Goal: Information Seeking & Learning: Compare options

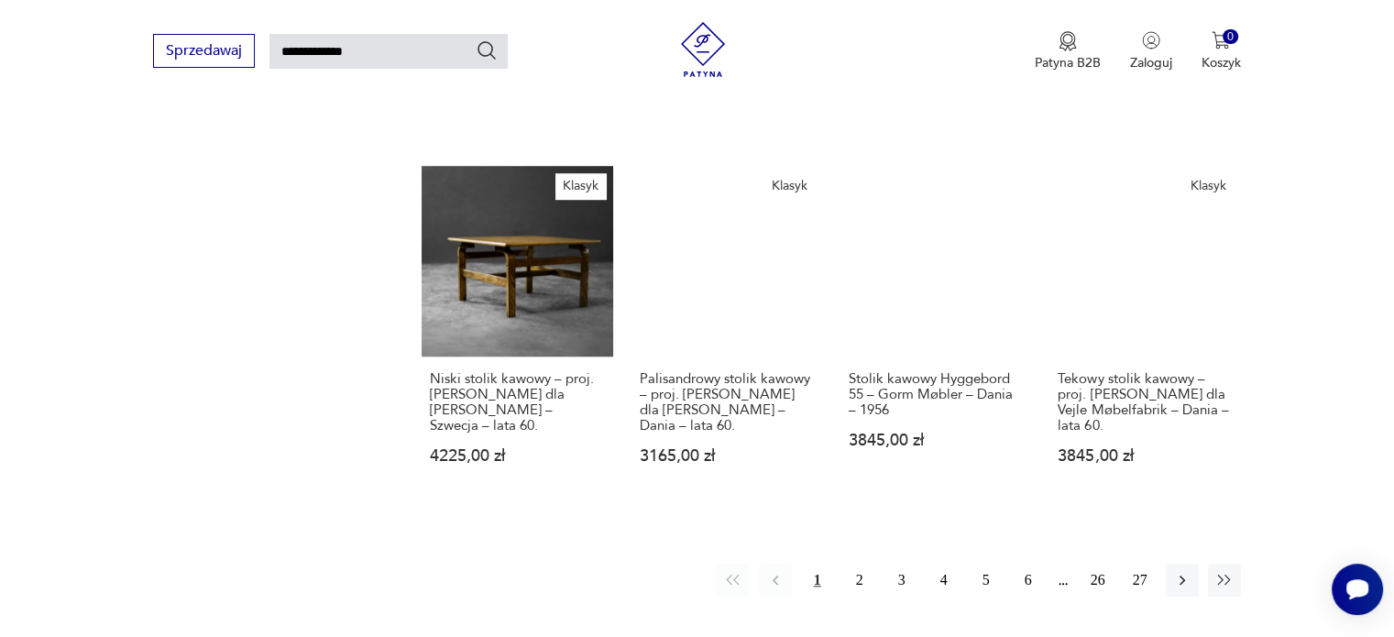
scroll to position [1360, 0]
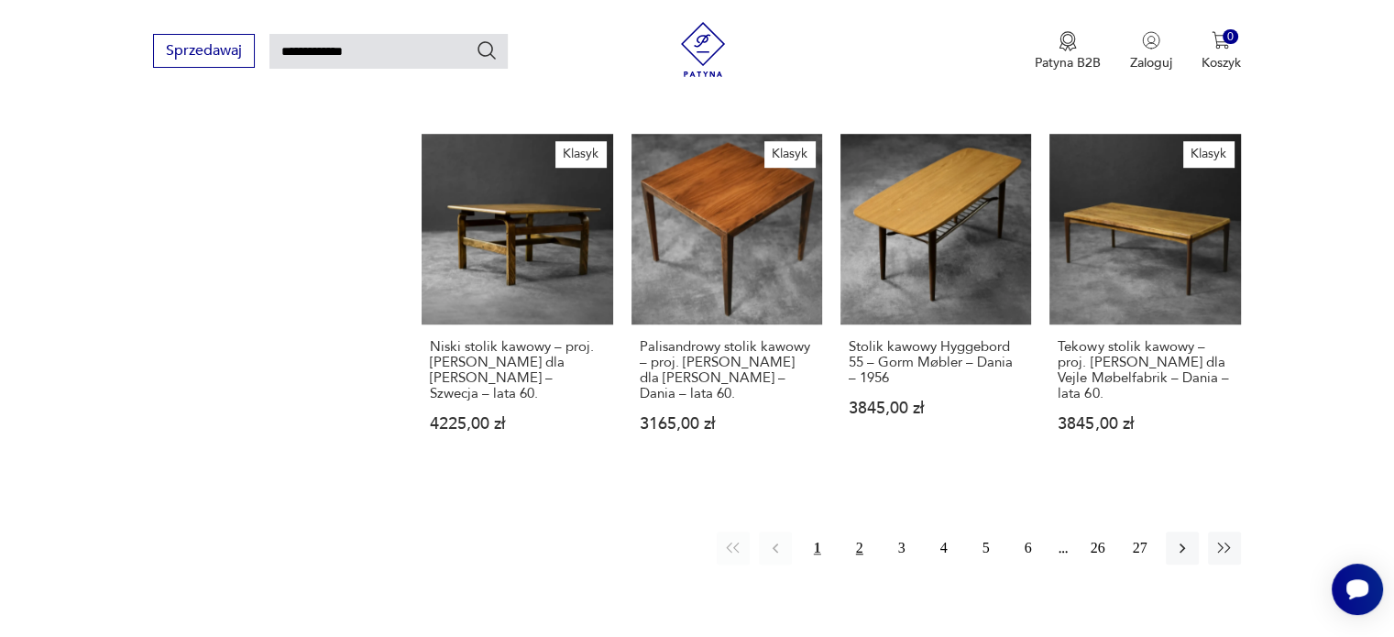
click at [862, 532] on button "2" at bounding box center [859, 548] width 33 height 33
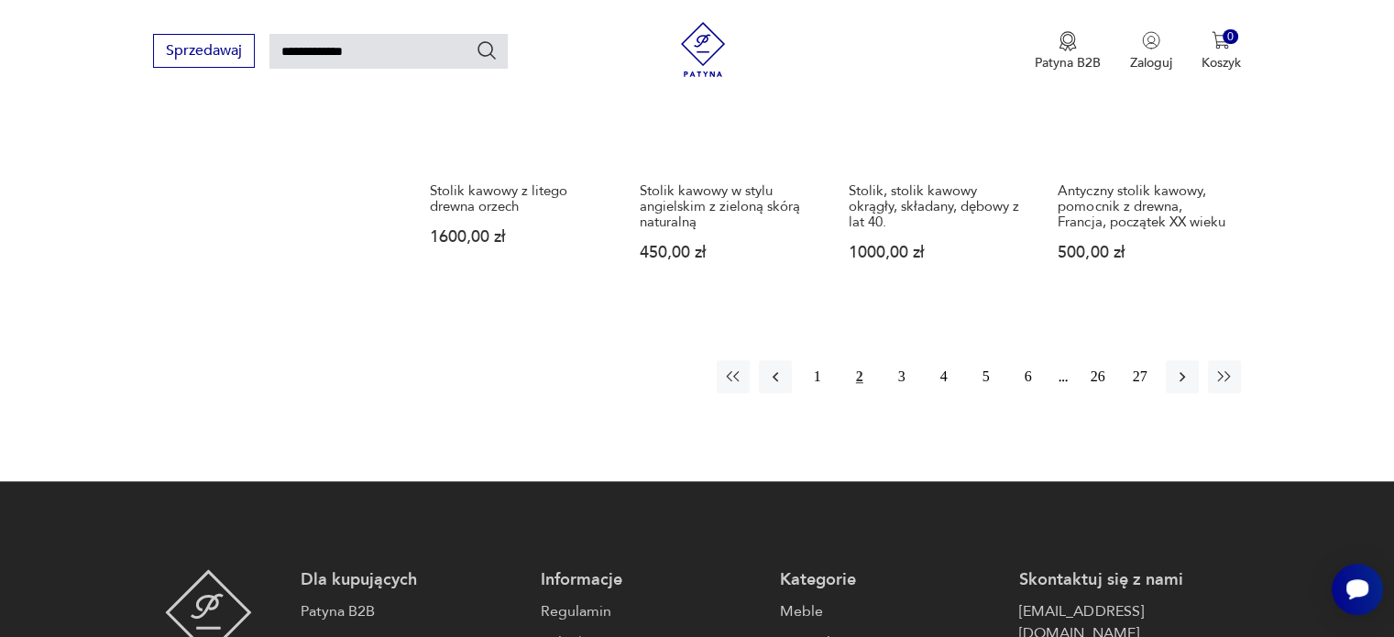
scroll to position [1532, 0]
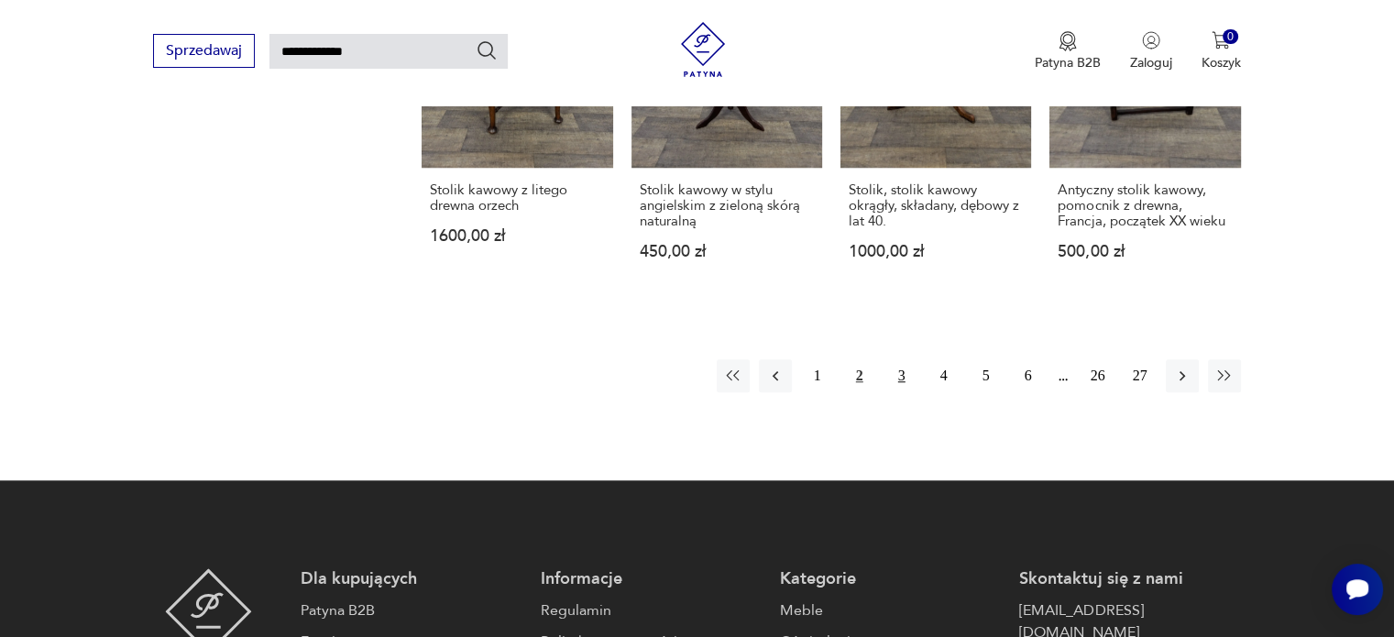
click at [902, 359] on button "3" at bounding box center [902, 375] width 33 height 33
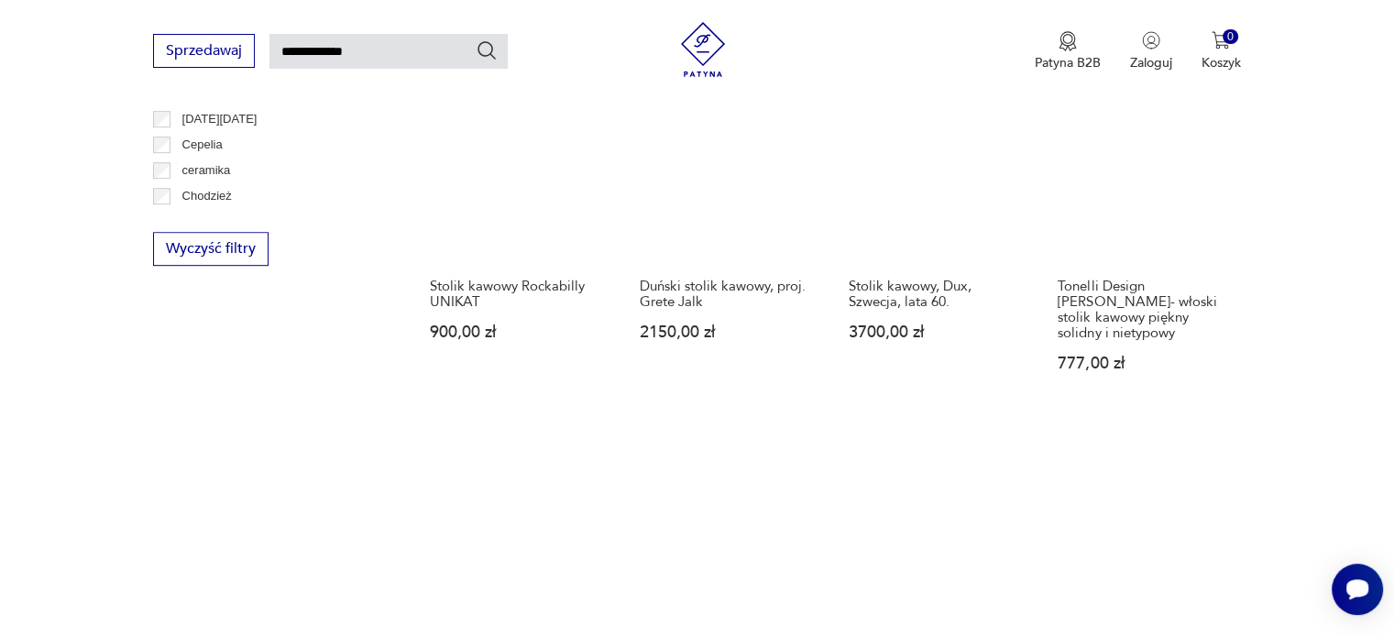
scroll to position [1349, 0]
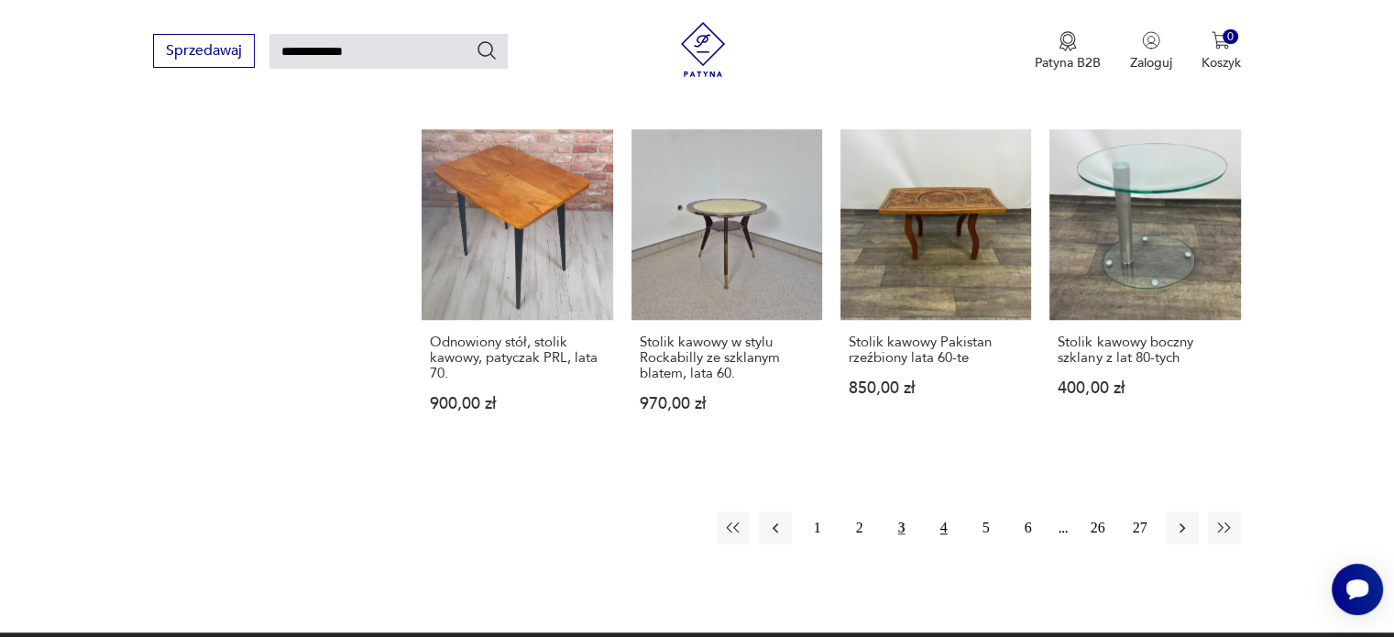
click at [934, 512] on button "4" at bounding box center [944, 528] width 33 height 33
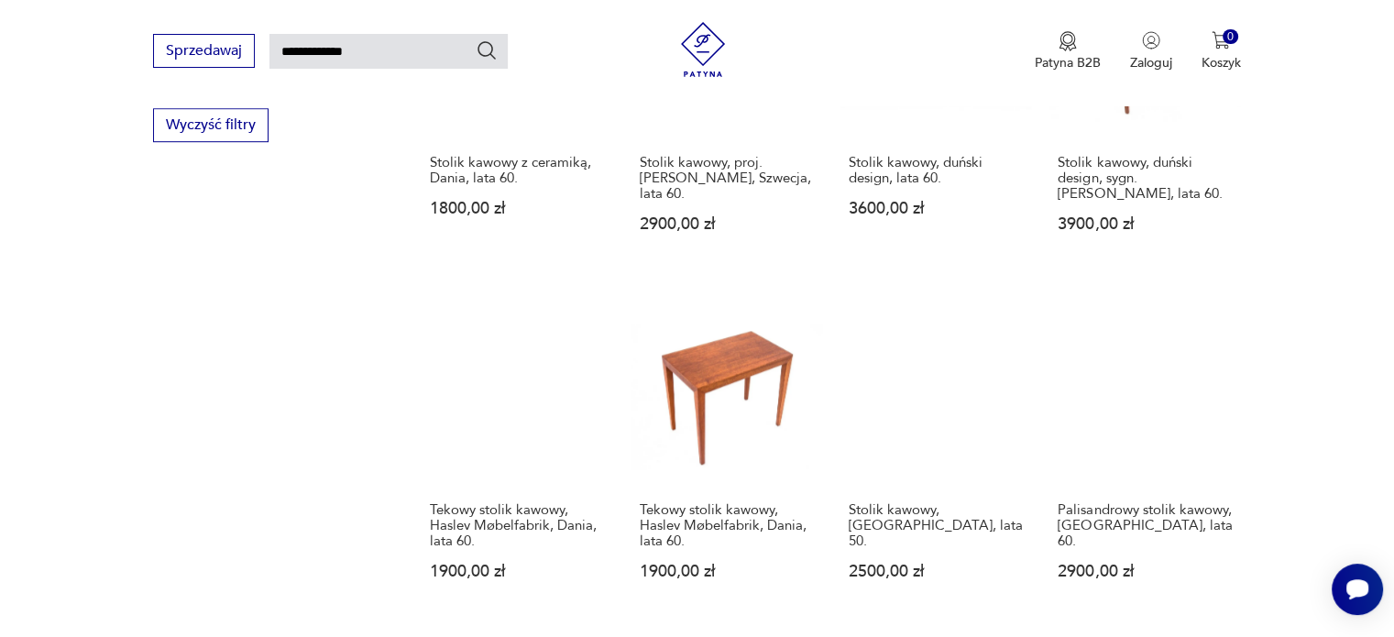
scroll to position [1440, 0]
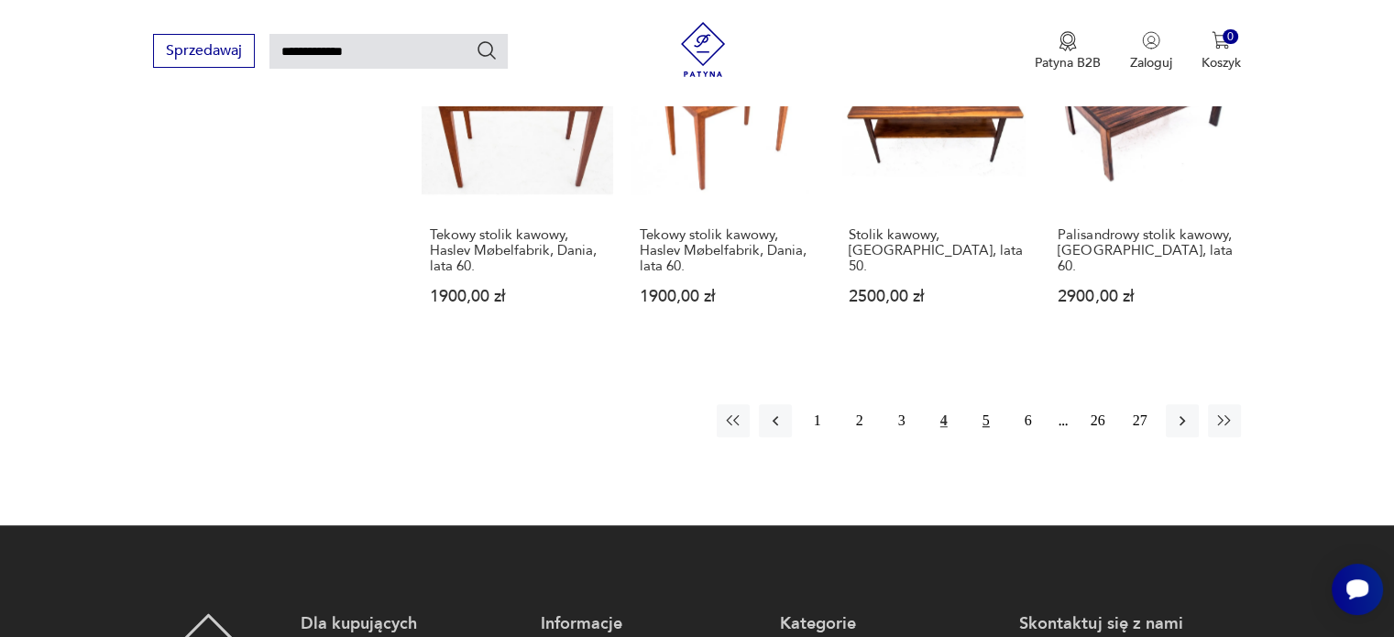
click at [996, 404] on button "5" at bounding box center [986, 420] width 33 height 33
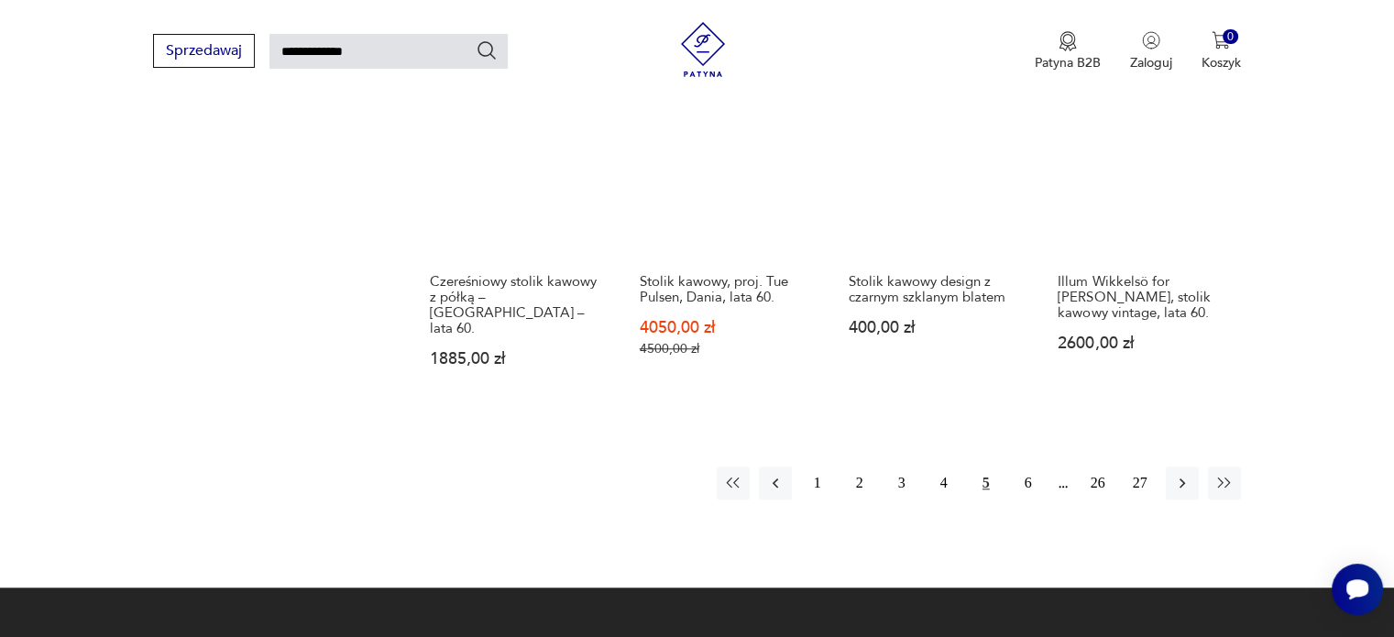
scroll to position [1440, 0]
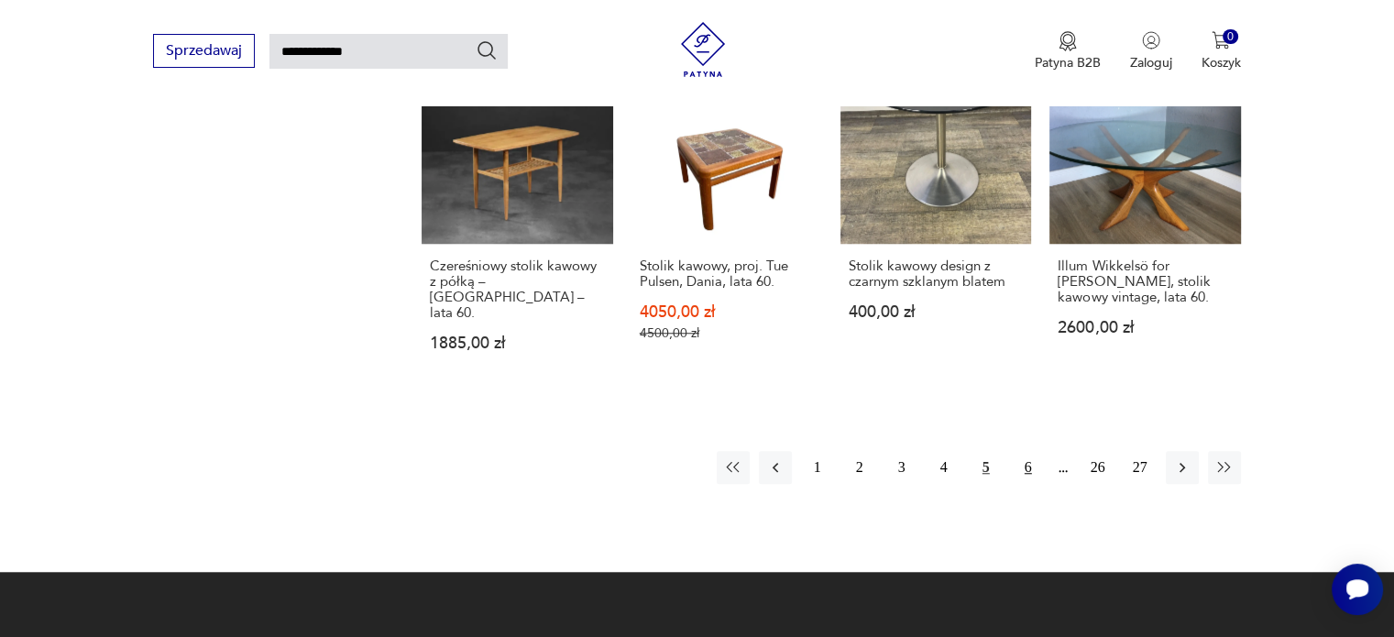
click at [1016, 451] on button "6" at bounding box center [1028, 467] width 33 height 33
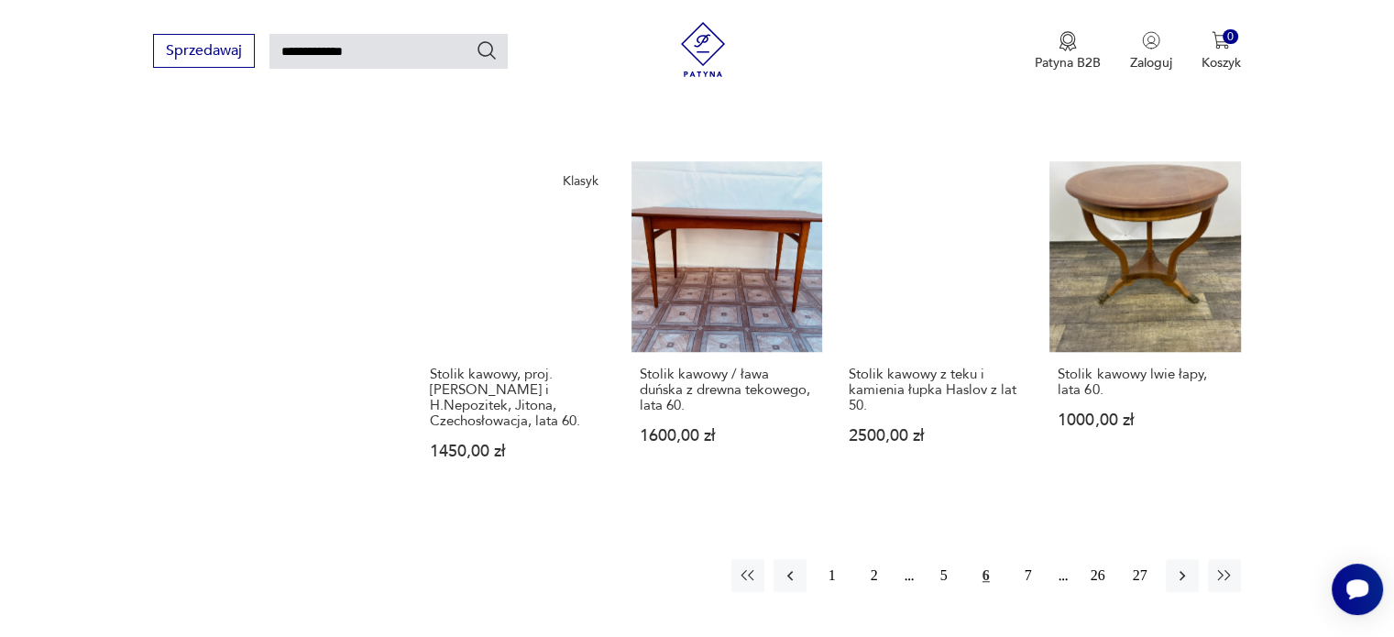
scroll to position [1349, 0]
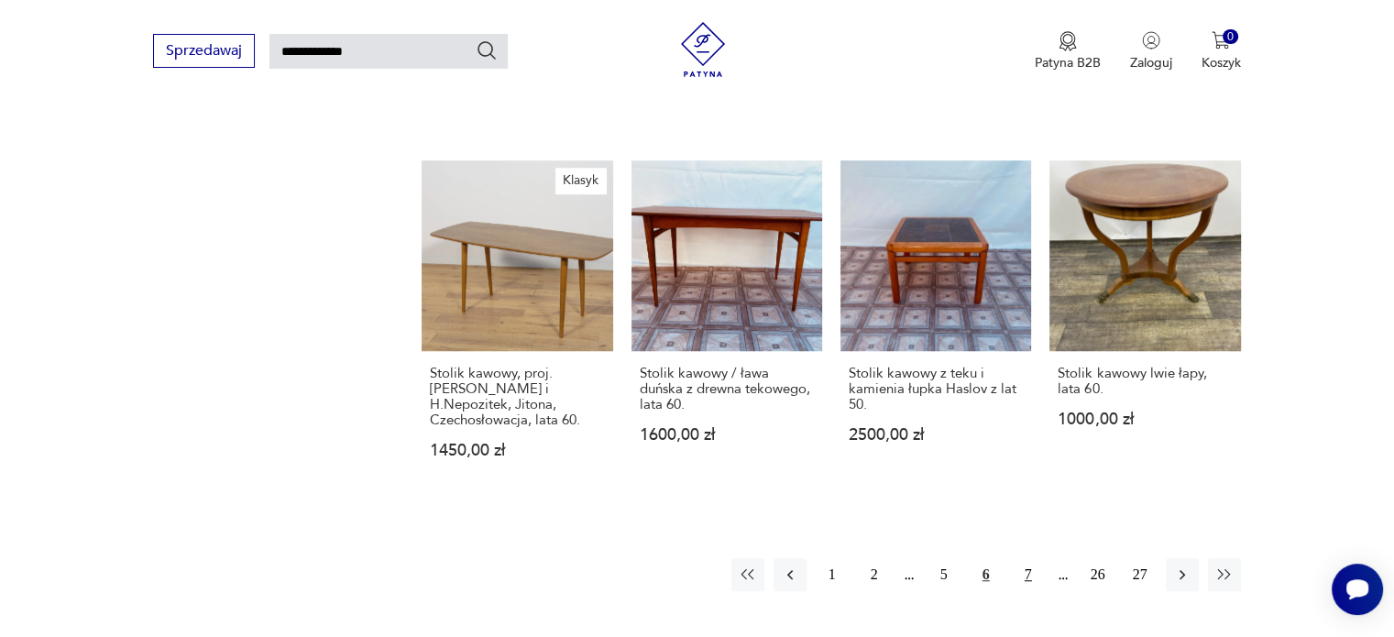
click at [1019, 558] on button "7" at bounding box center [1028, 574] width 33 height 33
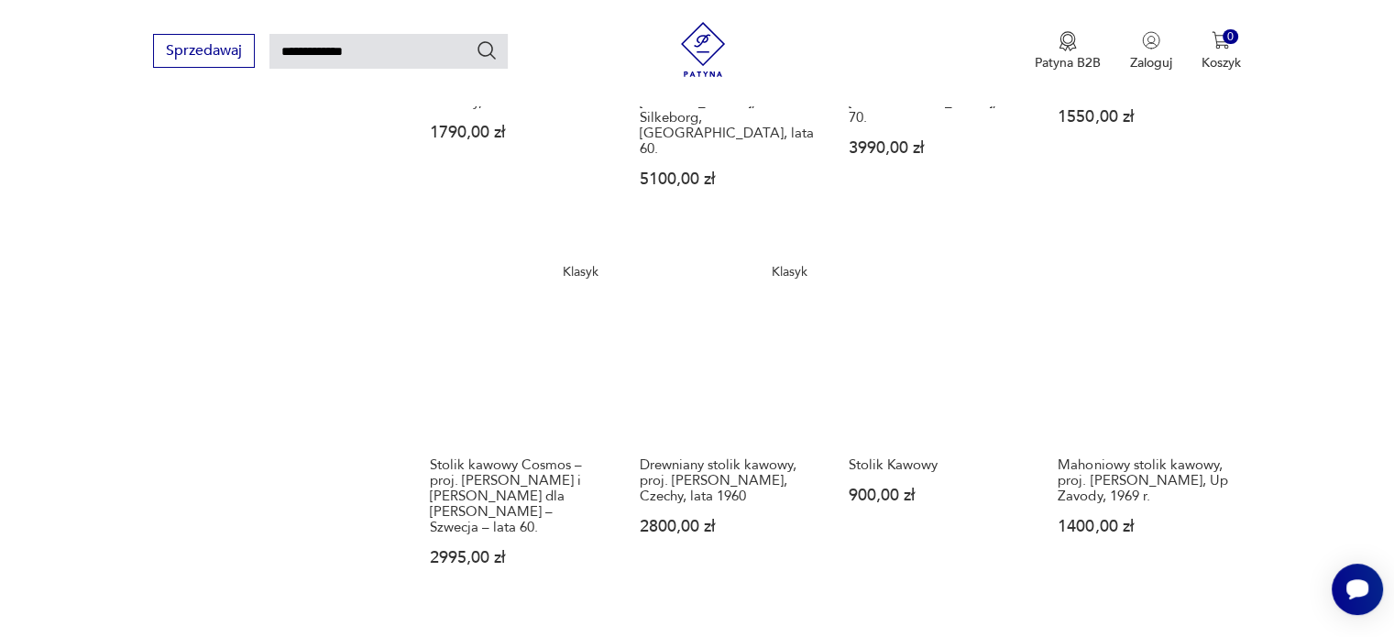
scroll to position [1532, 0]
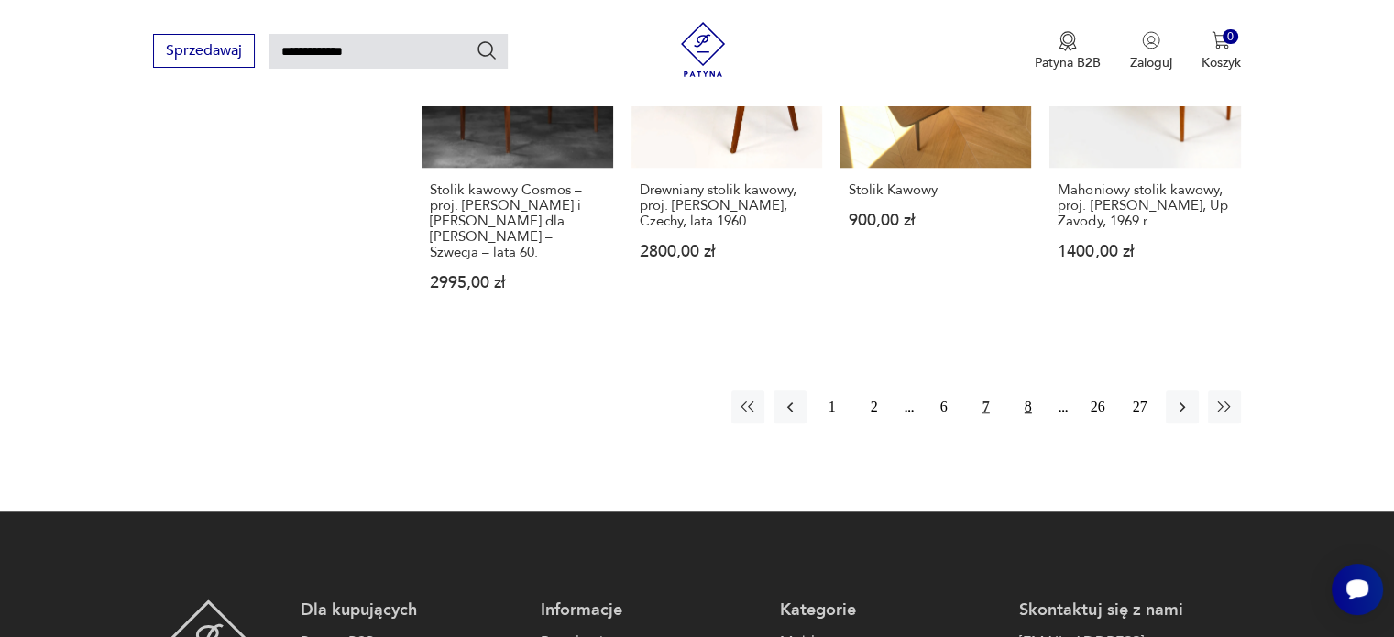
click at [1037, 391] on button "8" at bounding box center [1028, 407] width 33 height 33
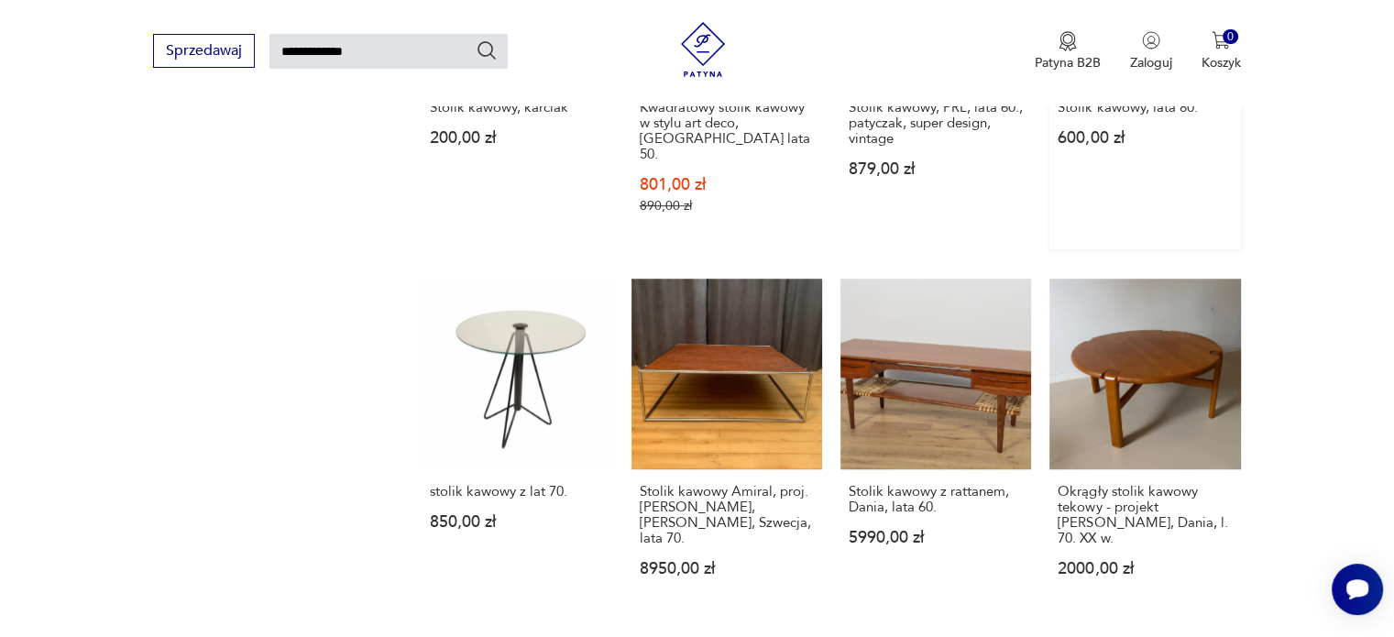
scroll to position [1349, 0]
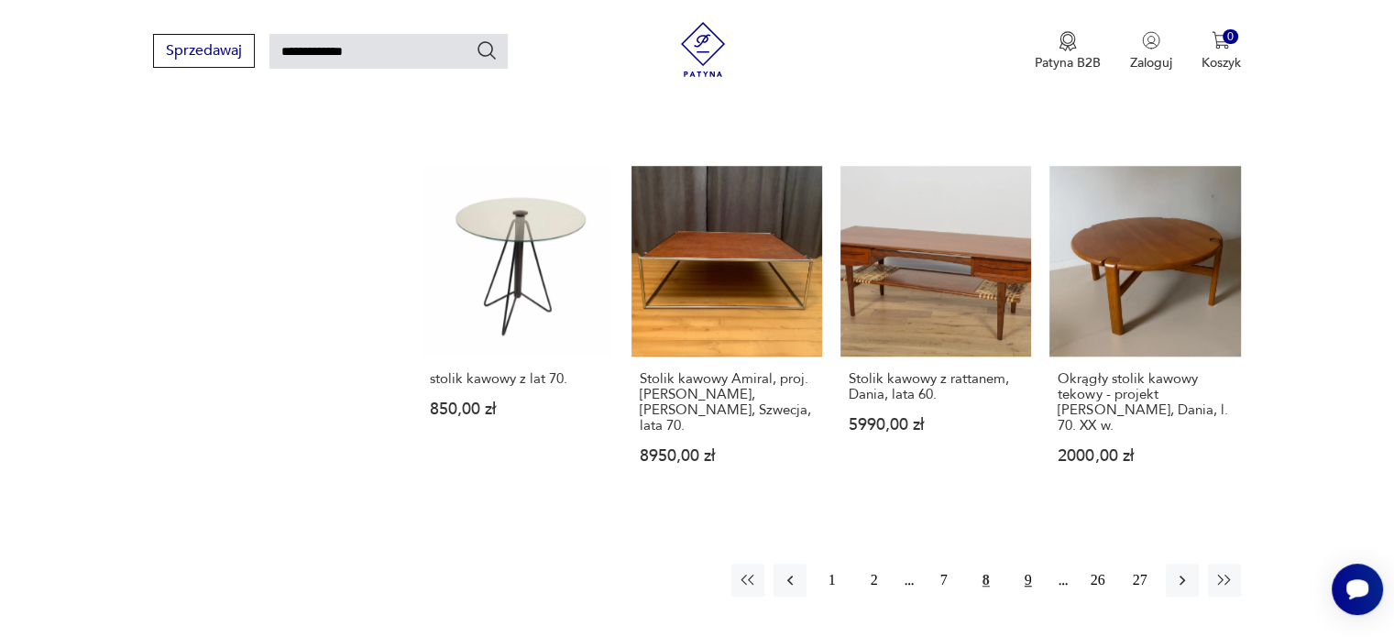
click at [1030, 564] on button "9" at bounding box center [1028, 580] width 33 height 33
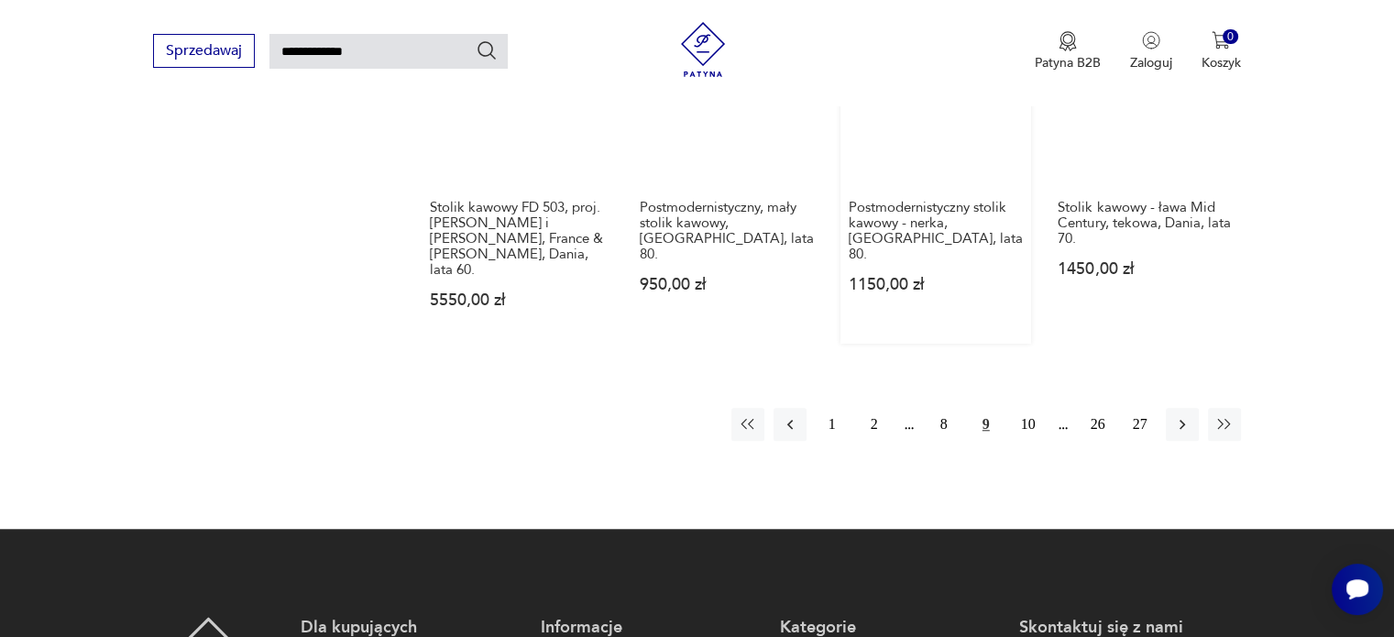
scroll to position [1532, 0]
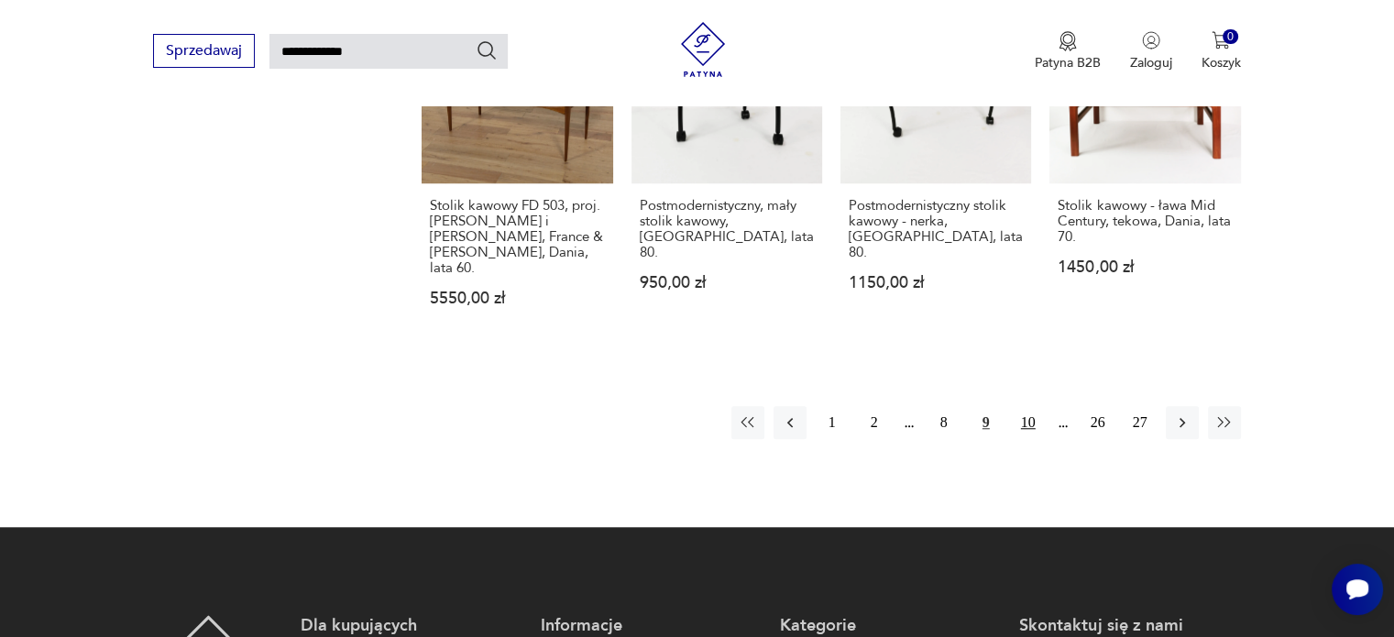
click at [1022, 406] on button "10" at bounding box center [1028, 422] width 33 height 33
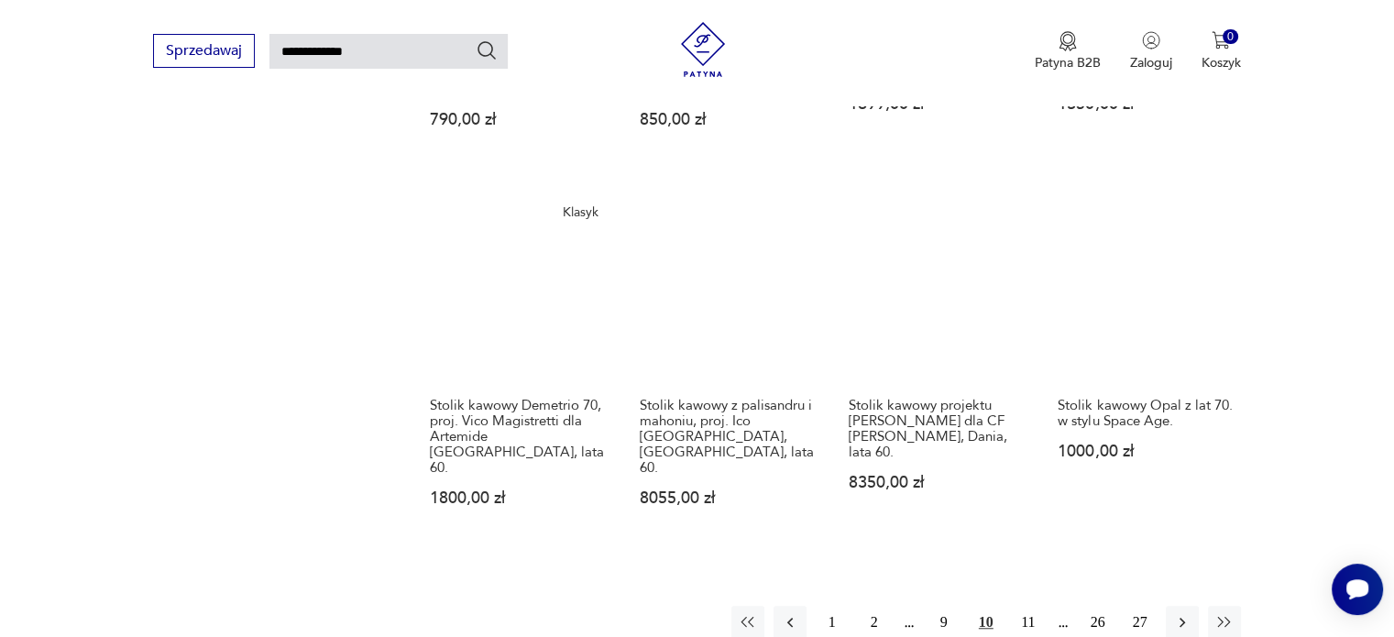
scroll to position [1440, 0]
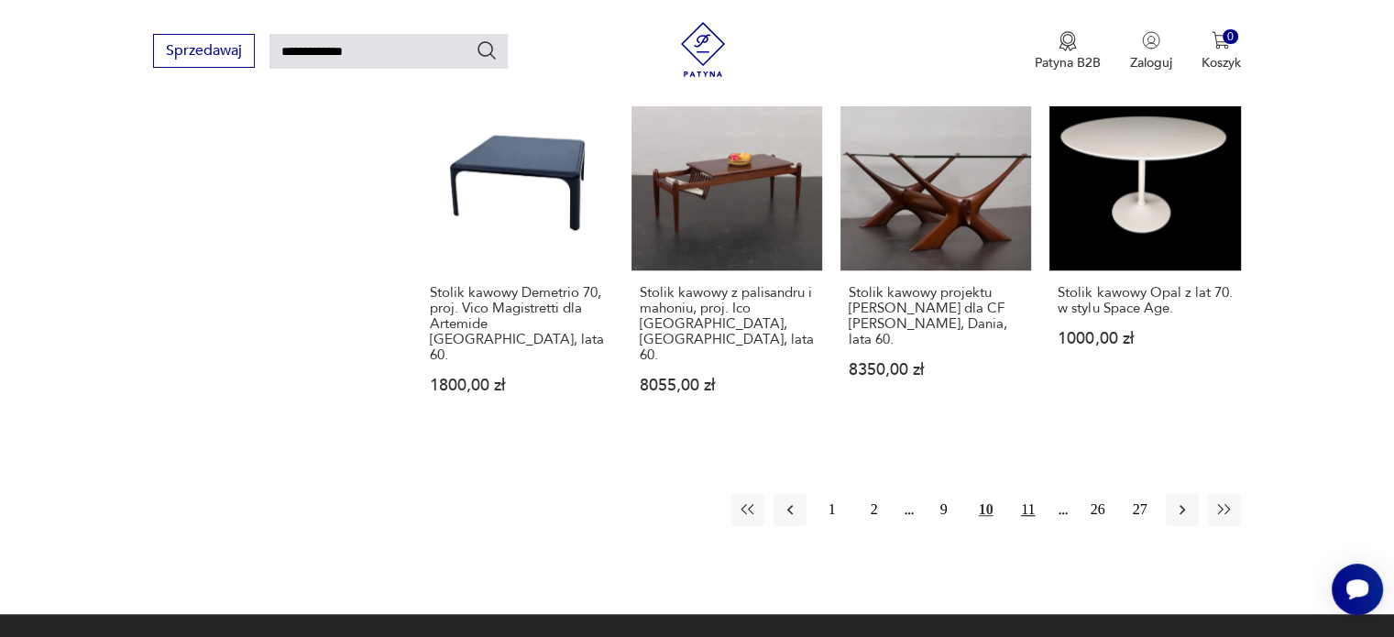
click at [1035, 493] on button "11" at bounding box center [1028, 509] width 33 height 33
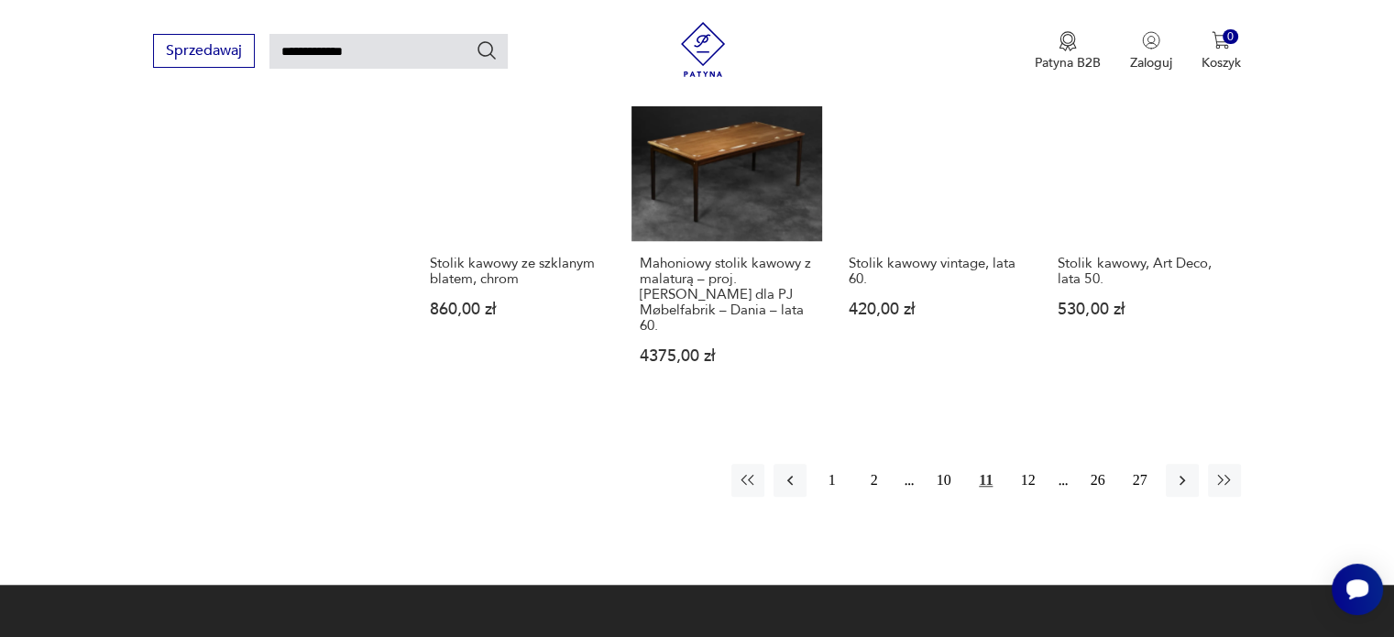
scroll to position [1532, 0]
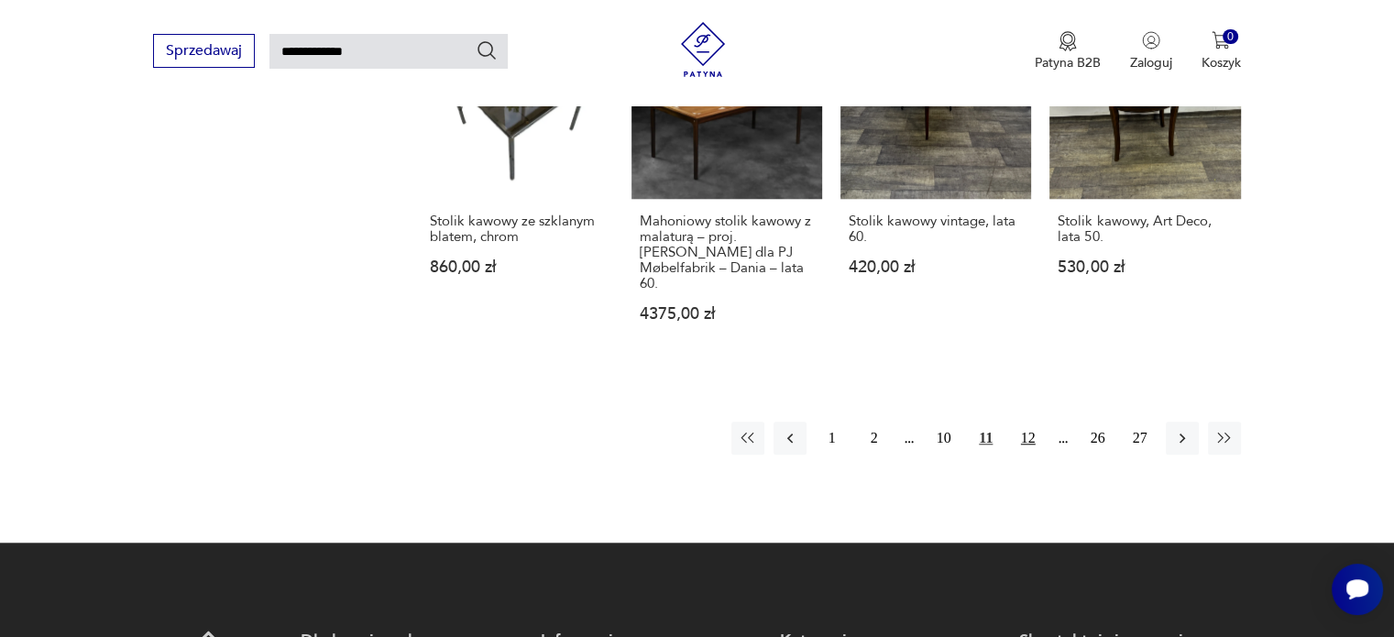
click at [1025, 422] on button "12" at bounding box center [1028, 438] width 33 height 33
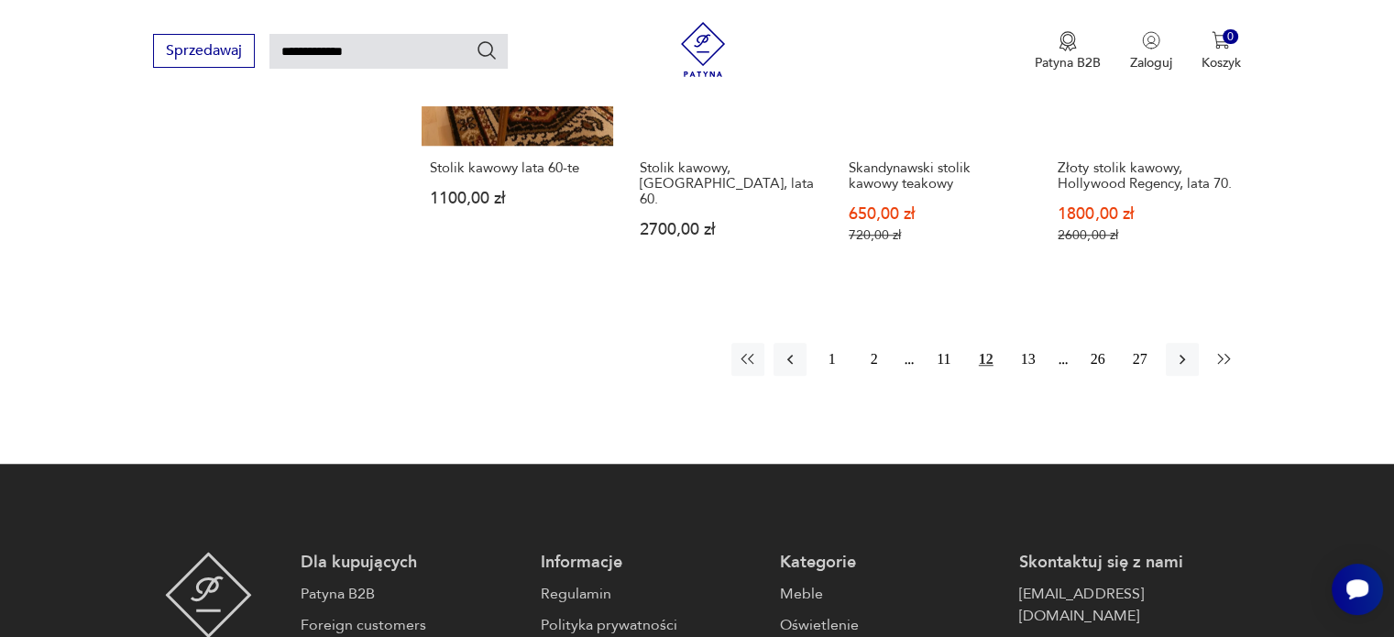
scroll to position [1532, 0]
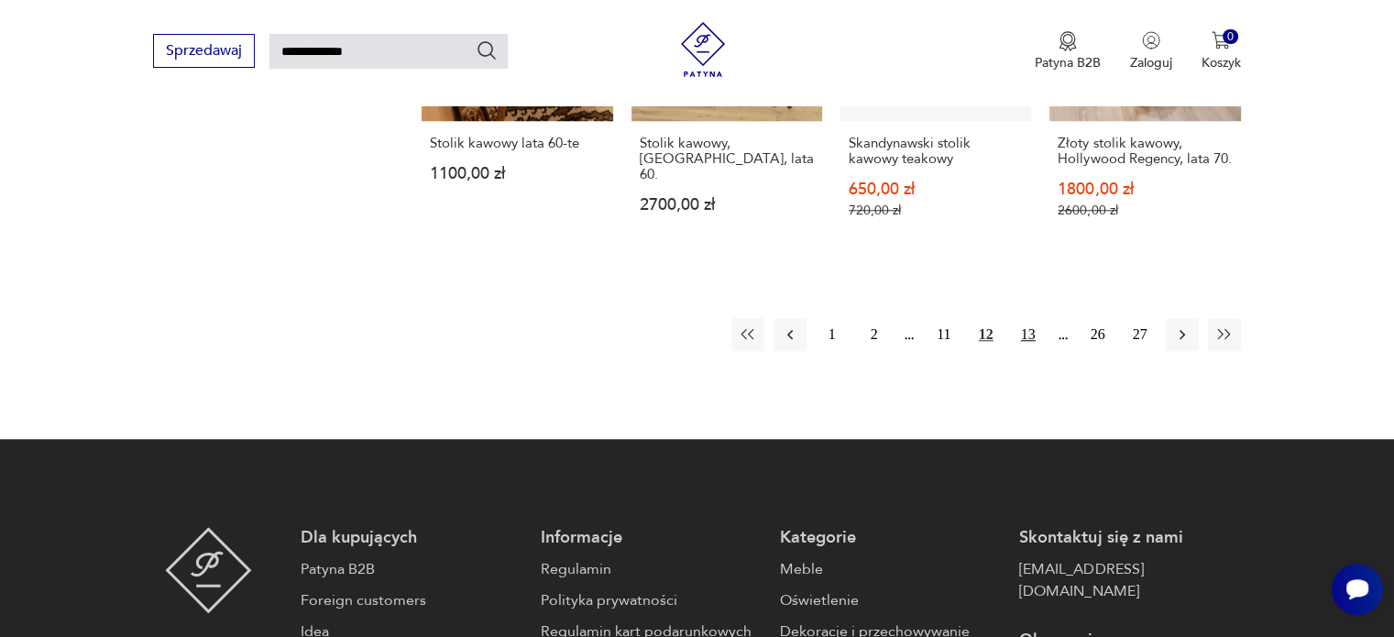
click at [1036, 345] on button "13" at bounding box center [1028, 334] width 33 height 33
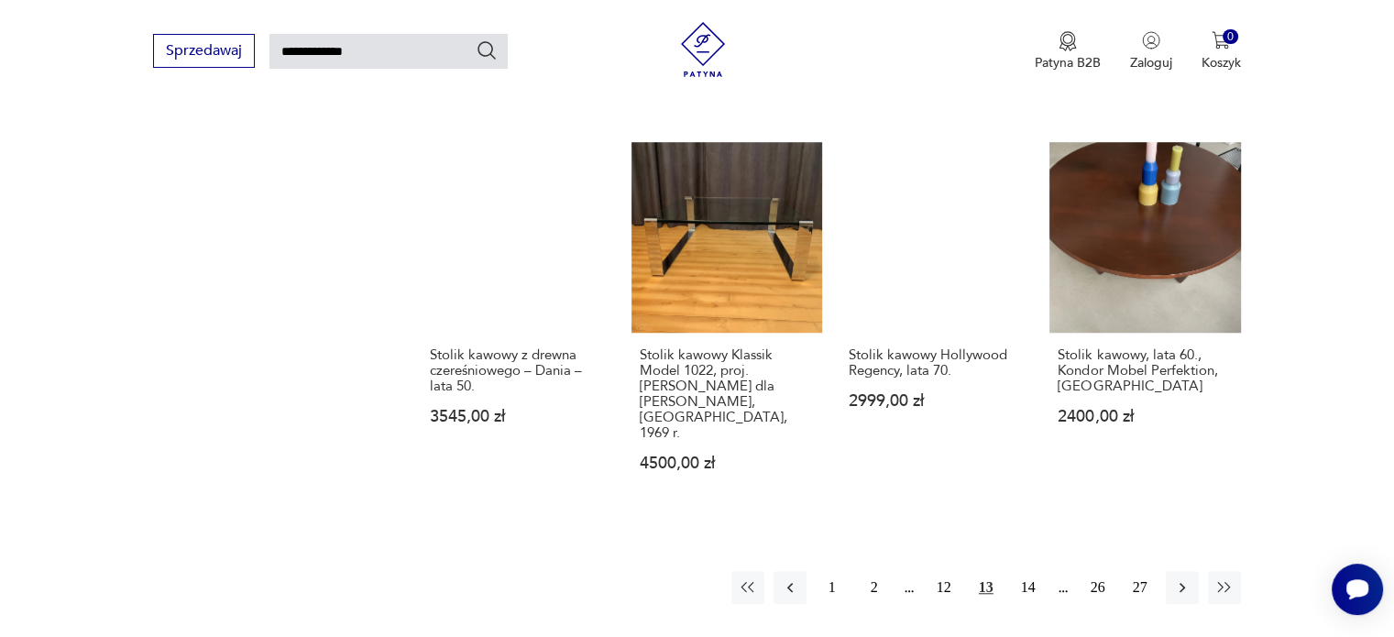
scroll to position [1532, 0]
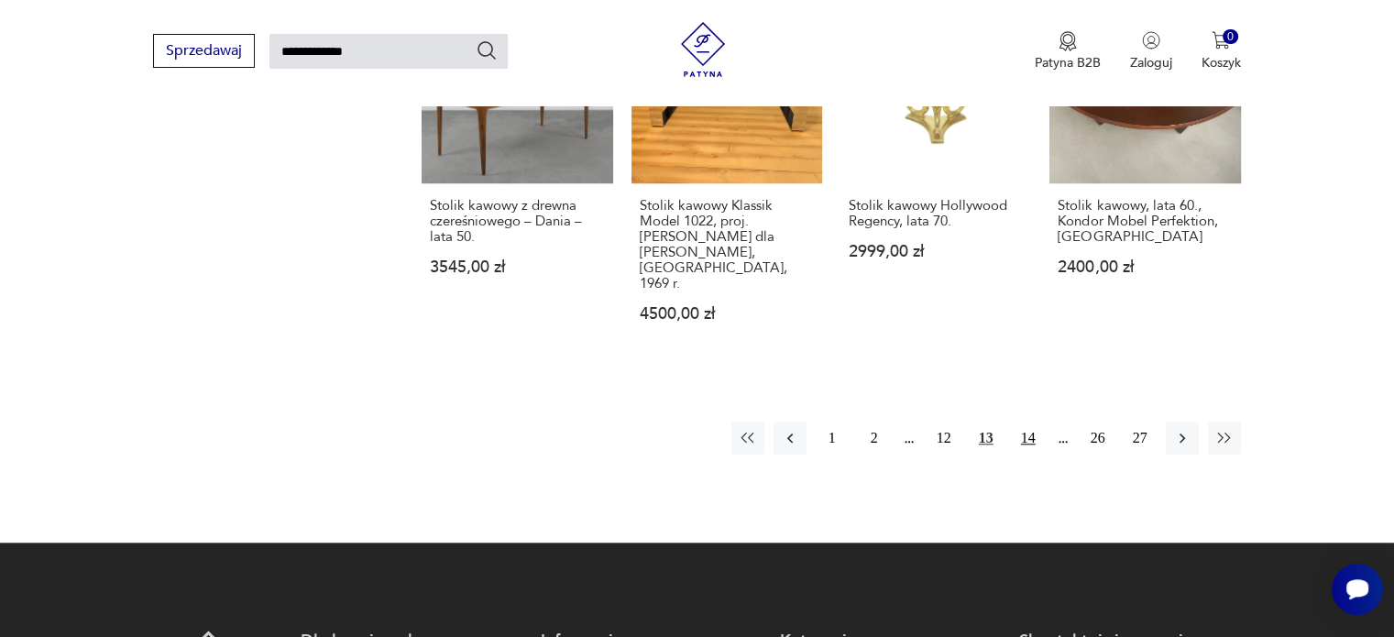
click at [1019, 422] on button "14" at bounding box center [1028, 438] width 33 height 33
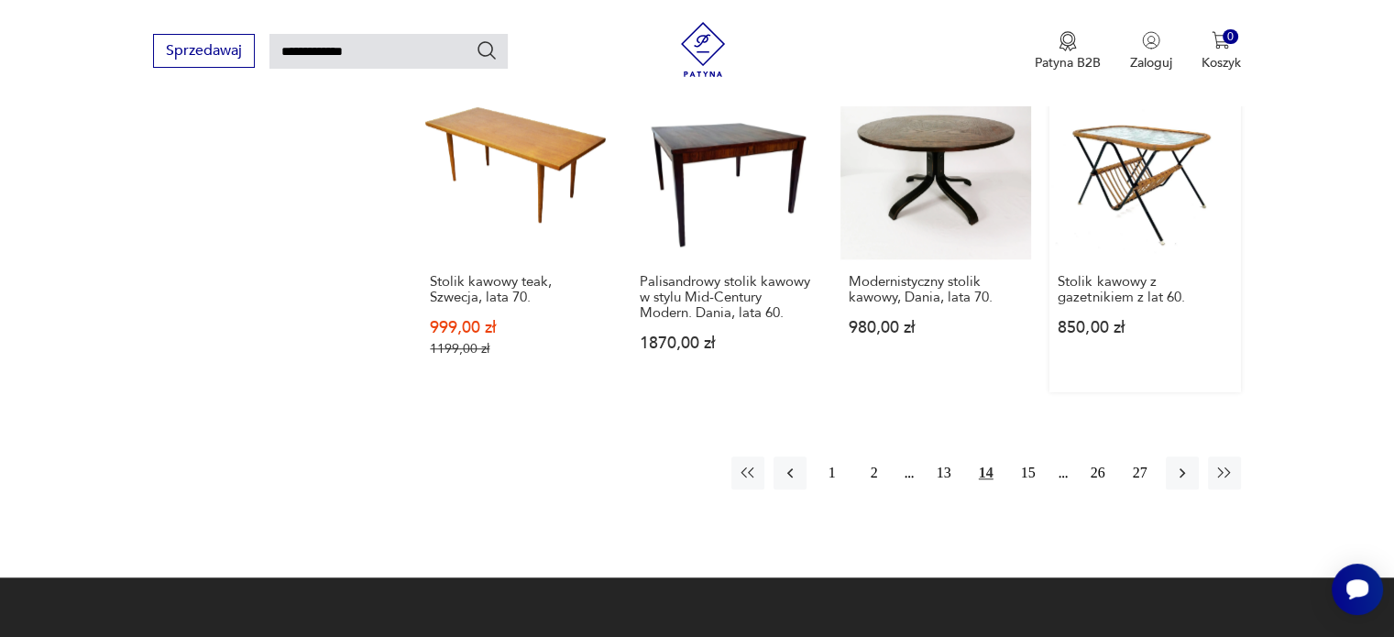
scroll to position [1532, 0]
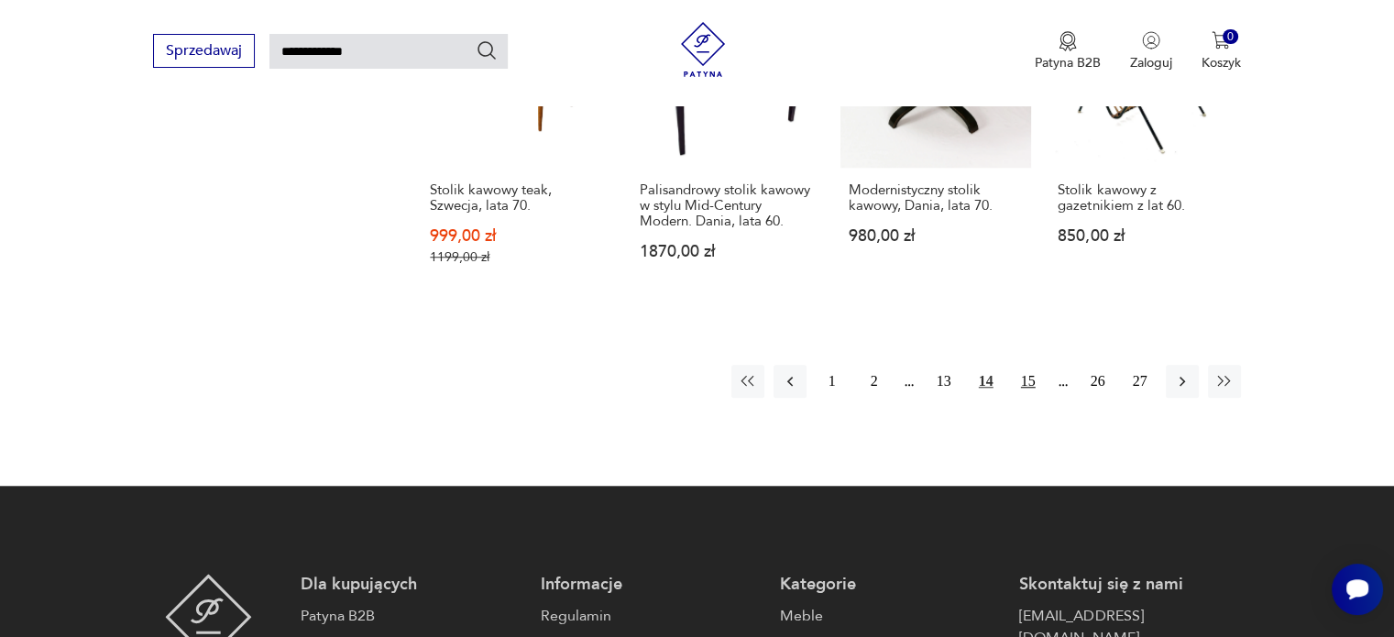
click at [1034, 365] on button "15" at bounding box center [1028, 381] width 33 height 33
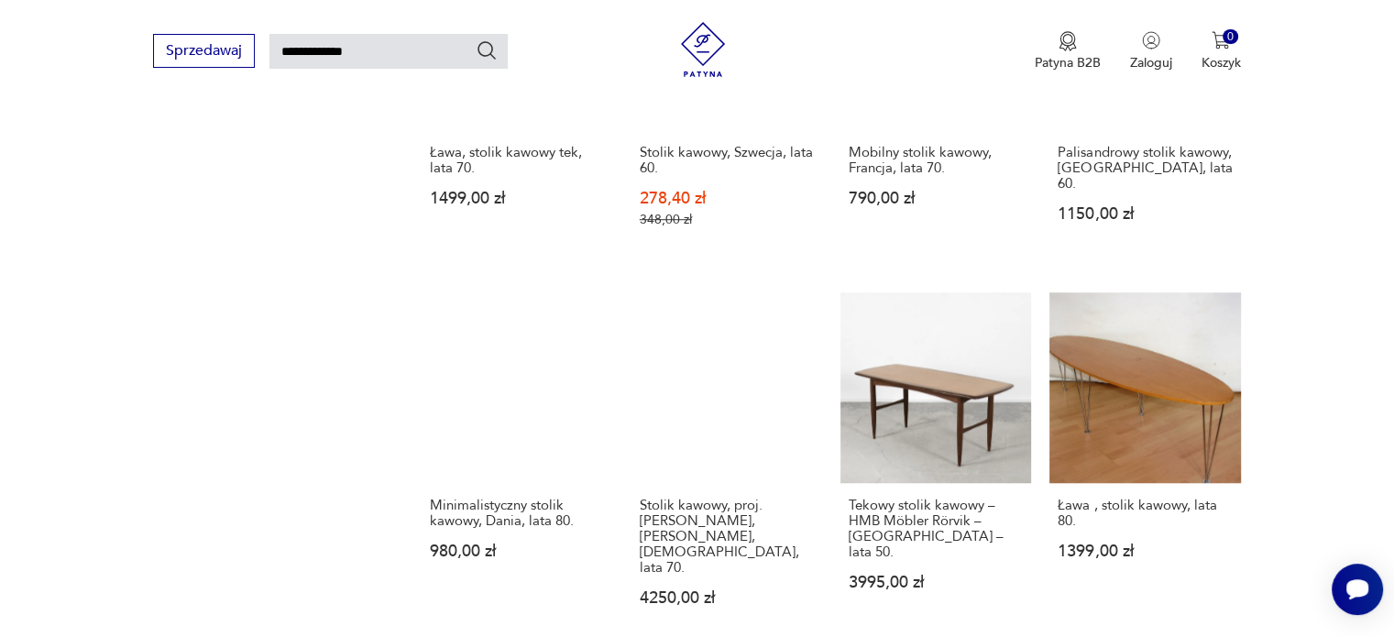
scroll to position [1349, 0]
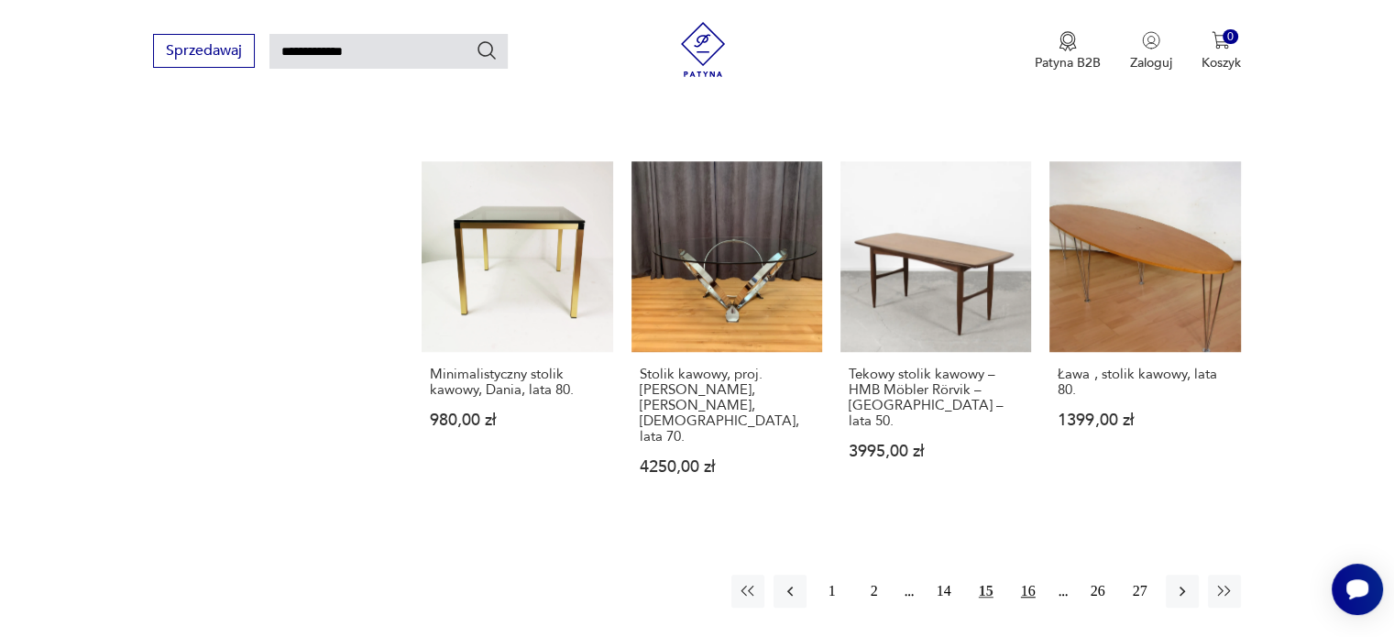
drag, startPoint x: 1029, startPoint y: 527, endPoint x: 1035, endPoint y: 520, distance: 9.7
click at [1029, 575] on button "16" at bounding box center [1028, 591] width 33 height 33
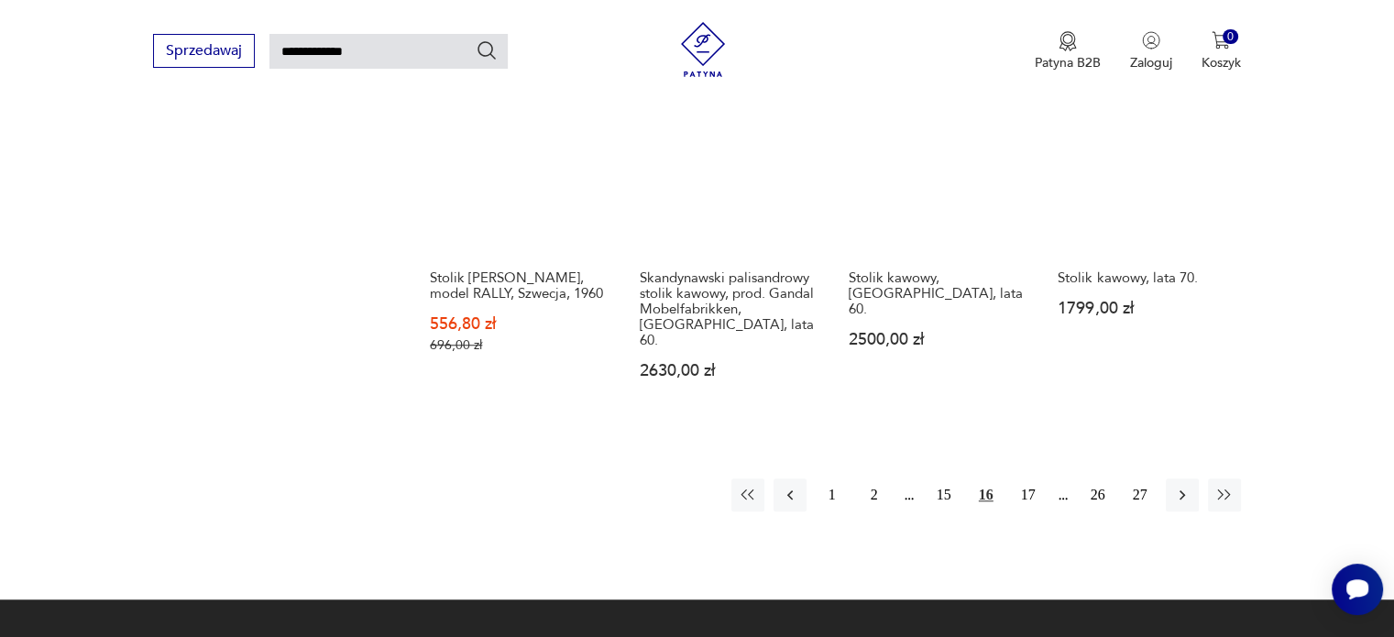
scroll to position [1440, 0]
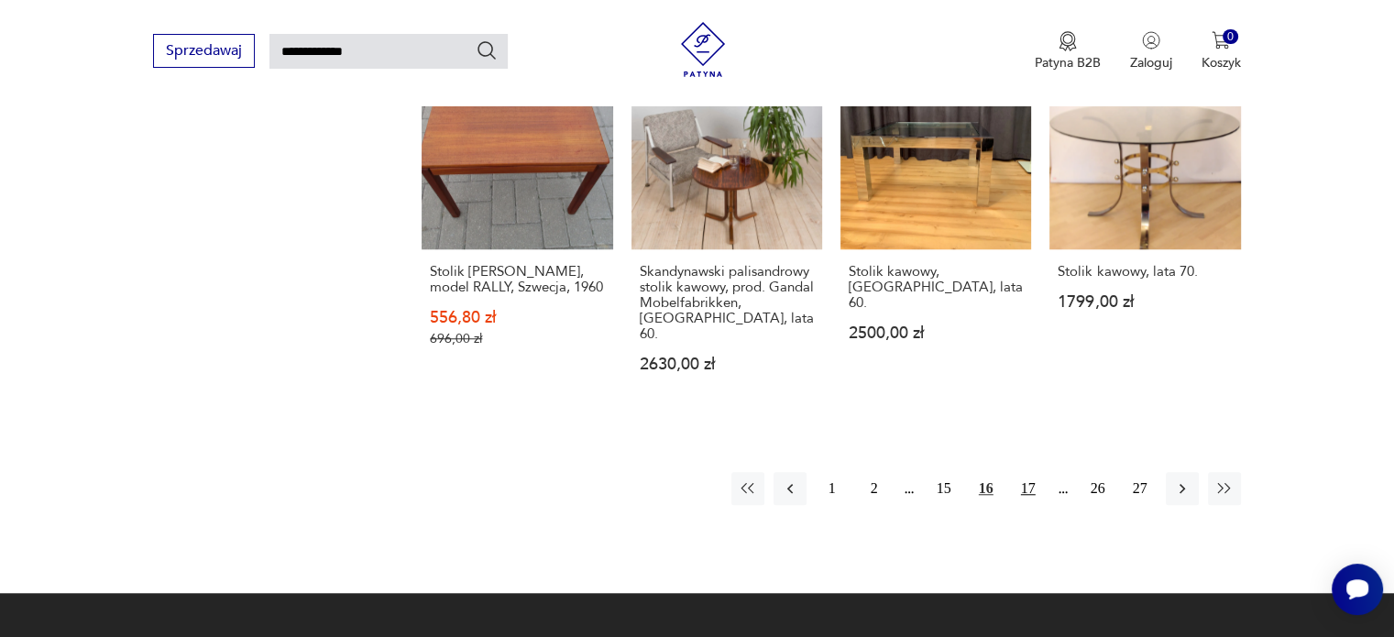
click at [1024, 472] on button "17" at bounding box center [1028, 488] width 33 height 33
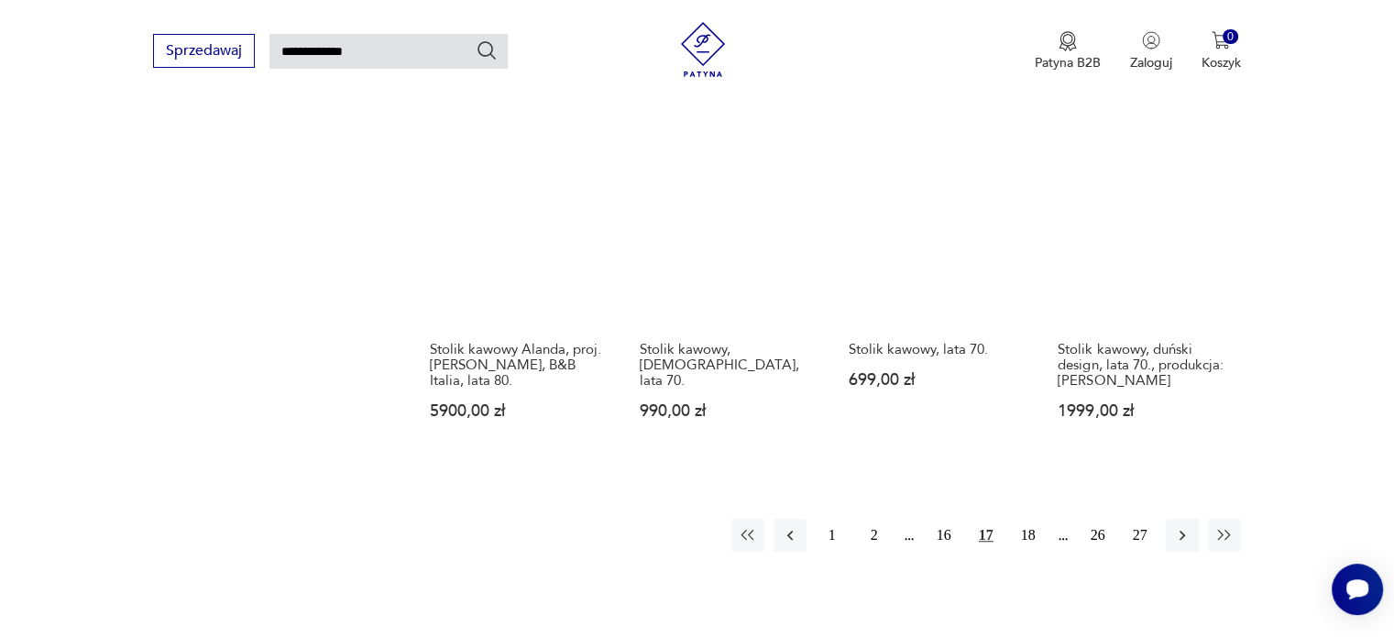
scroll to position [1440, 0]
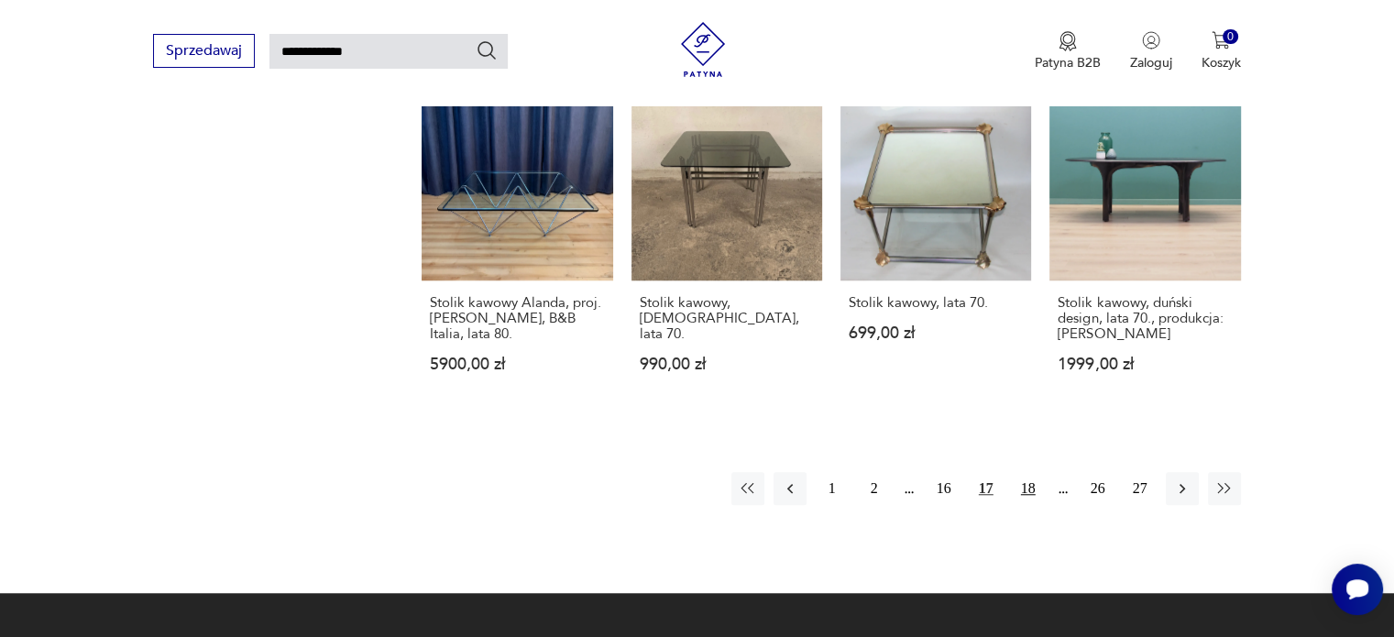
click at [1040, 472] on button "18" at bounding box center [1028, 488] width 33 height 33
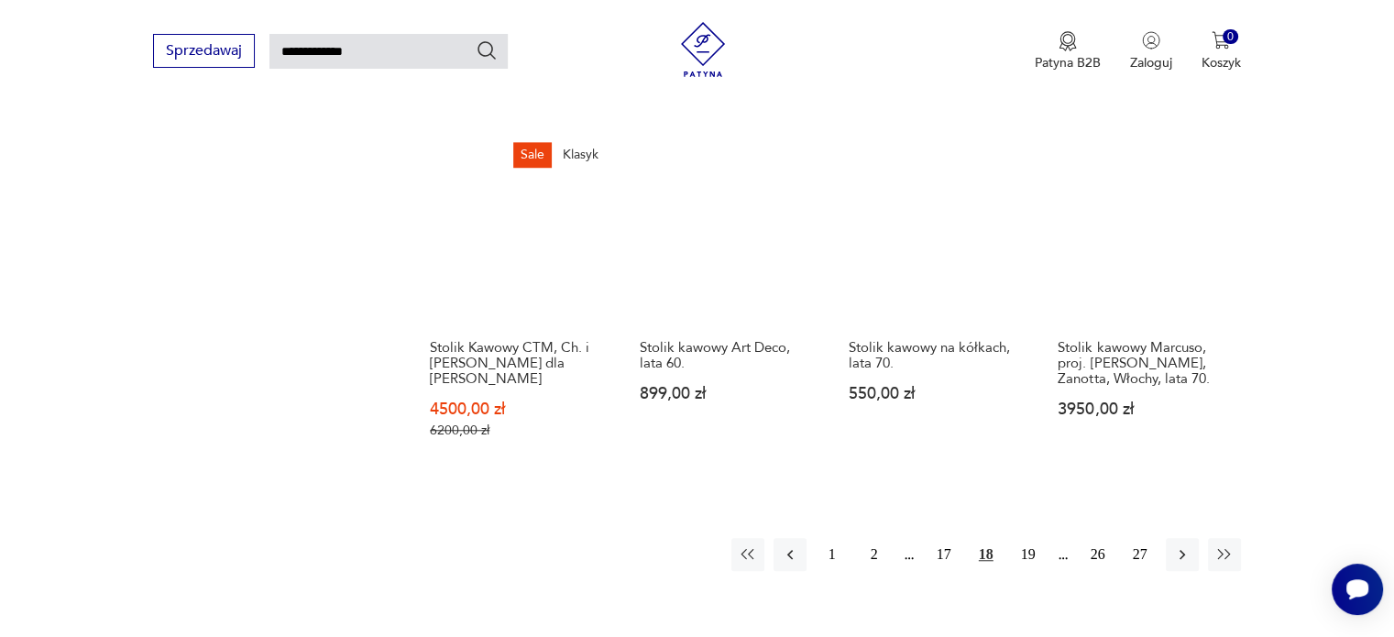
scroll to position [1440, 0]
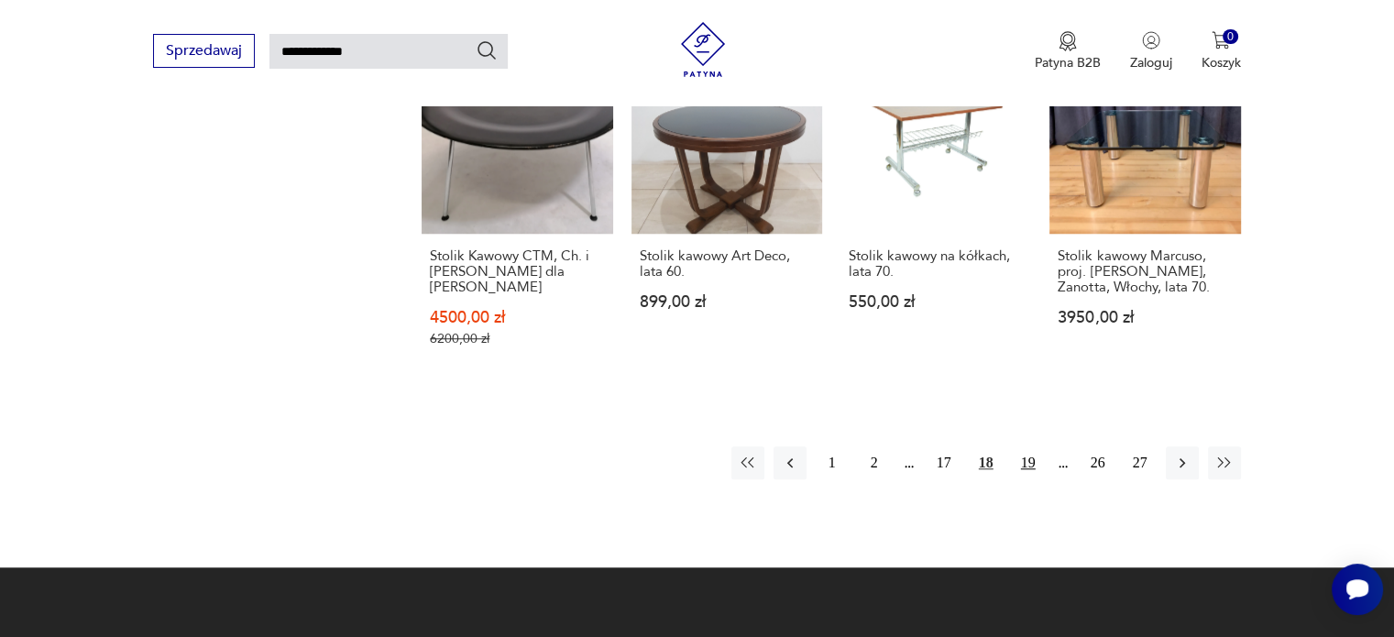
click at [1019, 446] on button "19" at bounding box center [1028, 462] width 33 height 33
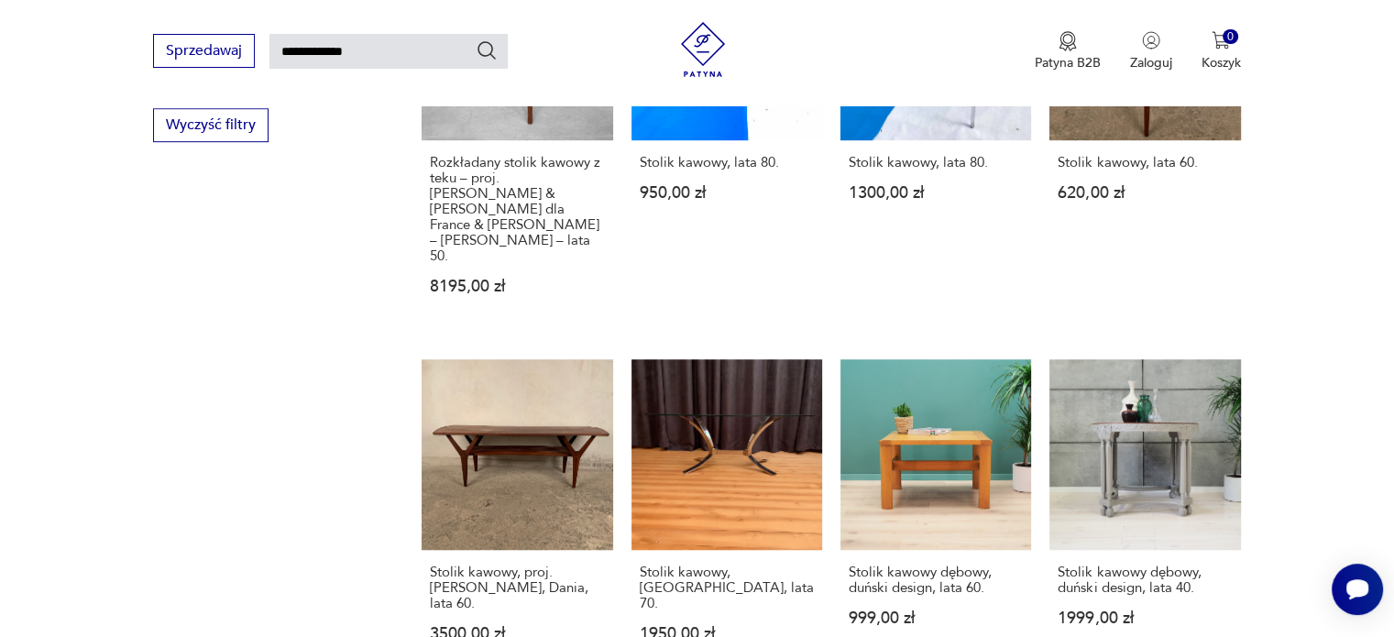
scroll to position [1349, 0]
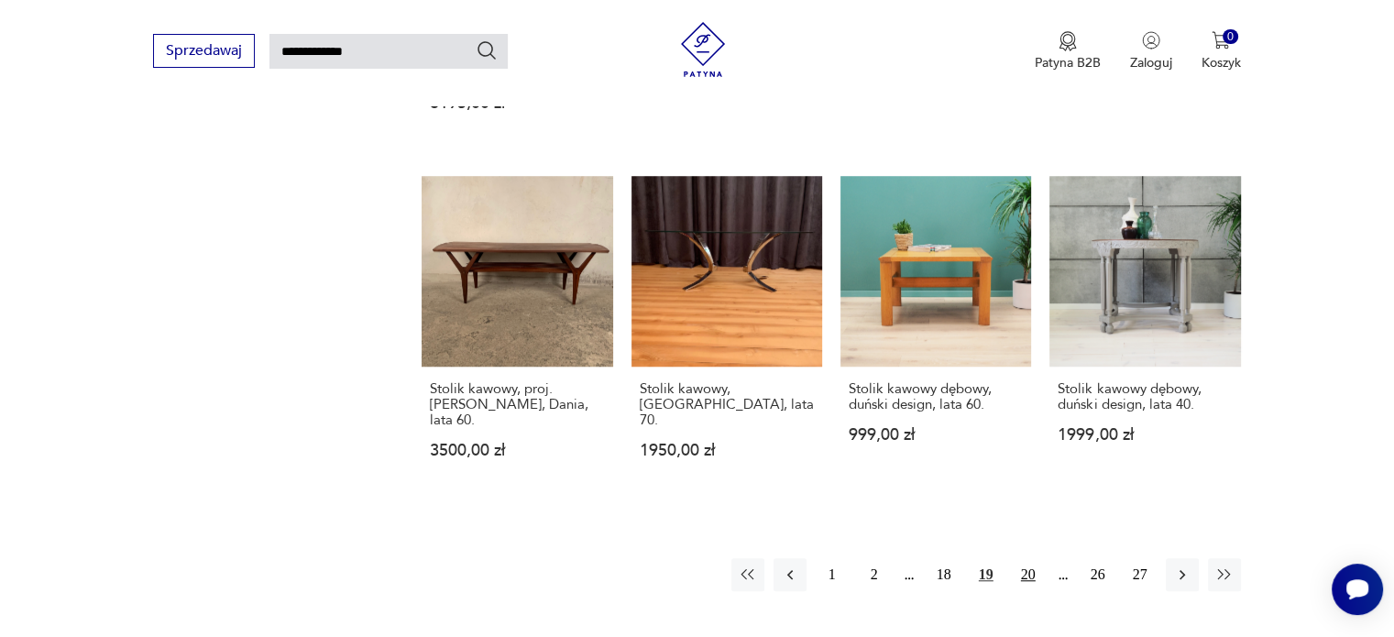
click at [1034, 558] on button "20" at bounding box center [1028, 574] width 33 height 33
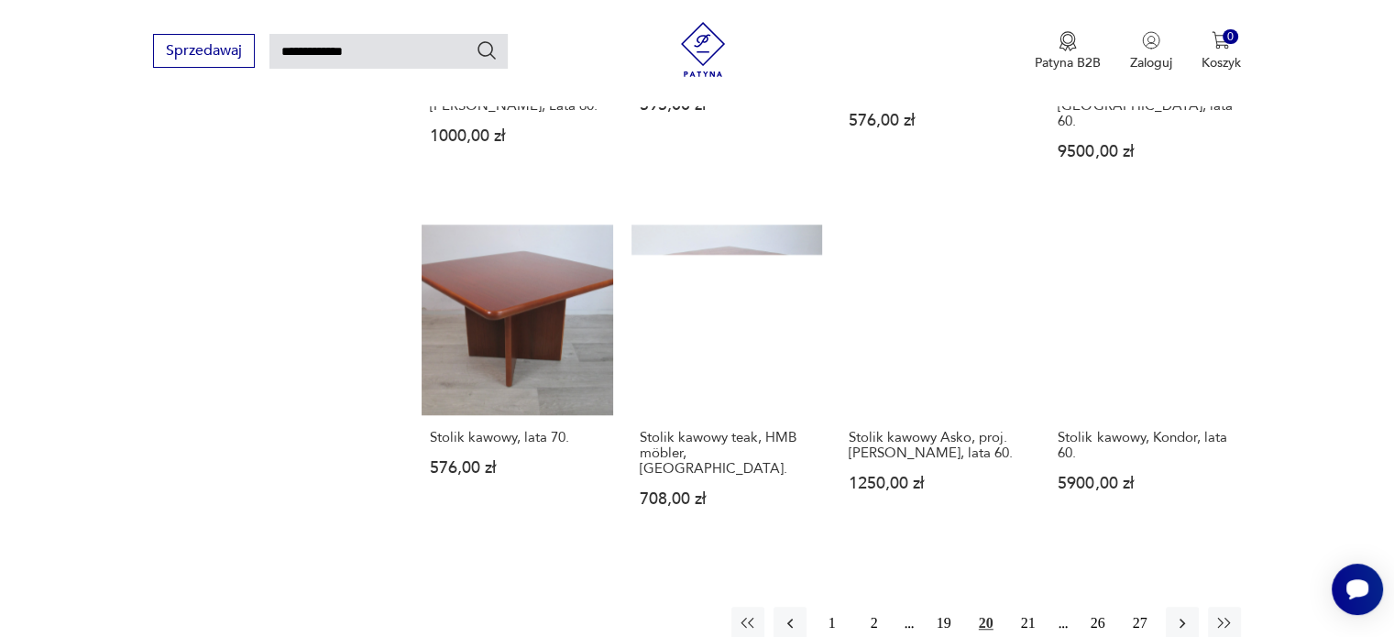
scroll to position [1349, 0]
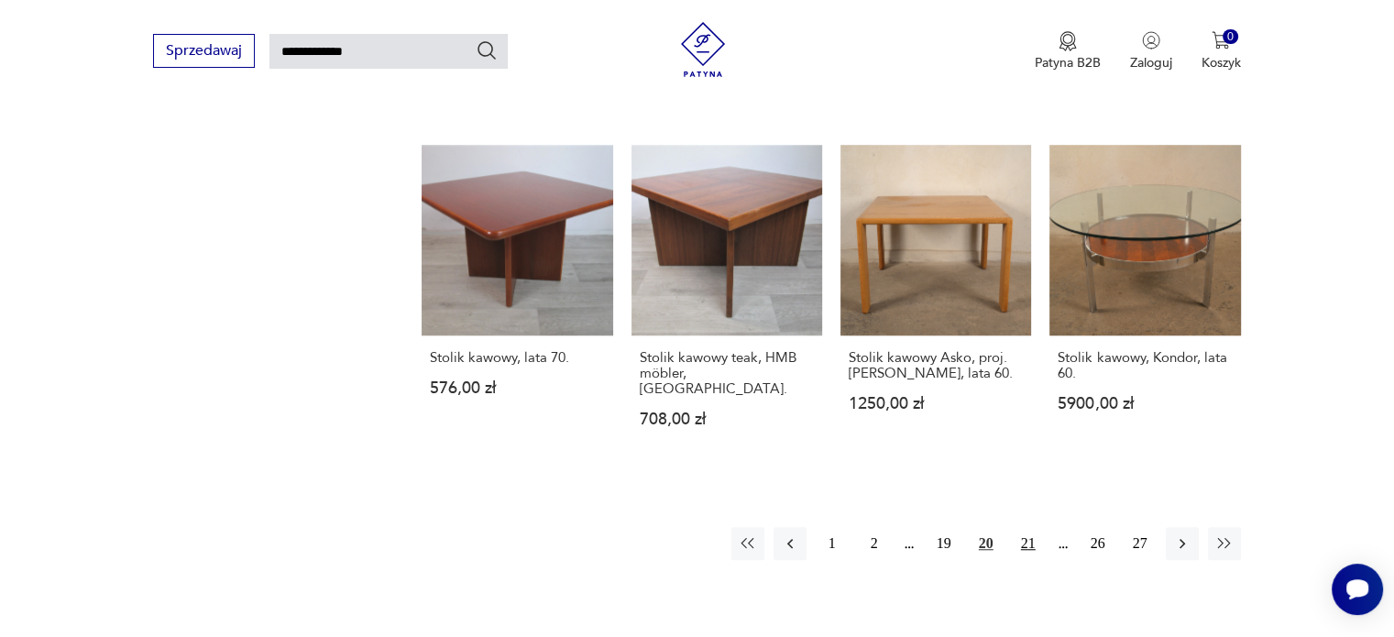
click at [1037, 527] on button "21" at bounding box center [1028, 543] width 33 height 33
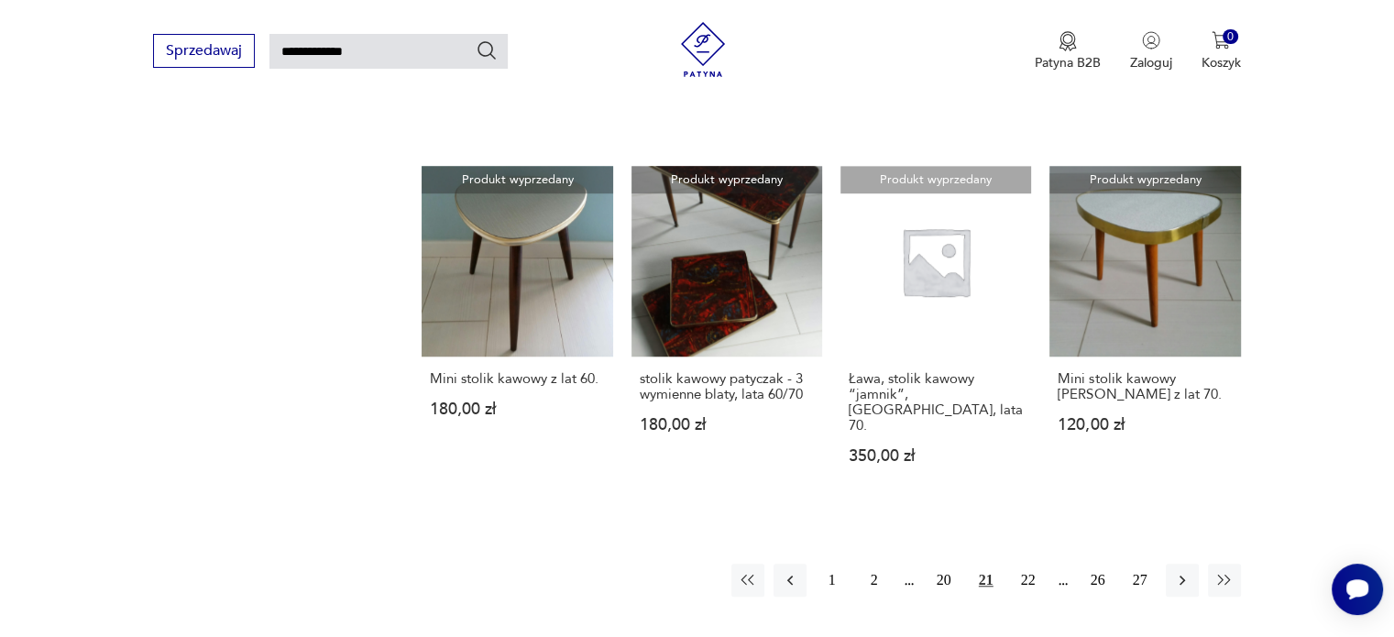
scroll to position [1349, 0]
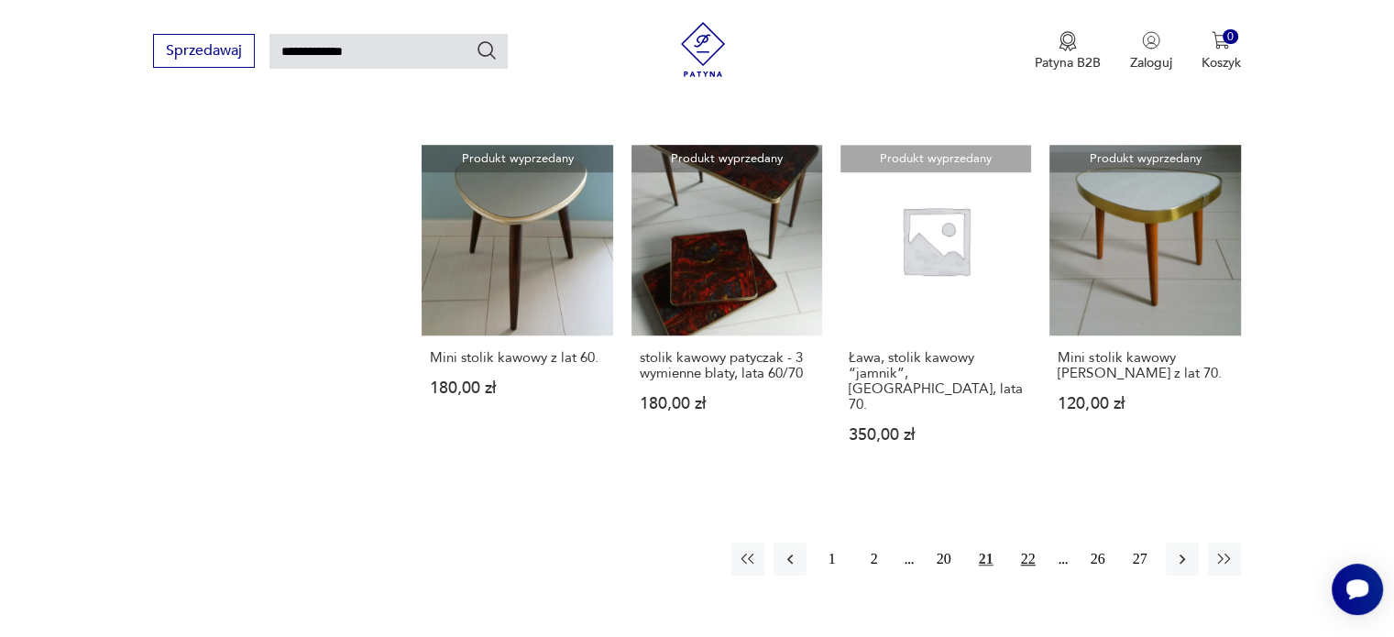
click at [1030, 543] on button "22" at bounding box center [1028, 559] width 33 height 33
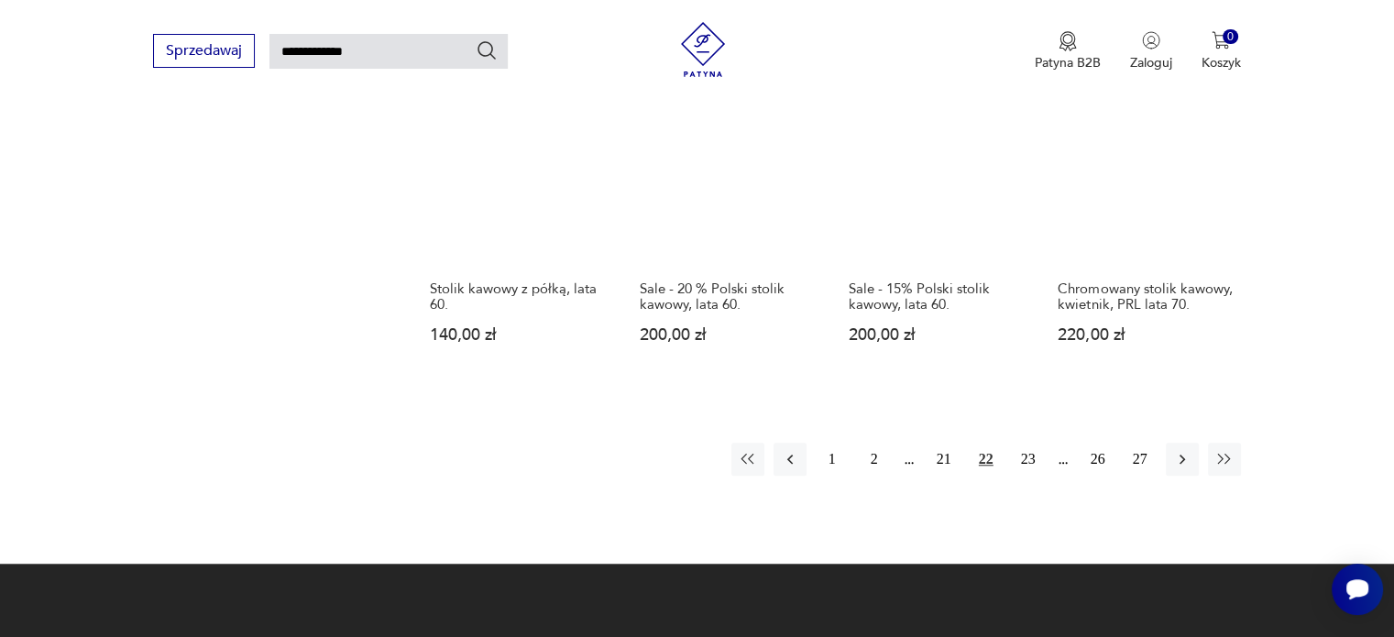
scroll to position [1532, 0]
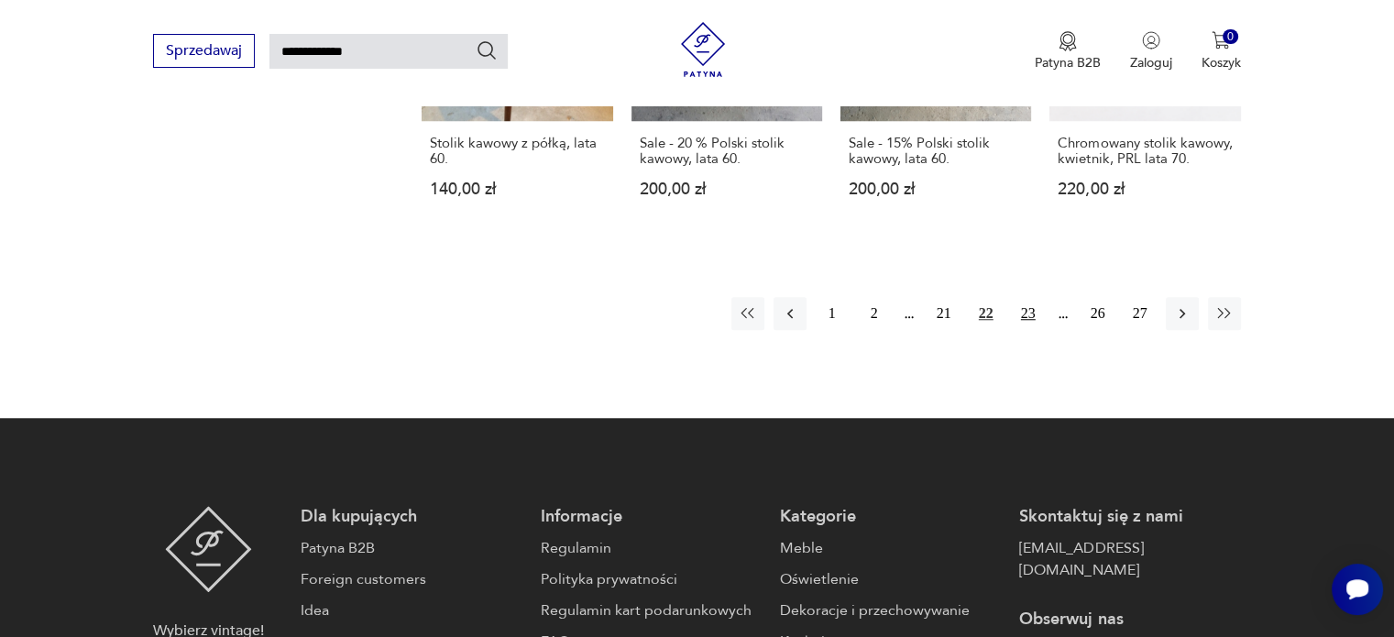
click at [1030, 298] on button "23" at bounding box center [1028, 313] width 33 height 33
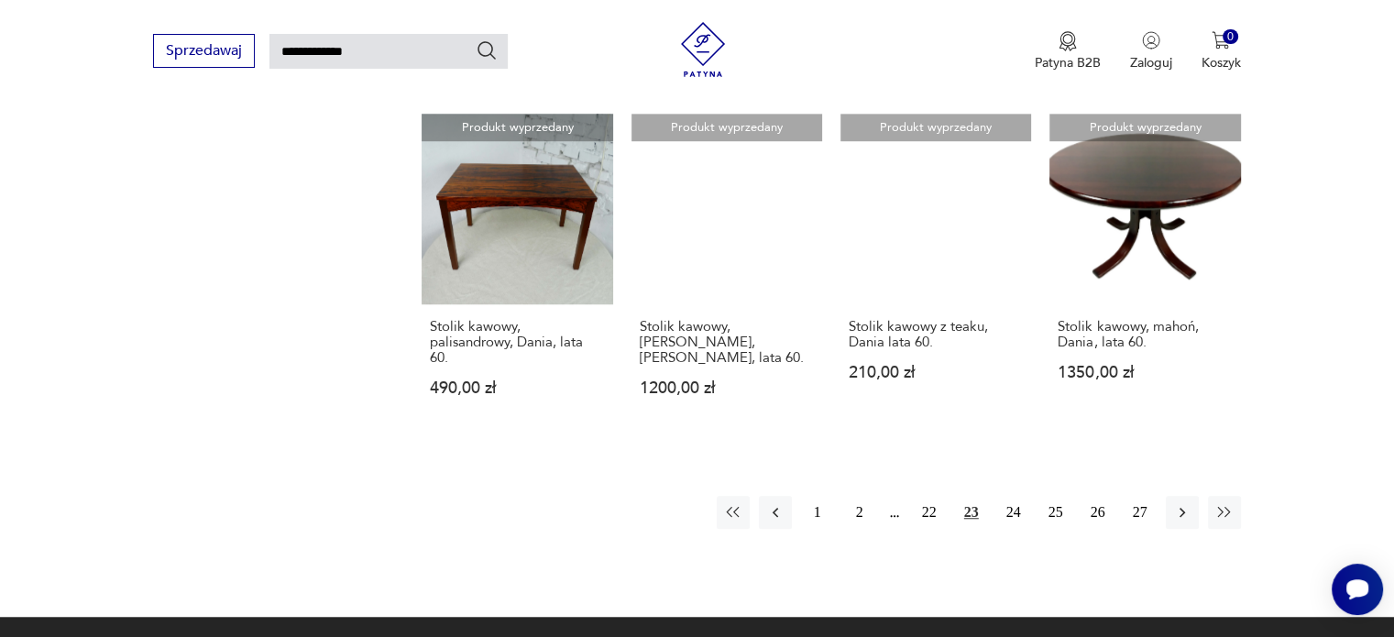
scroll to position [1349, 0]
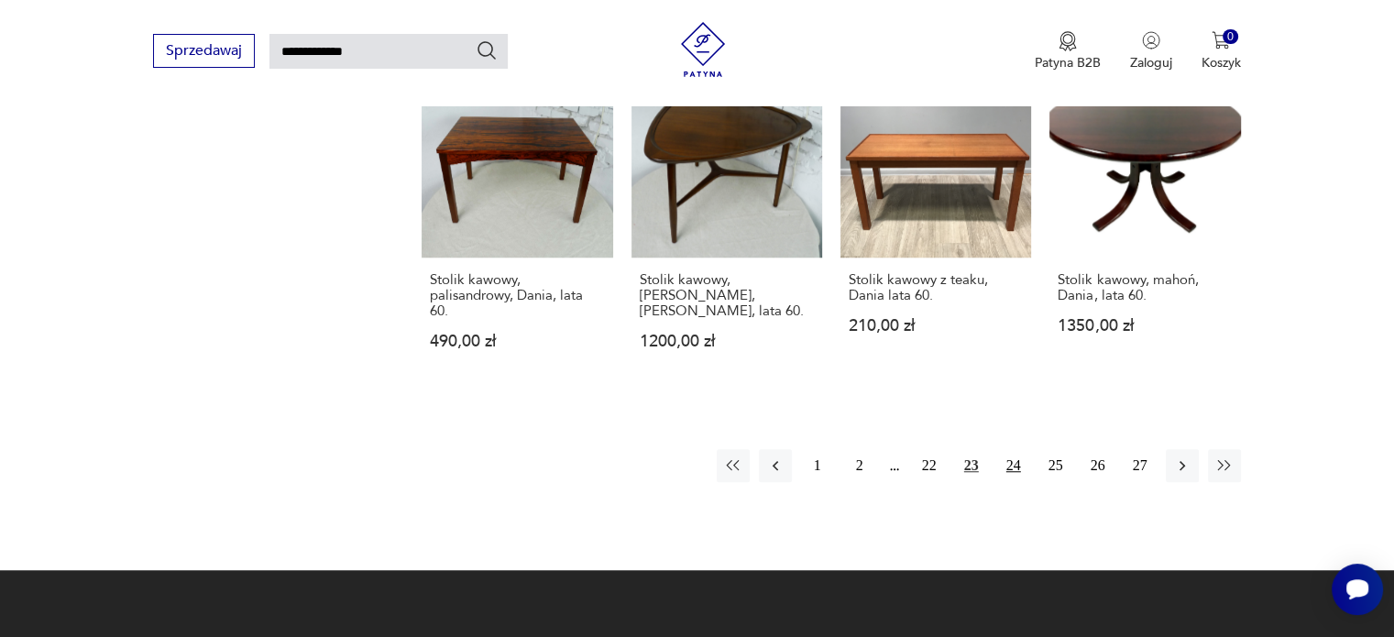
click at [1013, 457] on button "24" at bounding box center [1013, 465] width 33 height 33
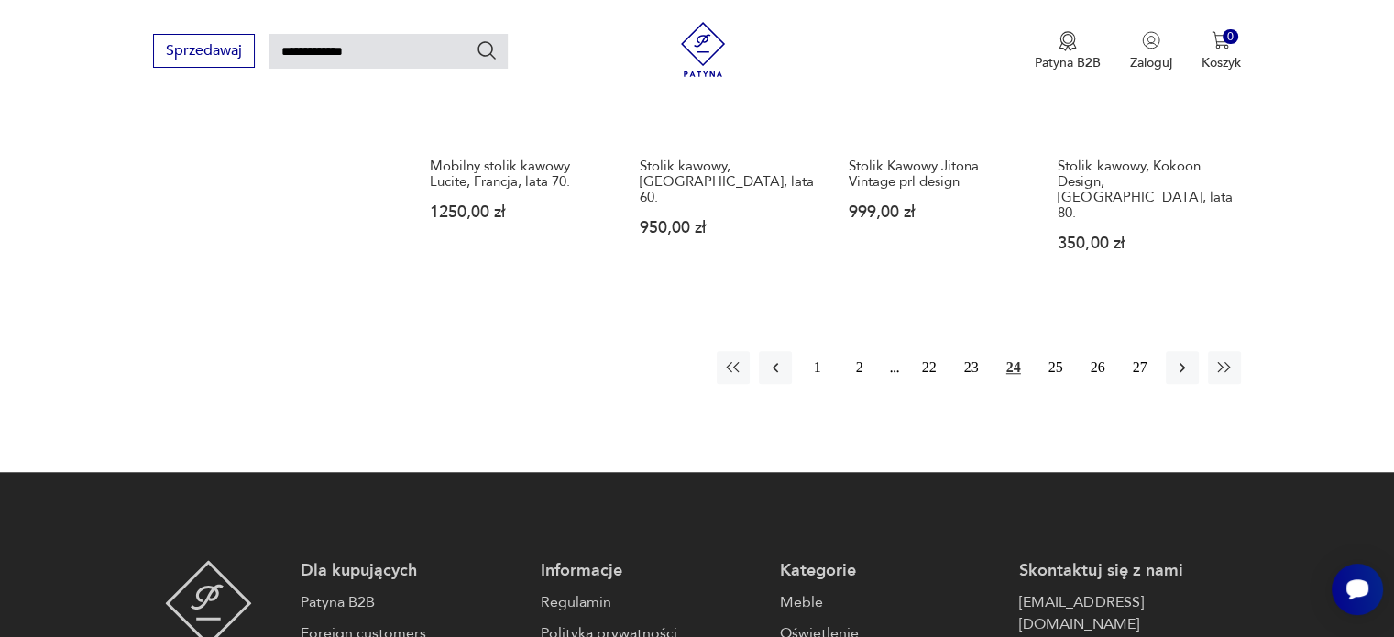
scroll to position [1532, 0]
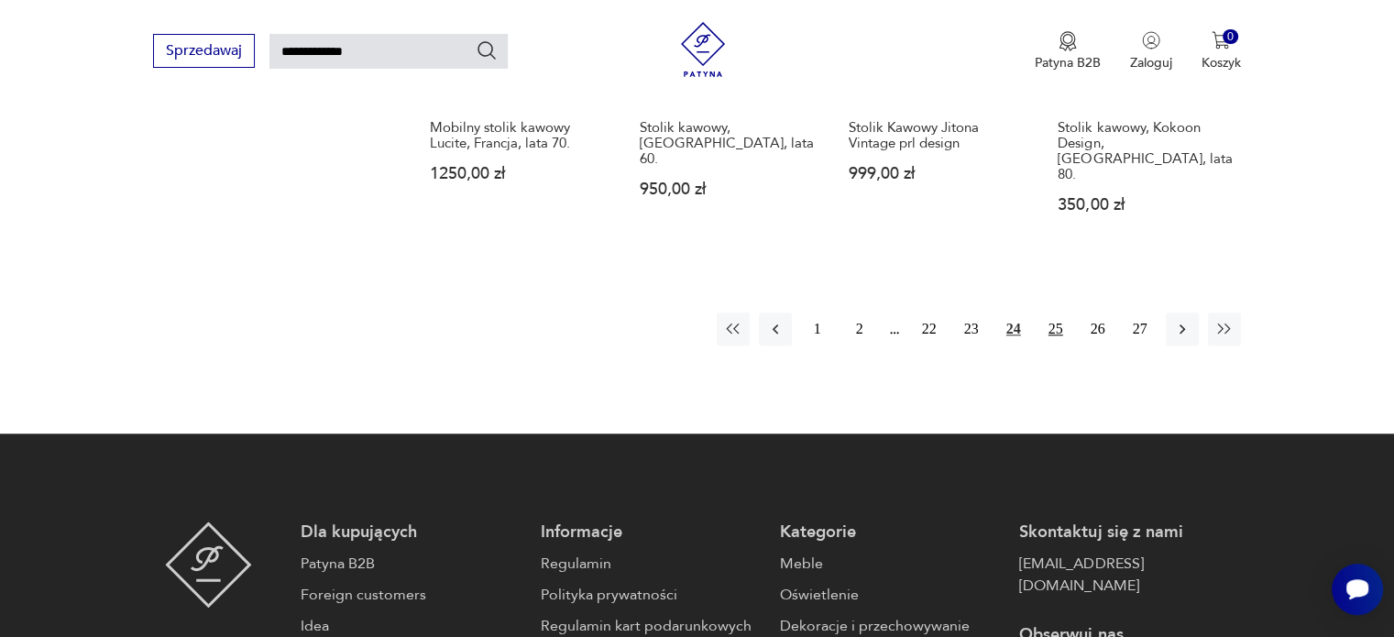
click at [1045, 313] on button "25" at bounding box center [1056, 329] width 33 height 33
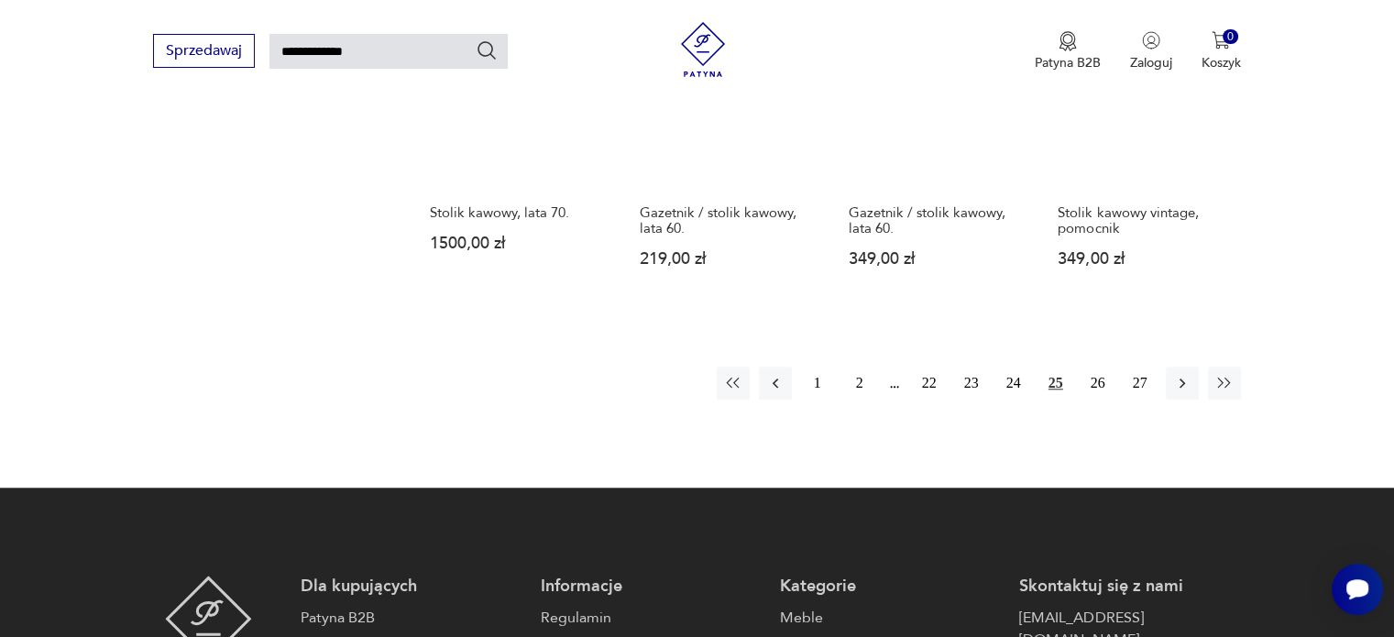
scroll to position [1532, 0]
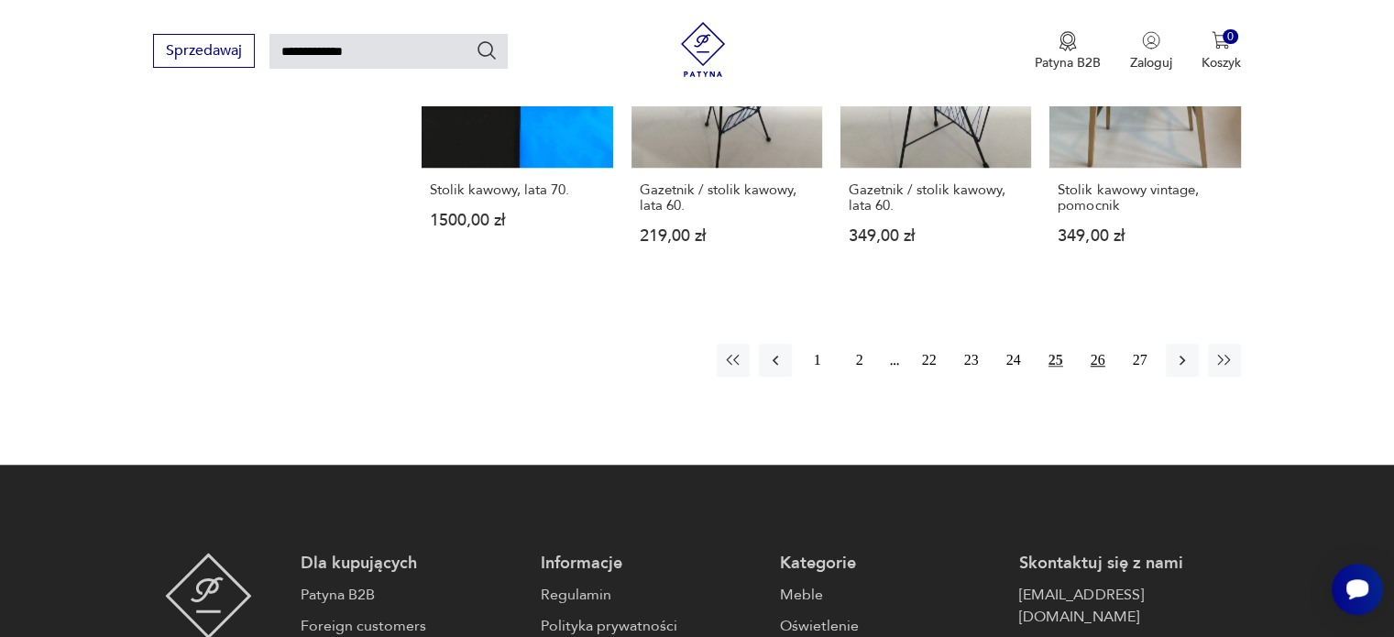
click at [1104, 344] on button "26" at bounding box center [1098, 360] width 33 height 33
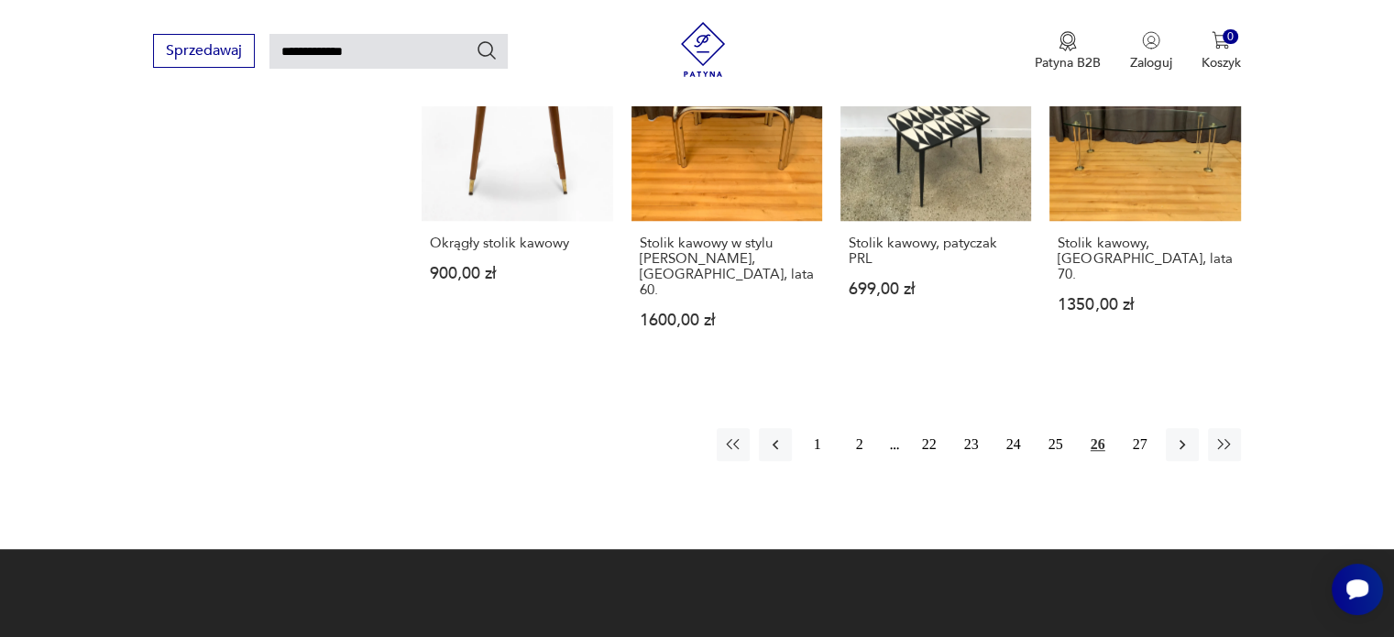
scroll to position [1440, 0]
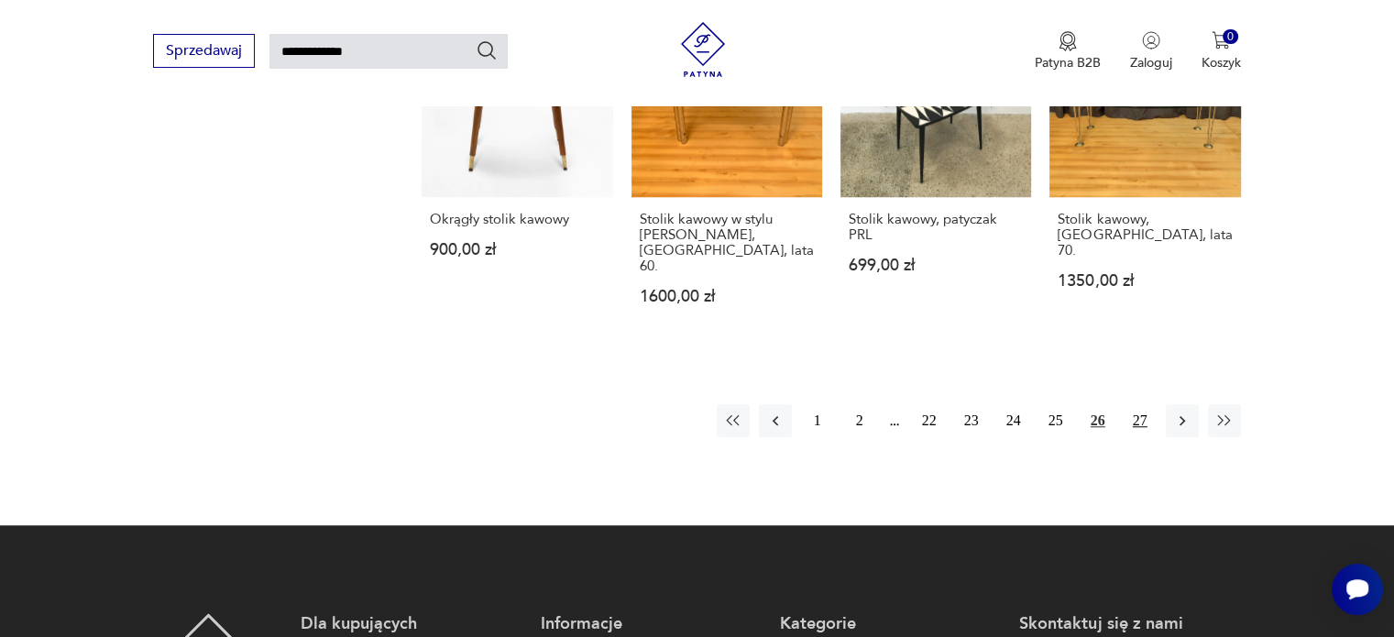
click at [1141, 404] on button "27" at bounding box center [1140, 420] width 33 height 33
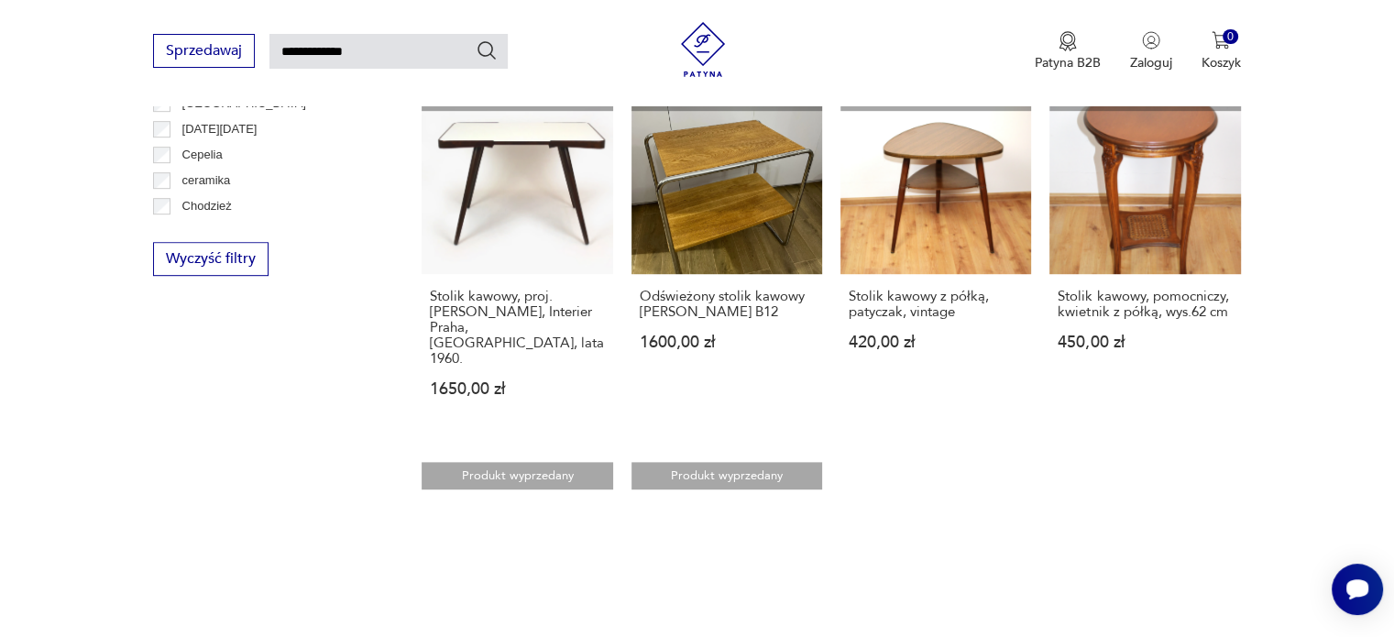
scroll to position [1074, 0]
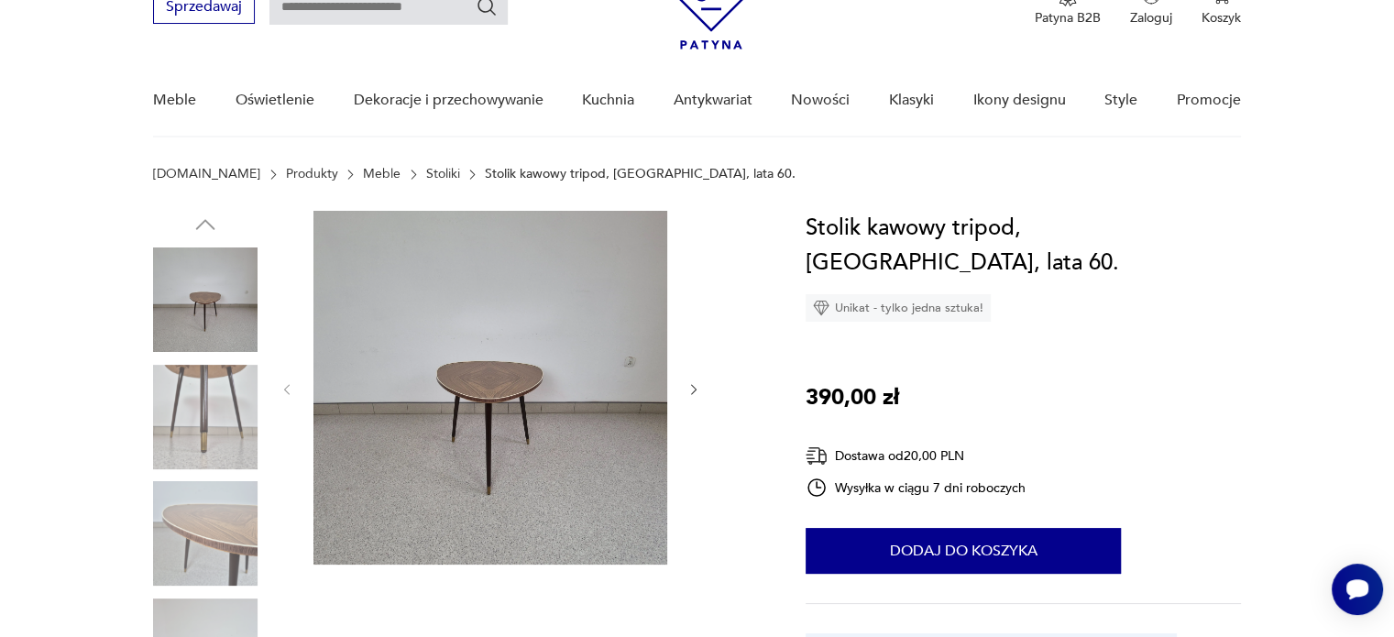
click at [177, 392] on img at bounding box center [205, 417] width 105 height 105
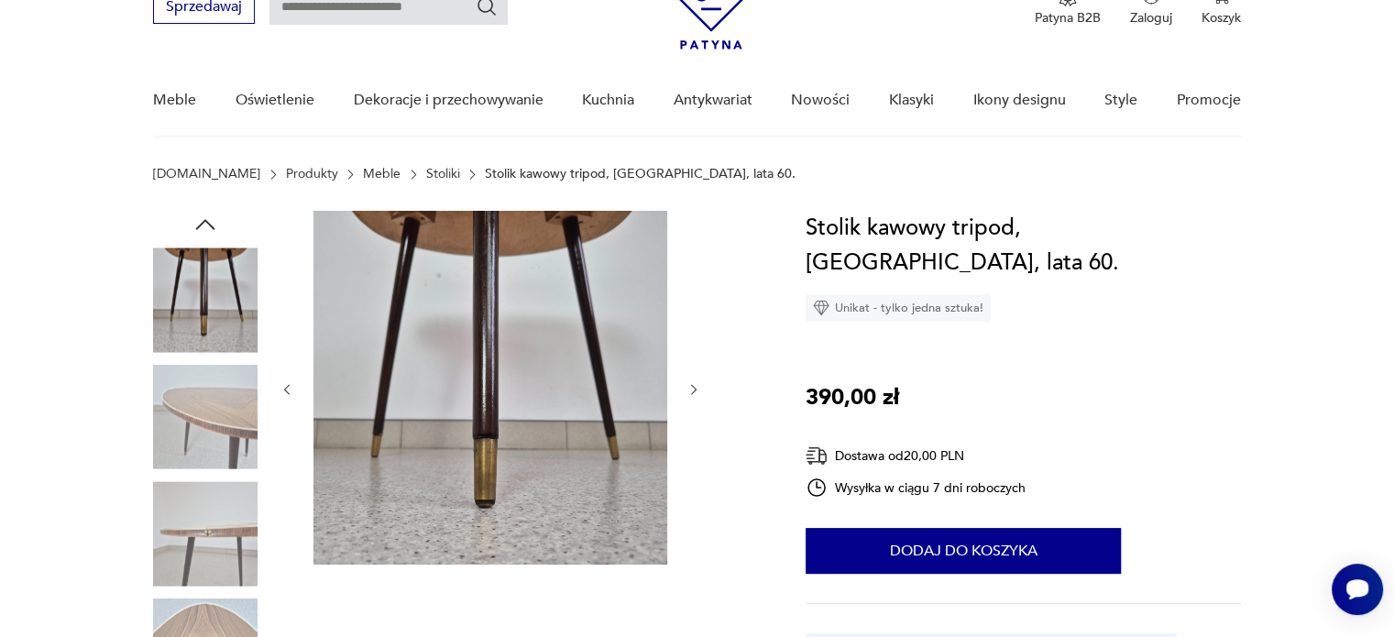
click at [216, 489] on img at bounding box center [205, 533] width 105 height 105
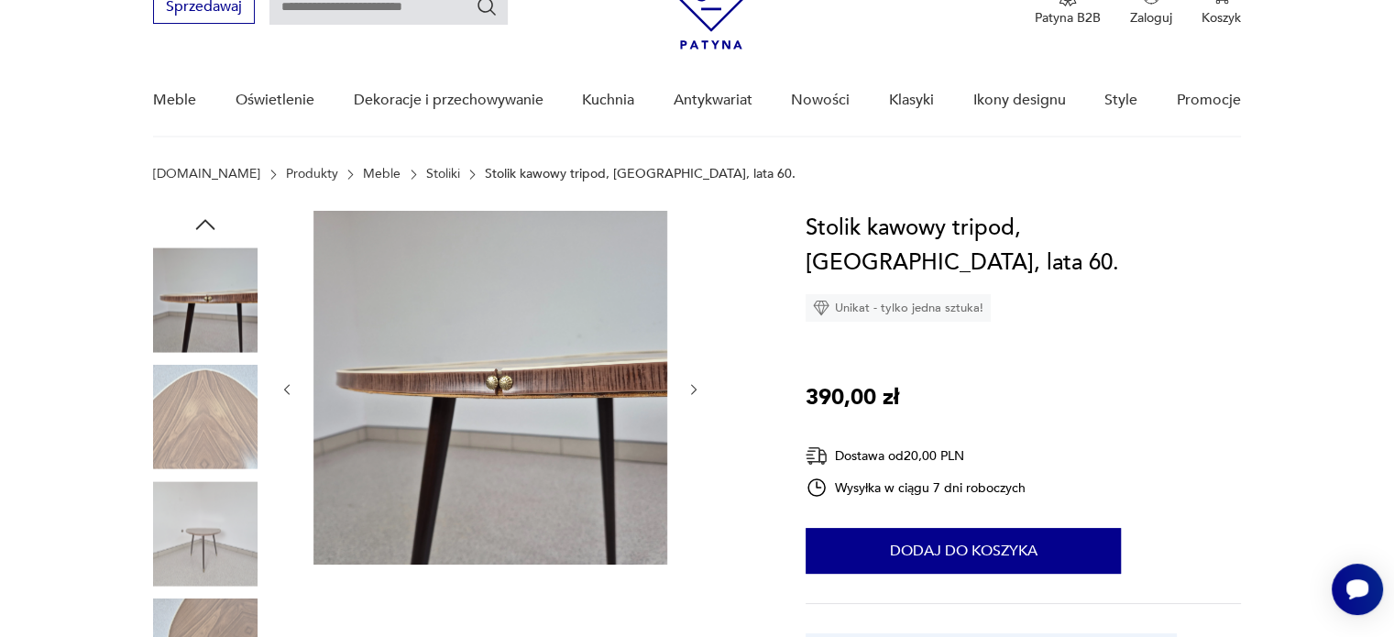
click at [223, 519] on img at bounding box center [205, 533] width 105 height 105
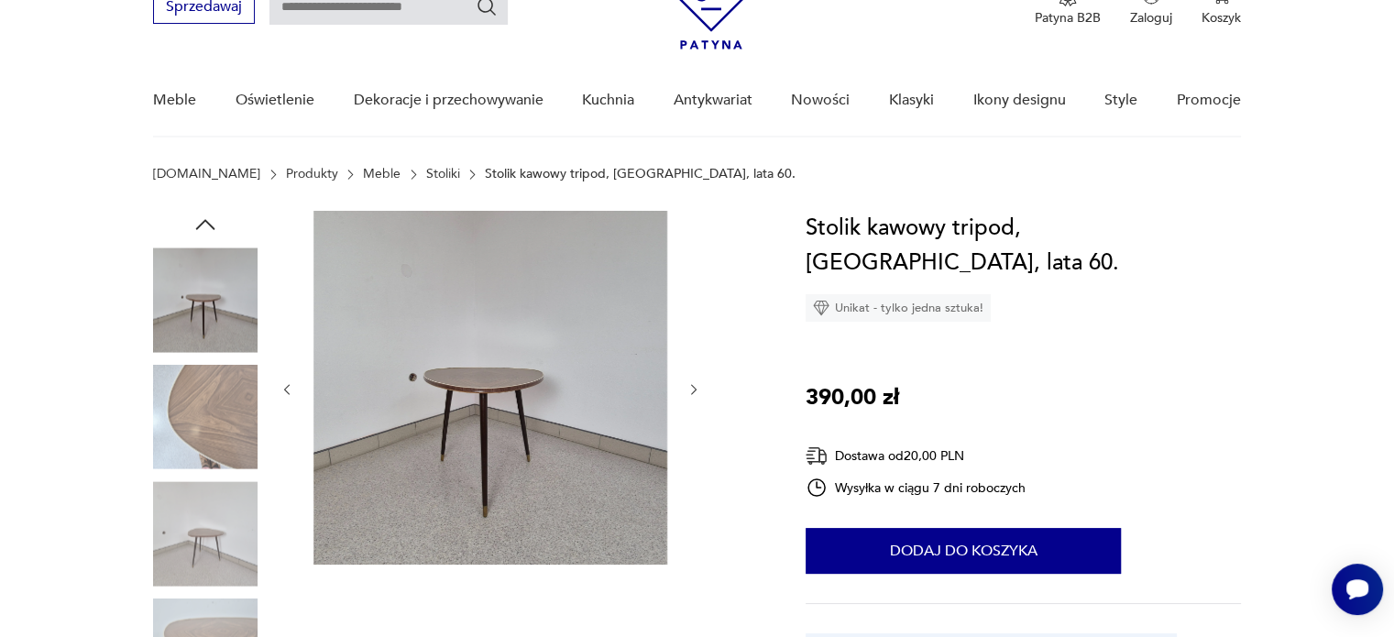
click at [223, 519] on img at bounding box center [205, 533] width 105 height 105
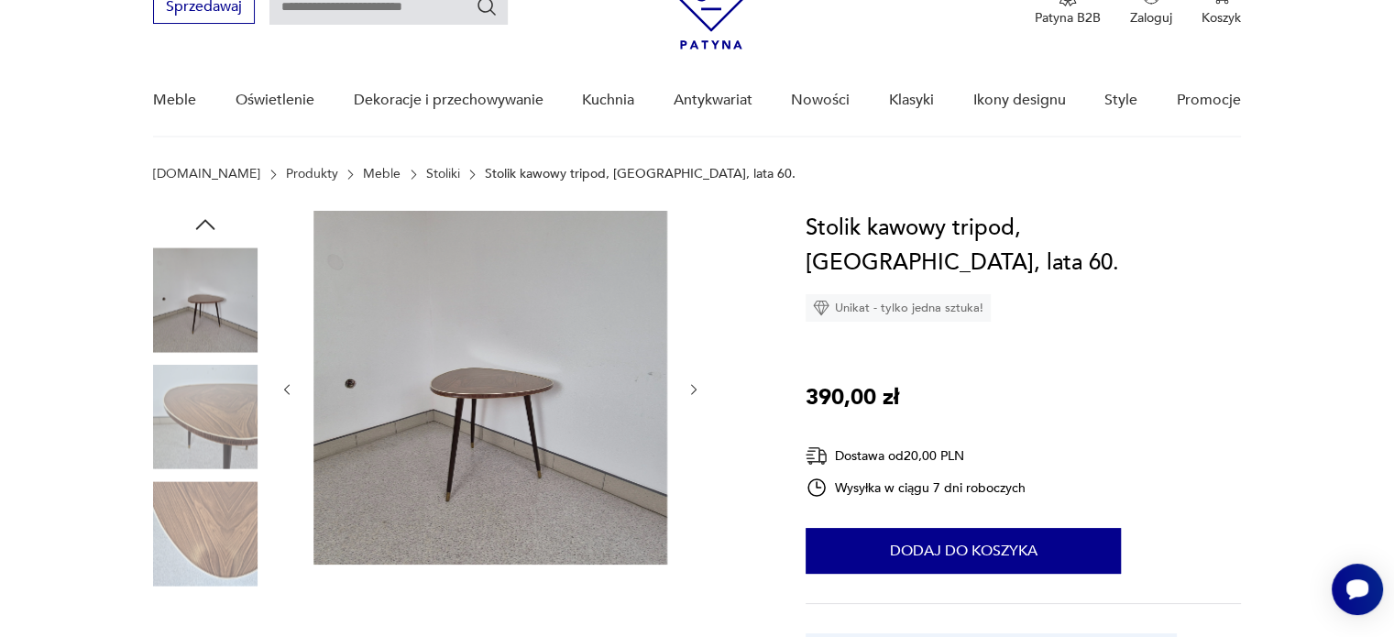
click at [222, 502] on img at bounding box center [205, 533] width 105 height 105
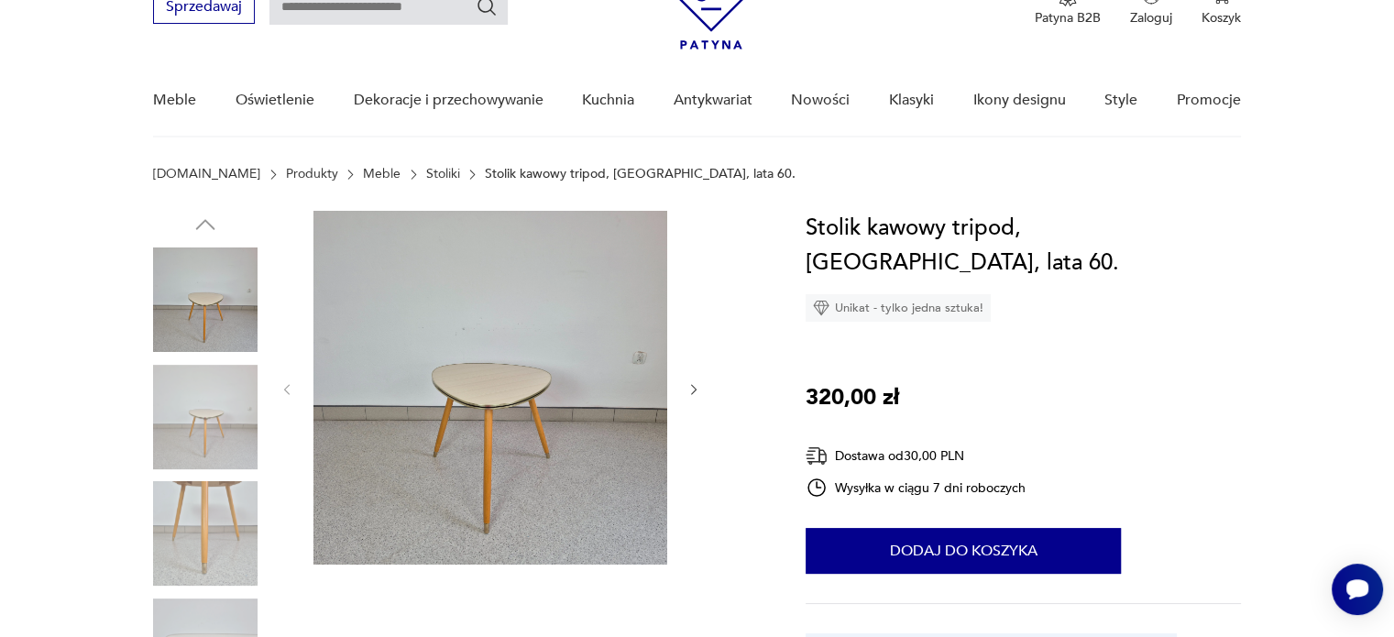
click at [200, 446] on img at bounding box center [205, 417] width 105 height 105
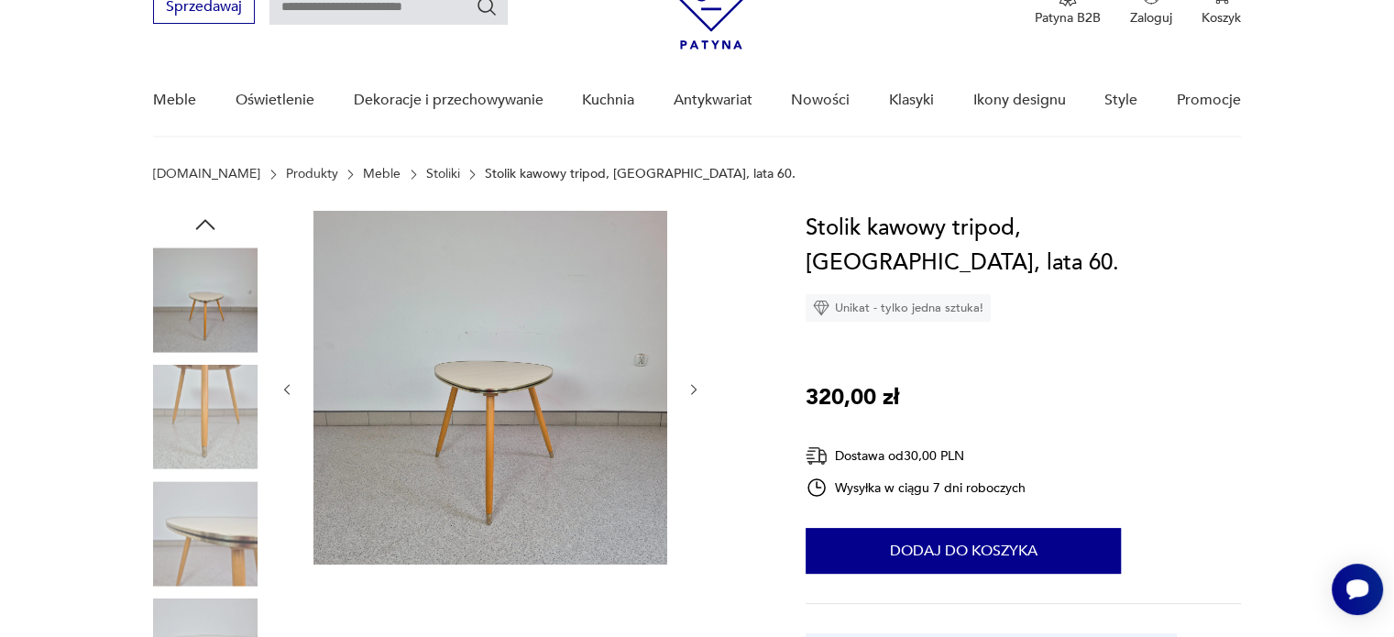
click at [206, 491] on img at bounding box center [205, 533] width 105 height 105
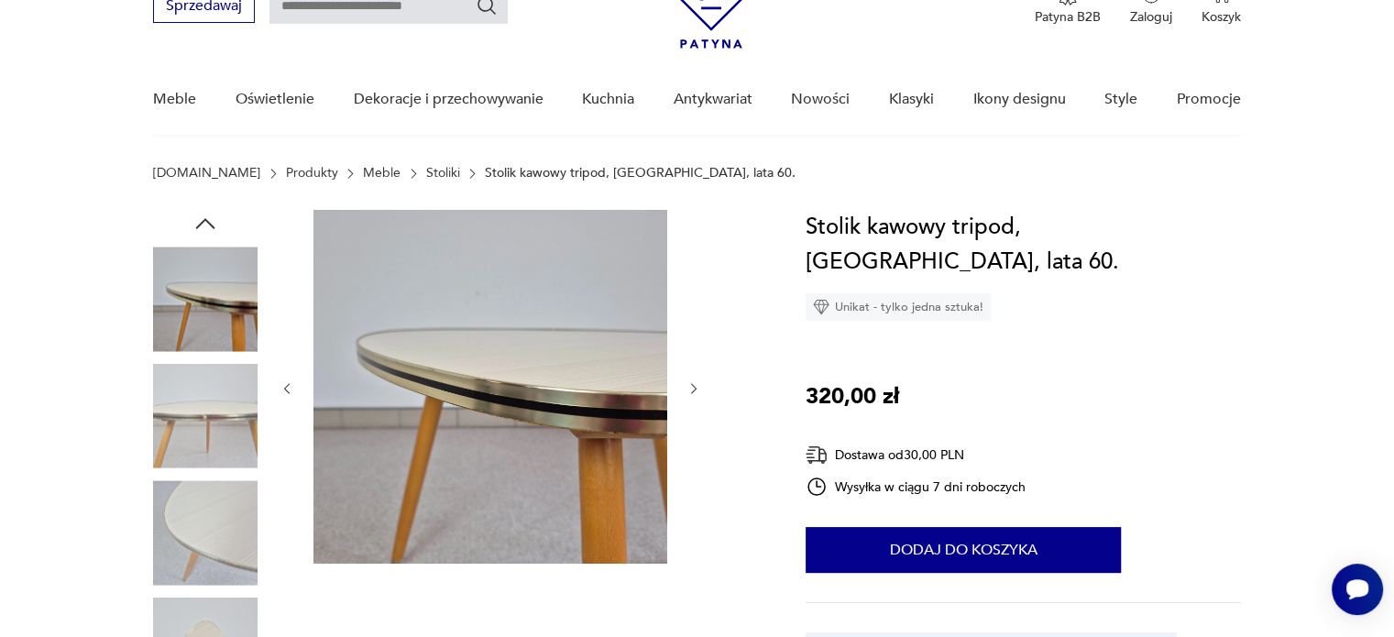
scroll to position [183, 0]
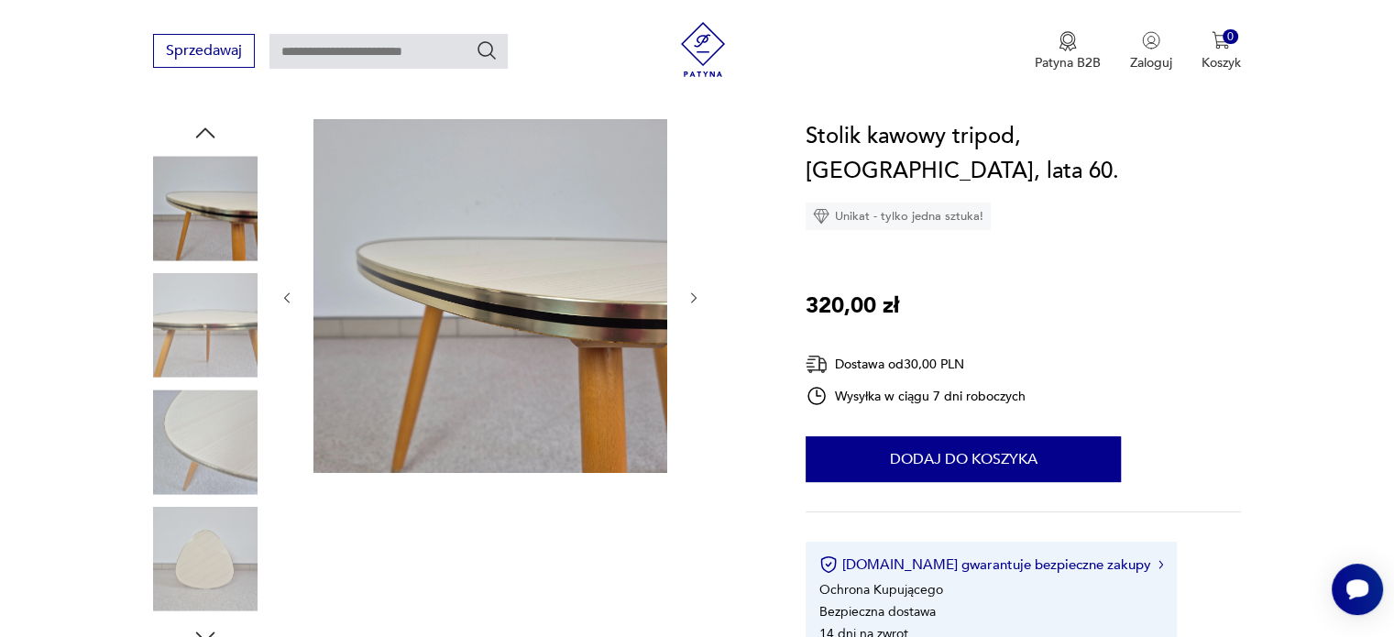
click at [209, 523] on img at bounding box center [205, 559] width 105 height 105
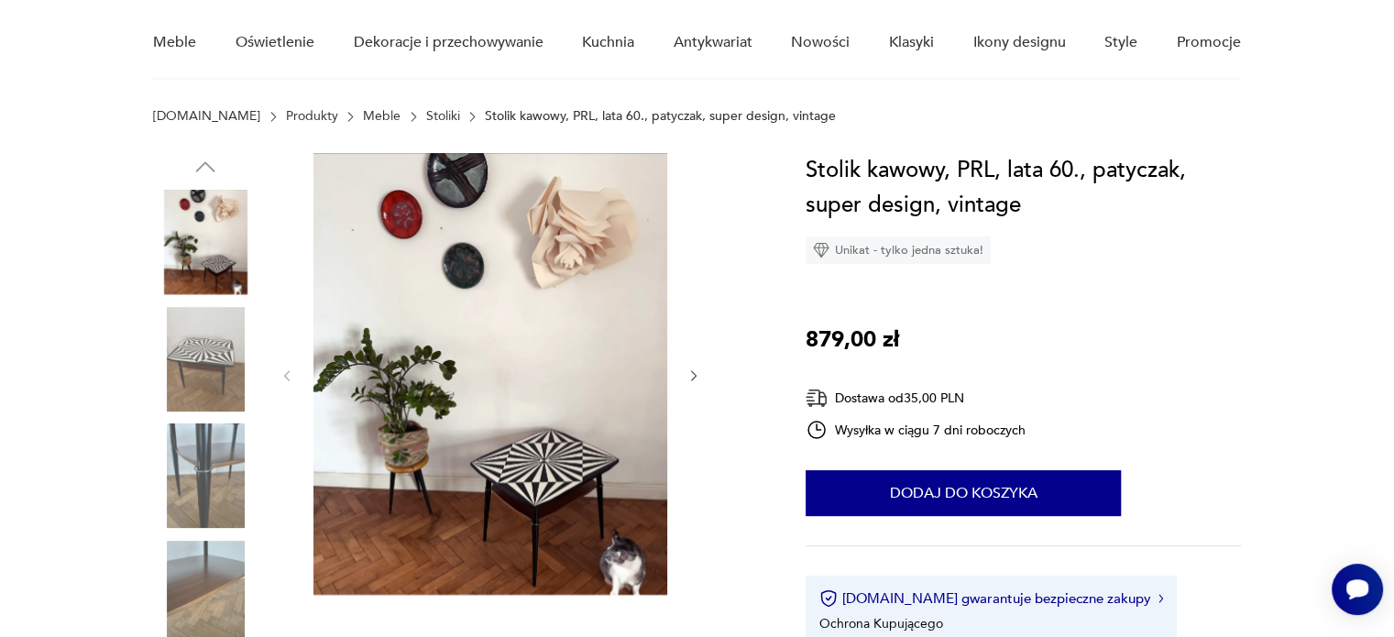
scroll to position [183, 0]
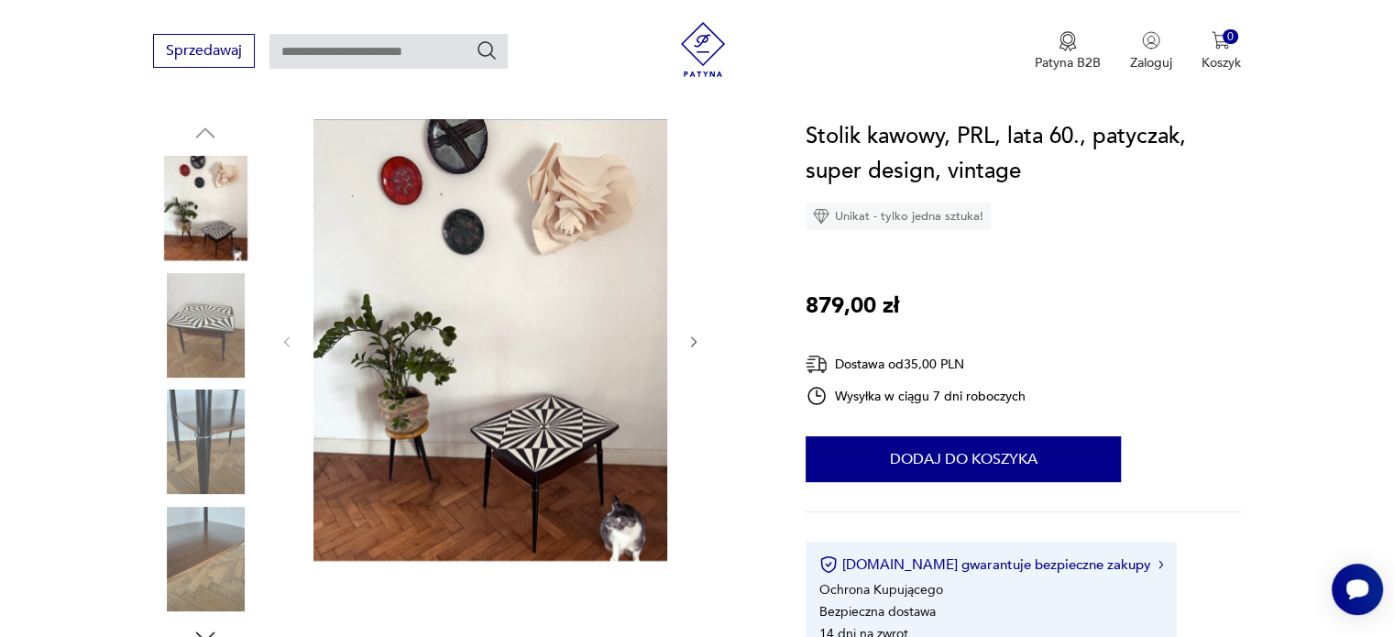
click at [162, 309] on img at bounding box center [205, 325] width 105 height 105
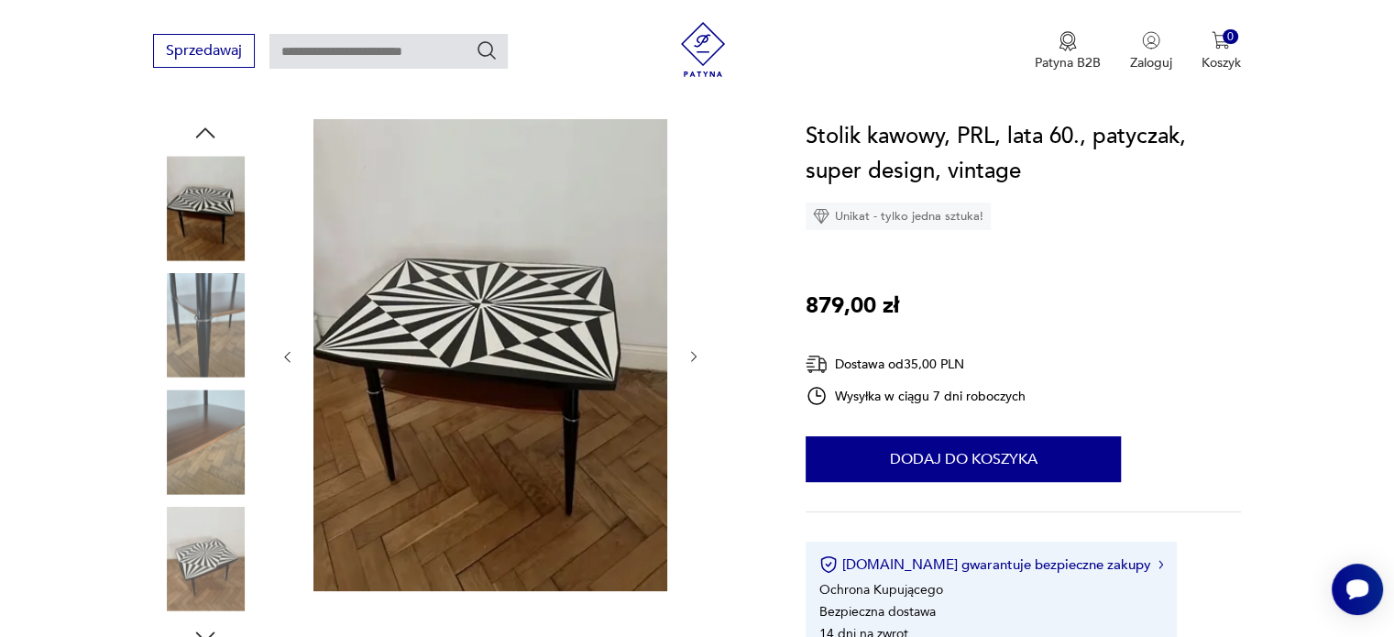
click at [209, 343] on img at bounding box center [205, 325] width 105 height 105
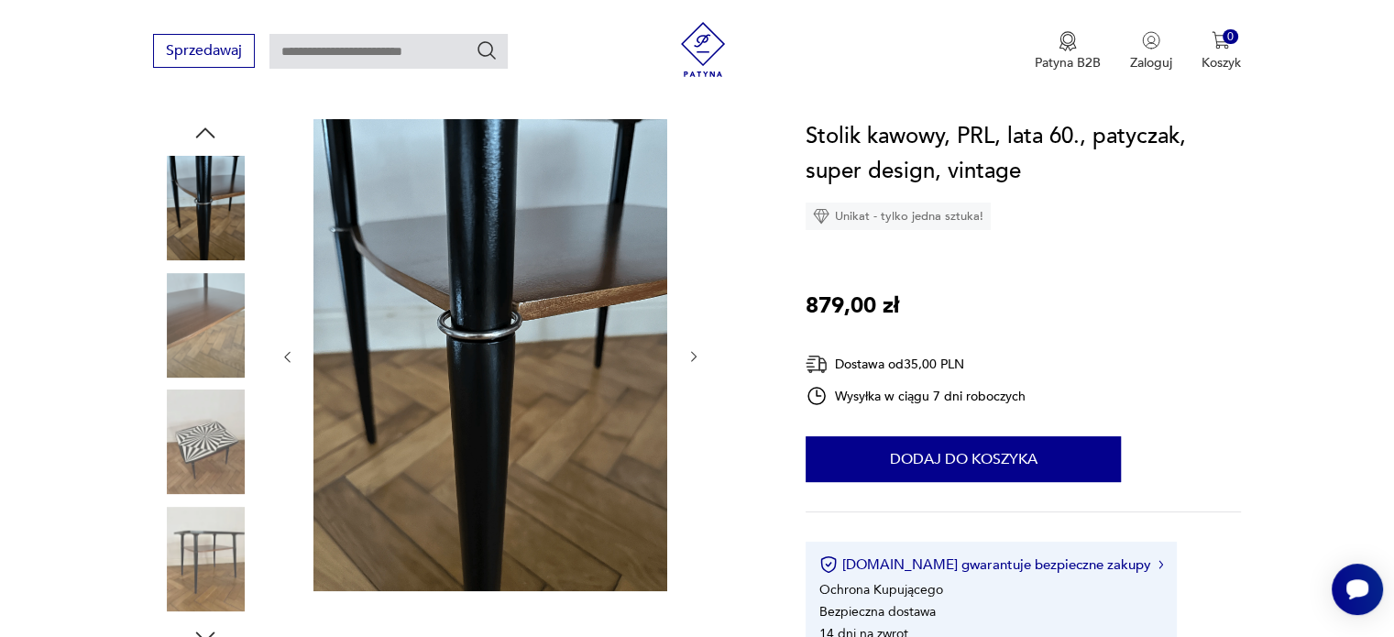
click at [210, 342] on img at bounding box center [205, 325] width 105 height 105
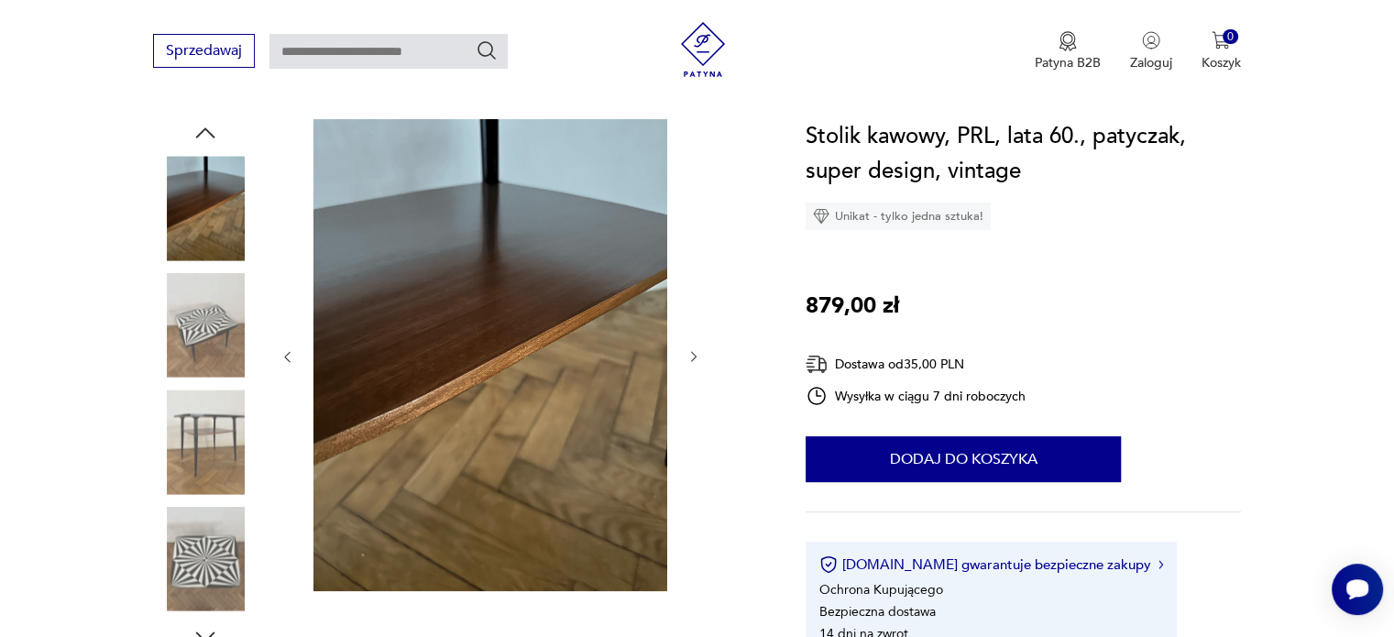
click at [210, 342] on img at bounding box center [205, 325] width 105 height 105
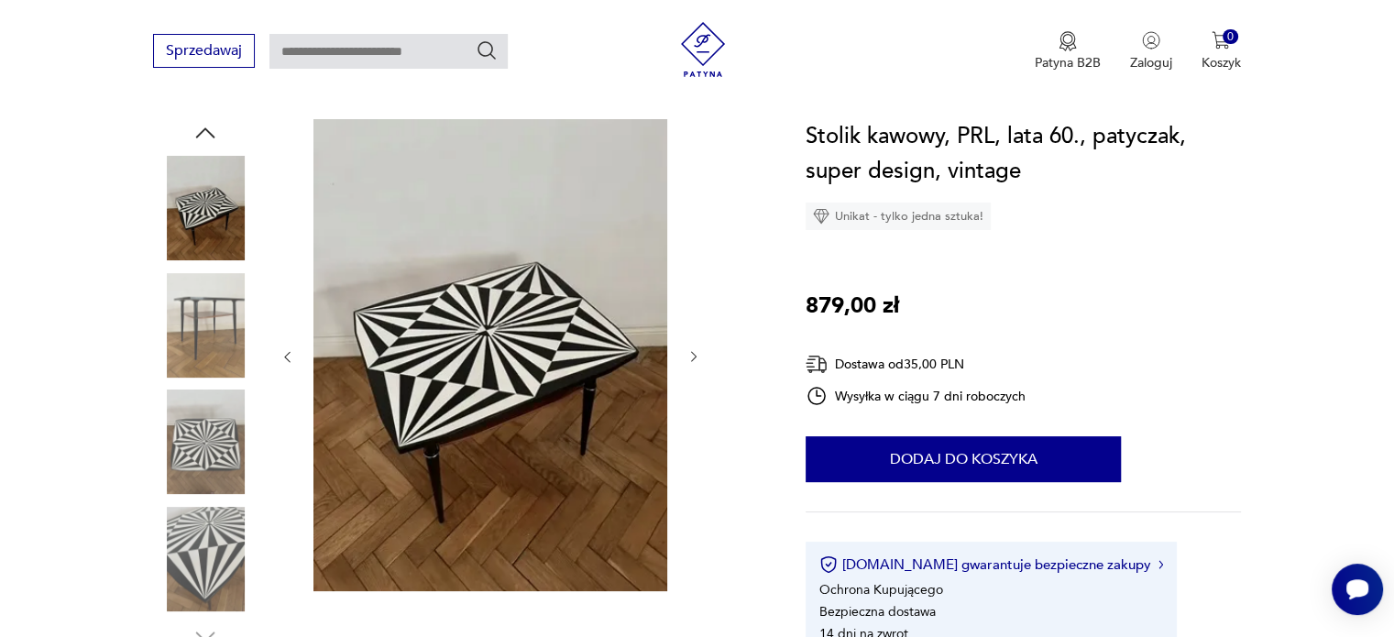
click at [210, 342] on img at bounding box center [205, 325] width 105 height 105
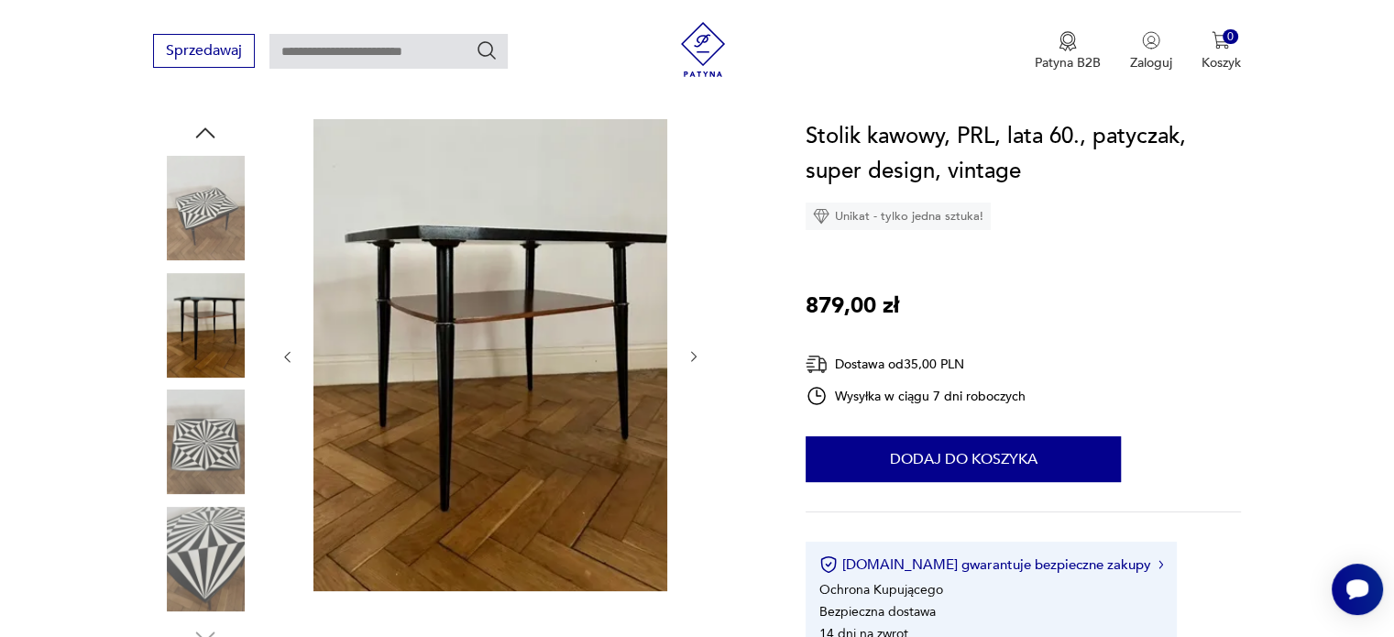
click at [204, 417] on img at bounding box center [205, 442] width 105 height 105
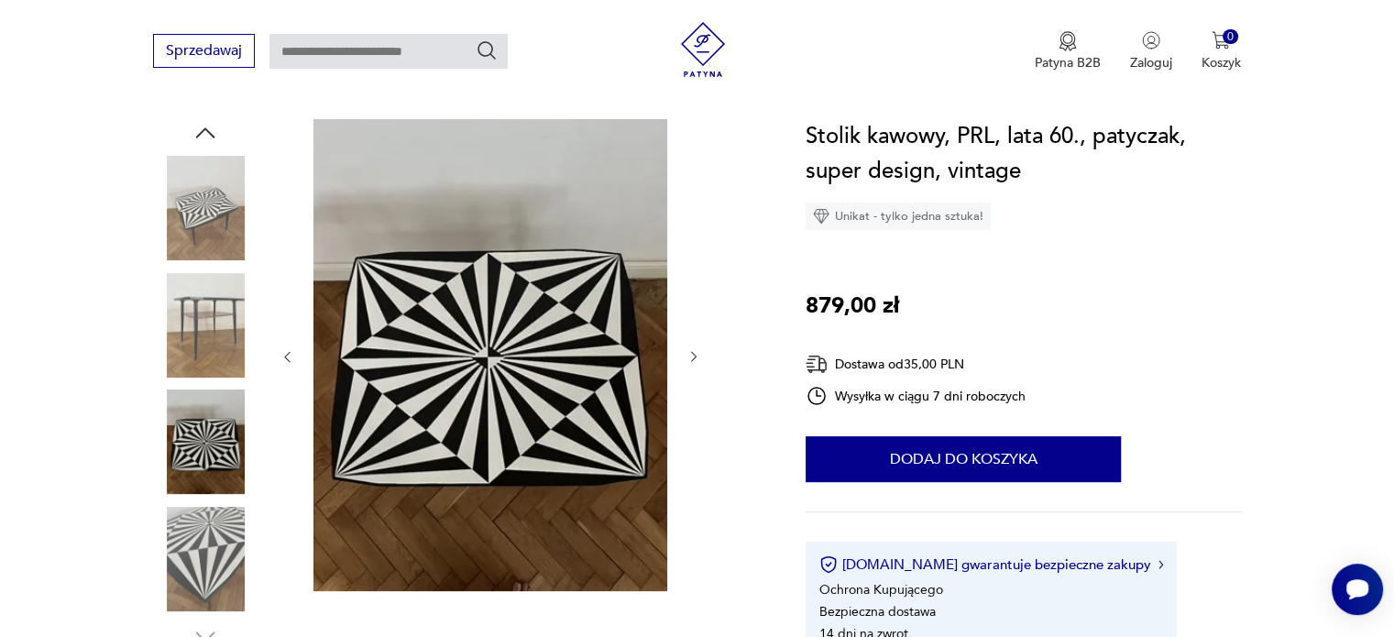
click at [204, 538] on img at bounding box center [205, 559] width 105 height 105
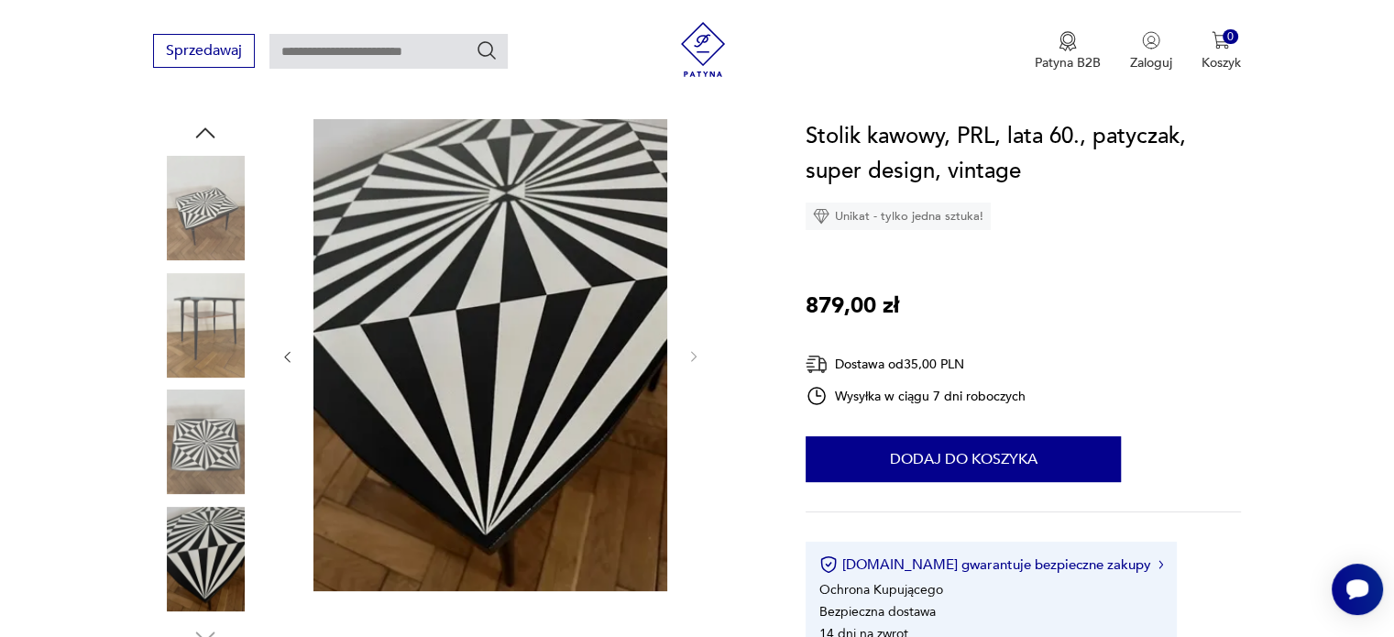
click at [215, 146] on div at bounding box center [205, 385] width 105 height 532
click at [213, 135] on icon "button" at bounding box center [205, 132] width 19 height 10
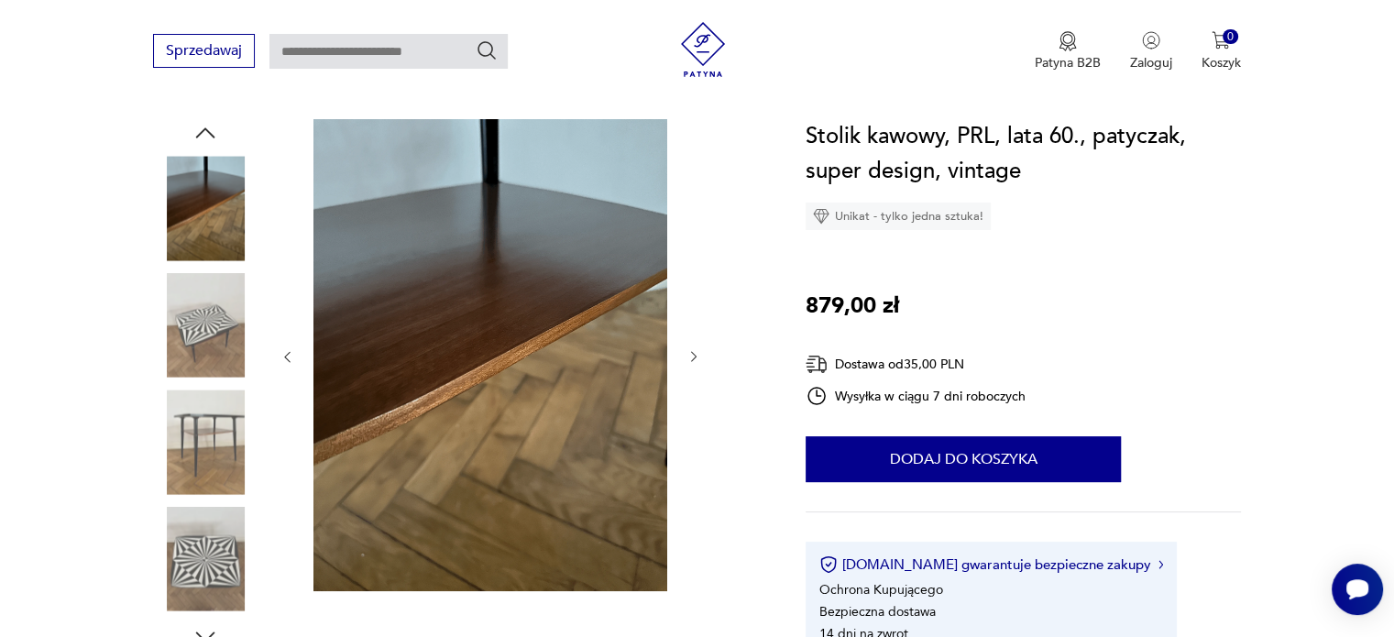
click at [213, 135] on icon "button" at bounding box center [205, 132] width 19 height 10
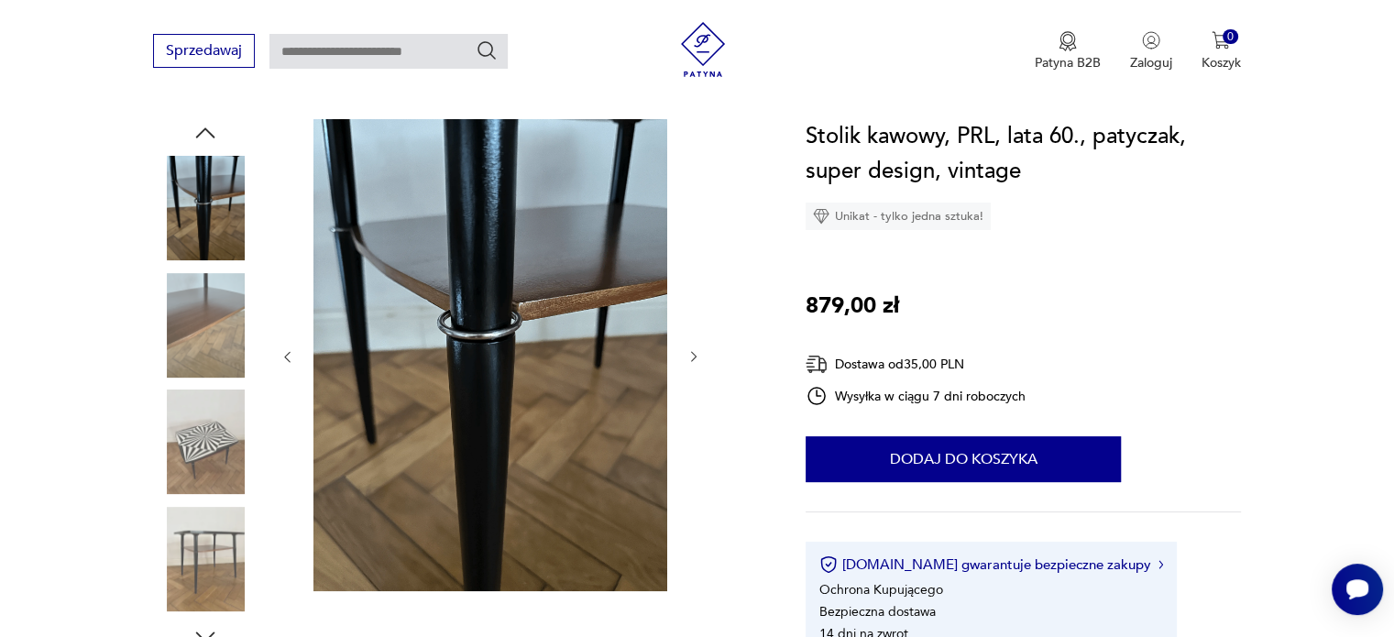
click at [208, 136] on icon "button" at bounding box center [206, 133] width 28 height 28
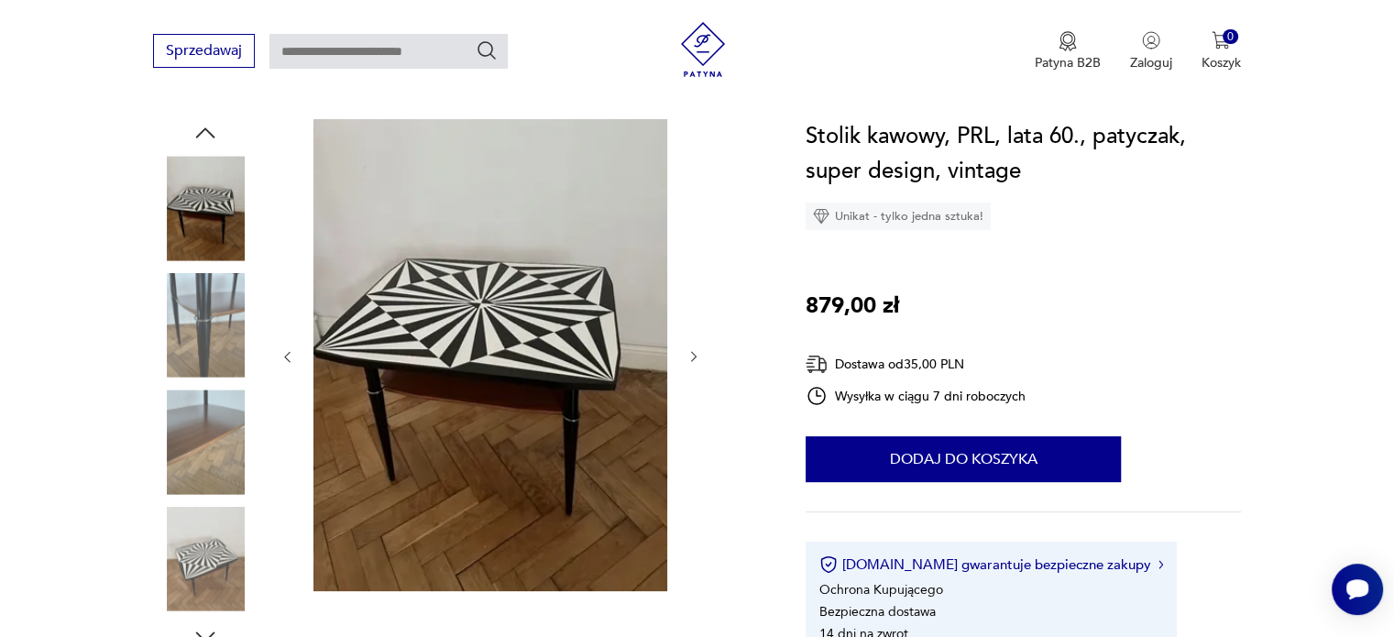
click at [223, 182] on img at bounding box center [205, 208] width 105 height 105
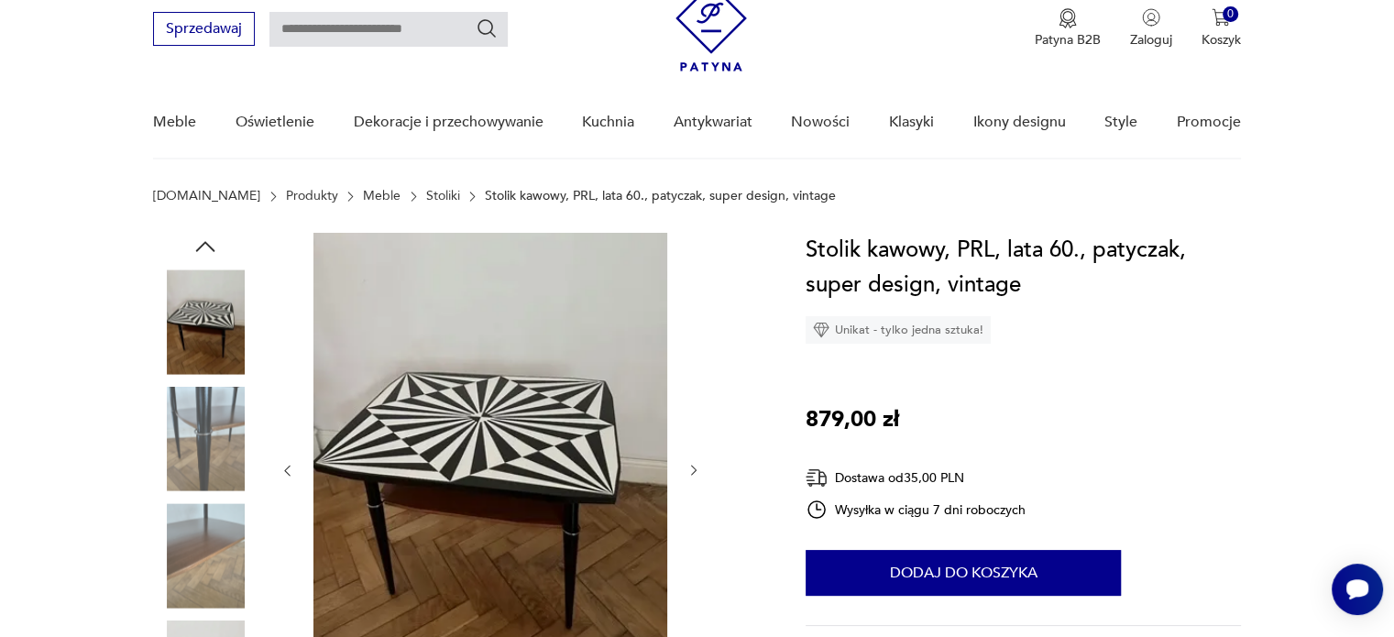
scroll to position [0, 0]
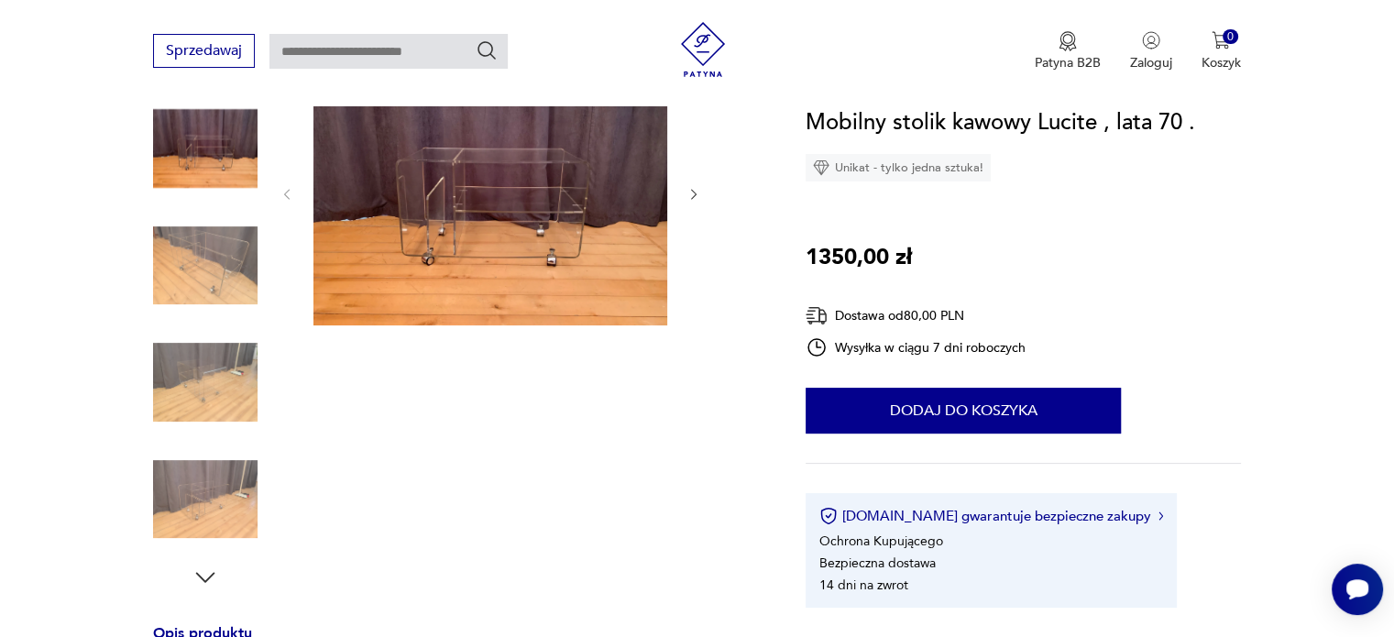
scroll to position [275, 0]
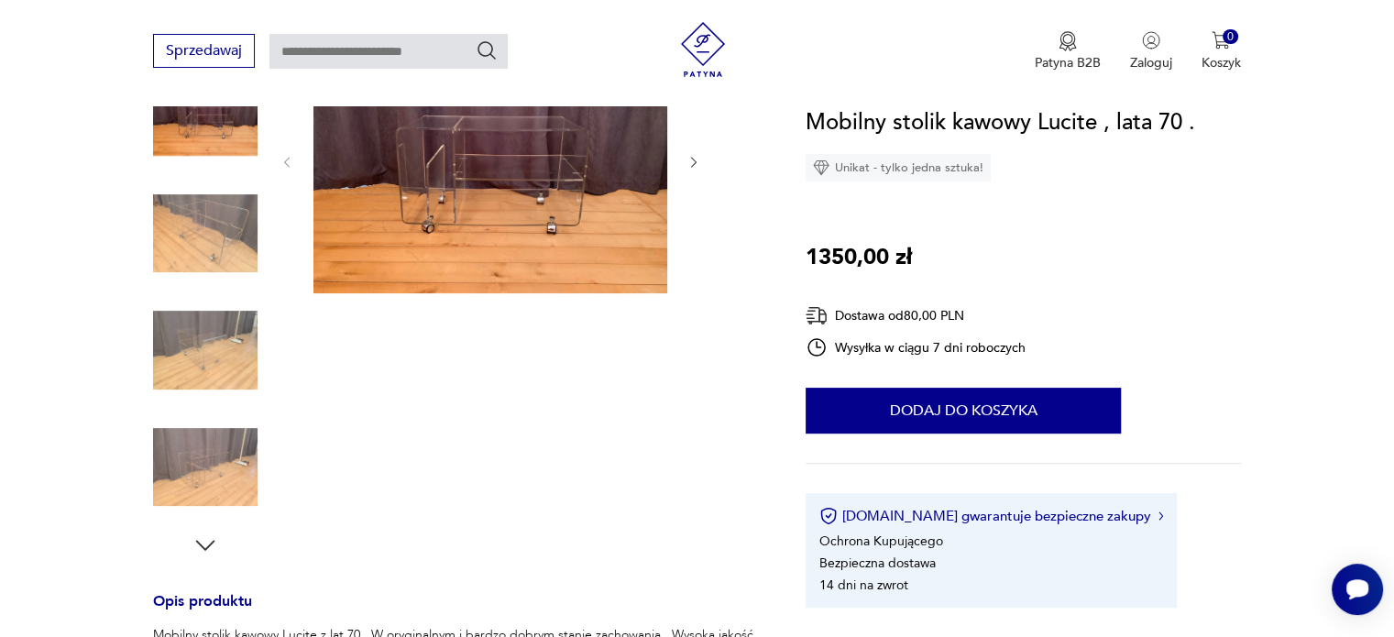
click at [172, 215] on img at bounding box center [205, 234] width 105 height 105
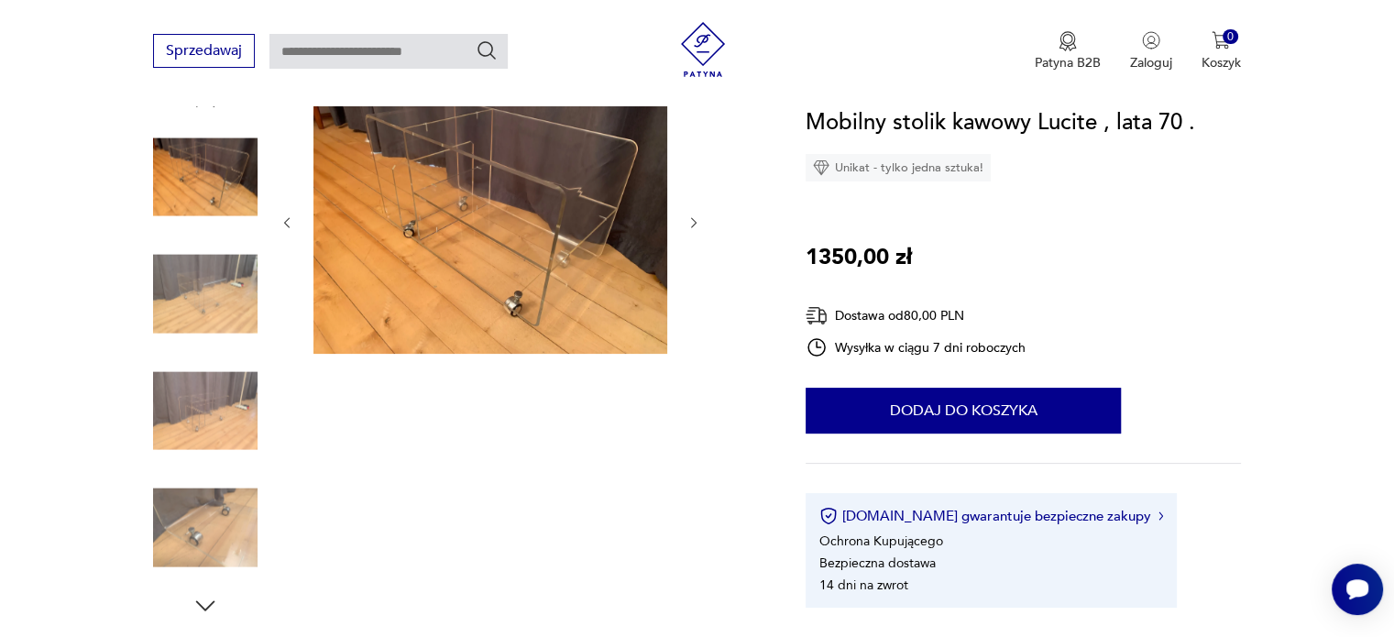
scroll to position [183, 0]
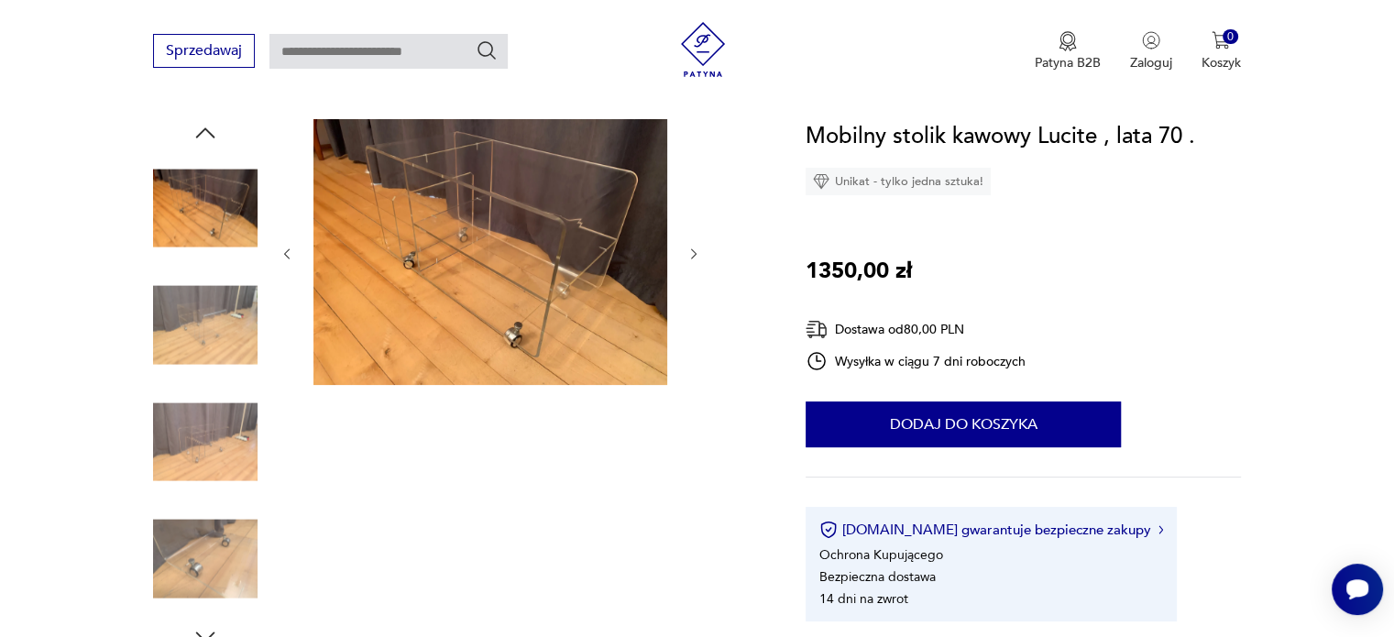
click at [209, 415] on img at bounding box center [205, 442] width 105 height 105
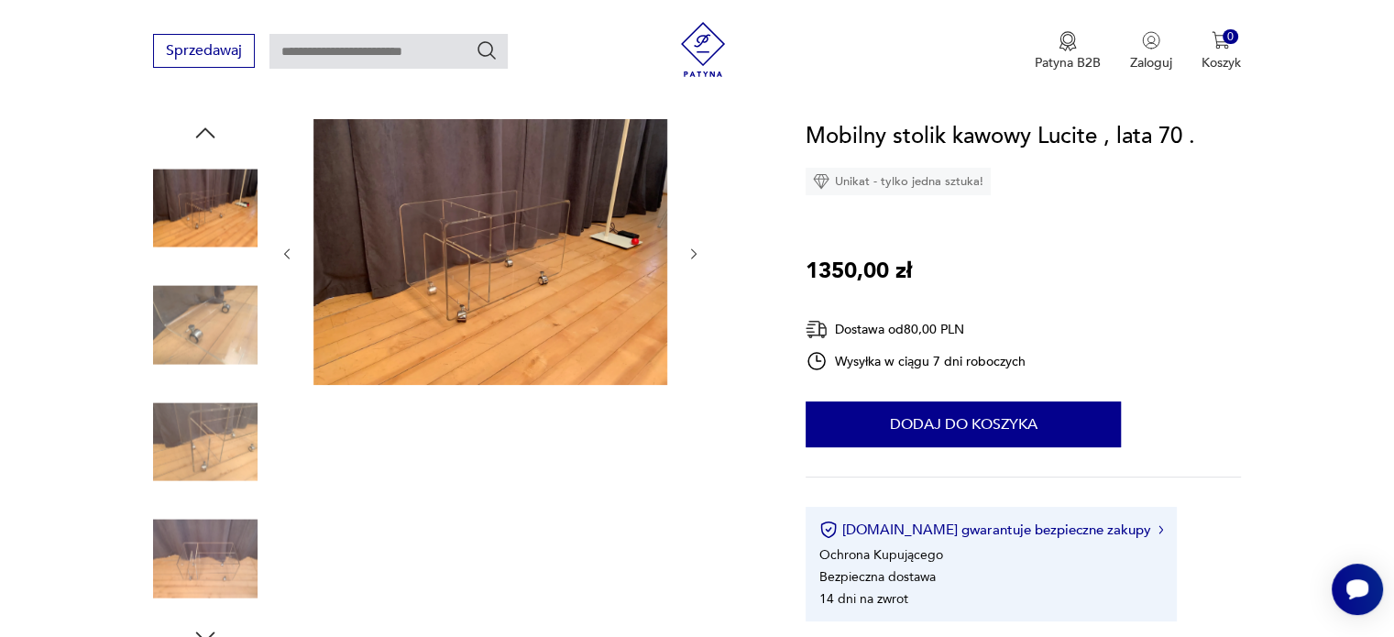
click at [213, 478] on img at bounding box center [205, 442] width 105 height 105
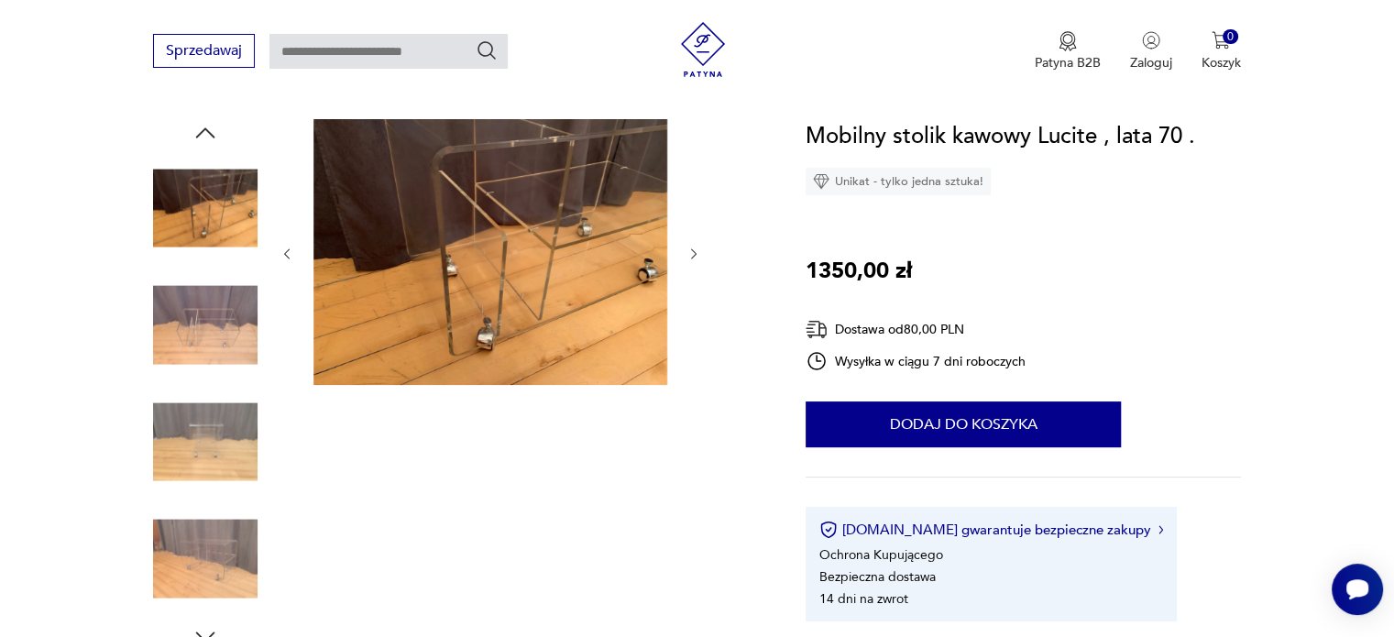
click at [219, 510] on img at bounding box center [205, 559] width 105 height 105
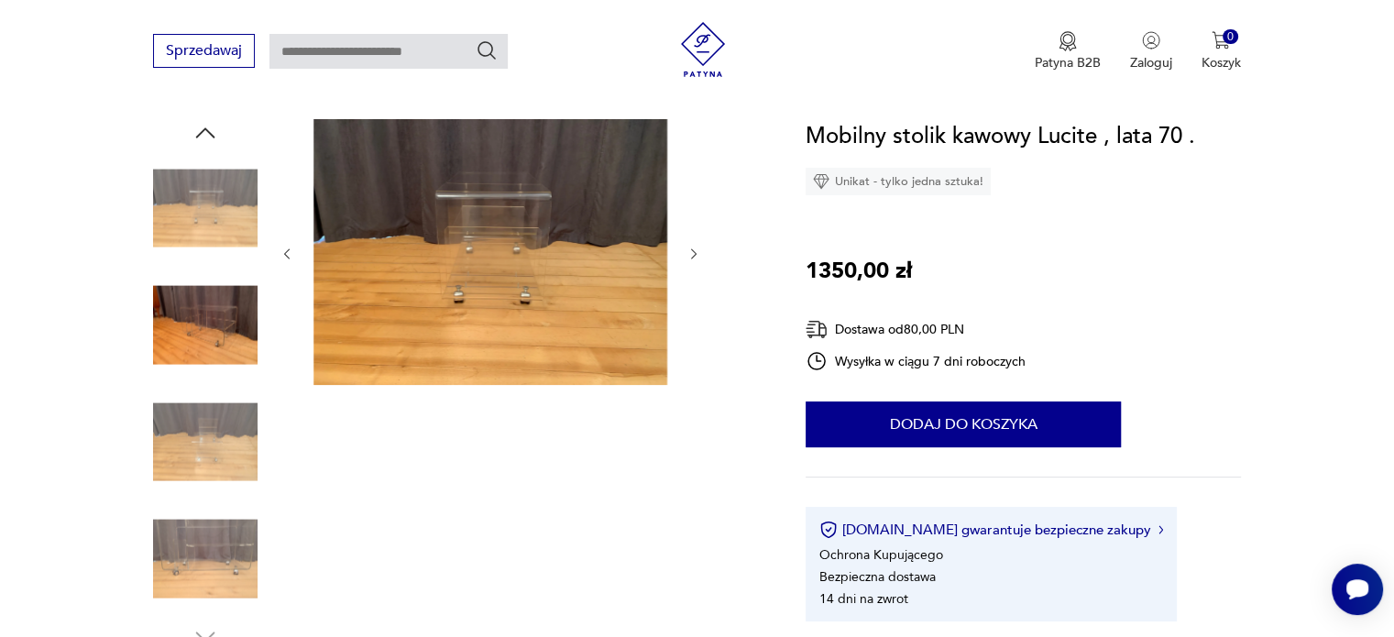
click at [205, 175] on img at bounding box center [205, 208] width 105 height 105
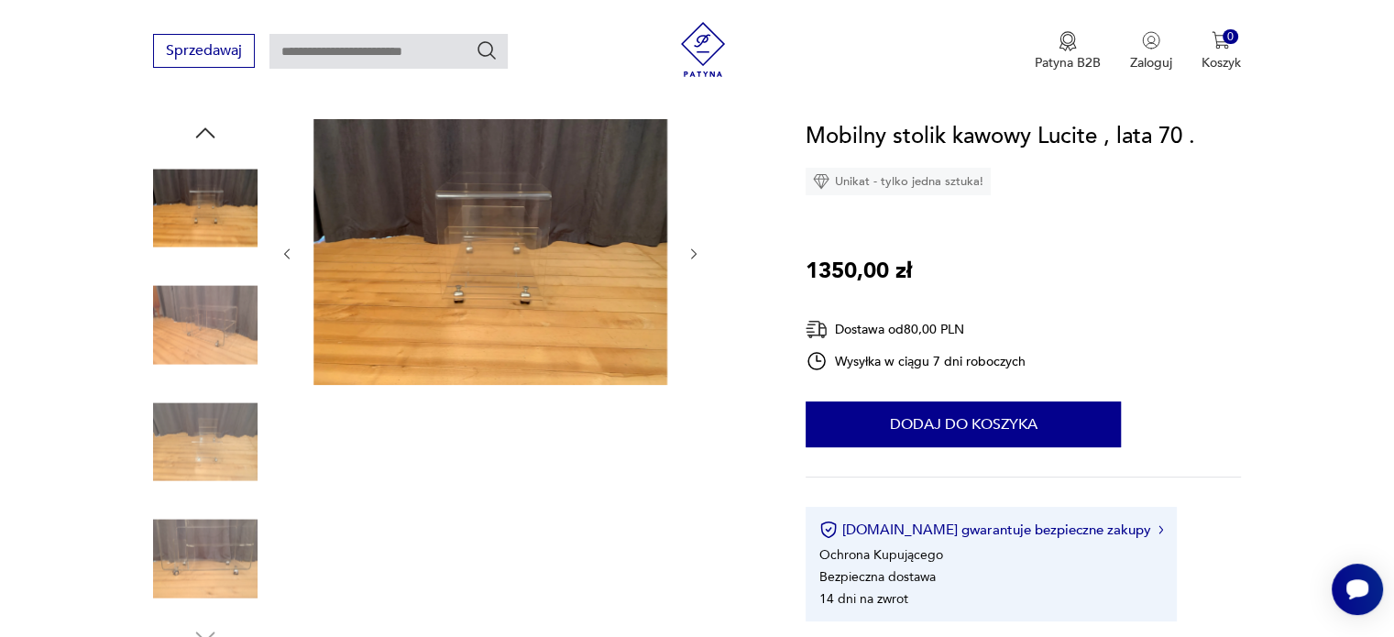
click at [209, 132] on icon "button" at bounding box center [205, 132] width 19 height 10
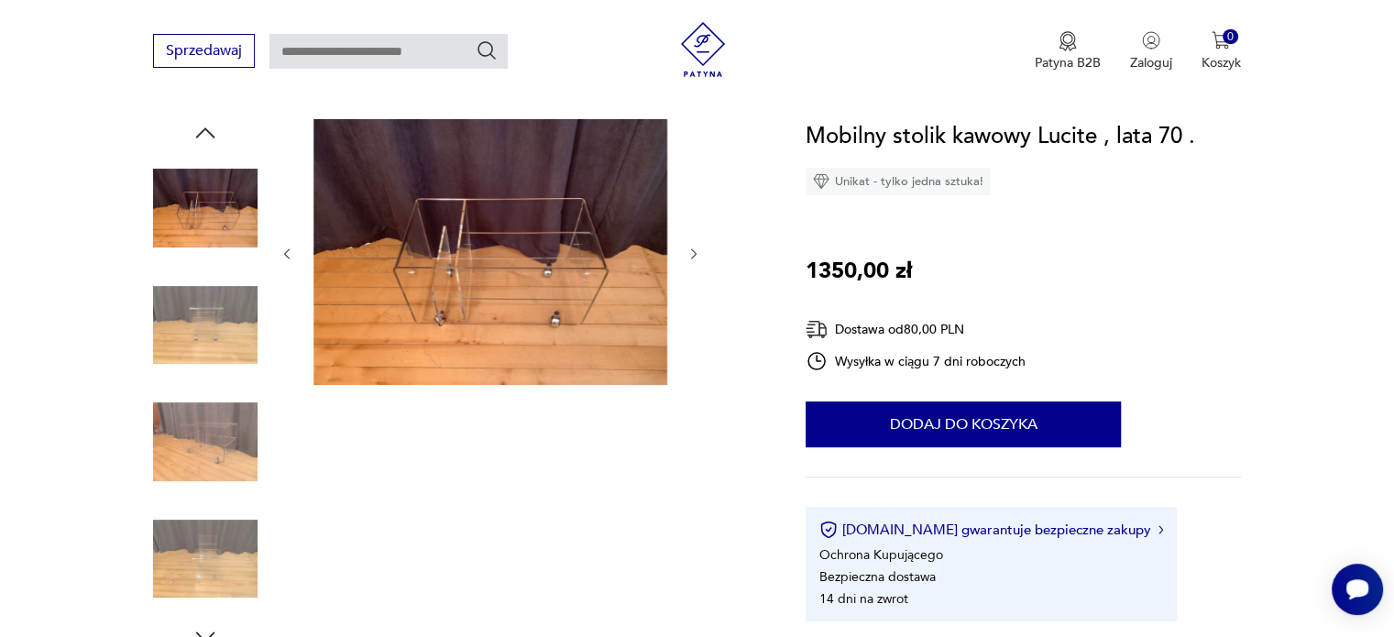
click at [209, 132] on icon "button" at bounding box center [205, 132] width 19 height 10
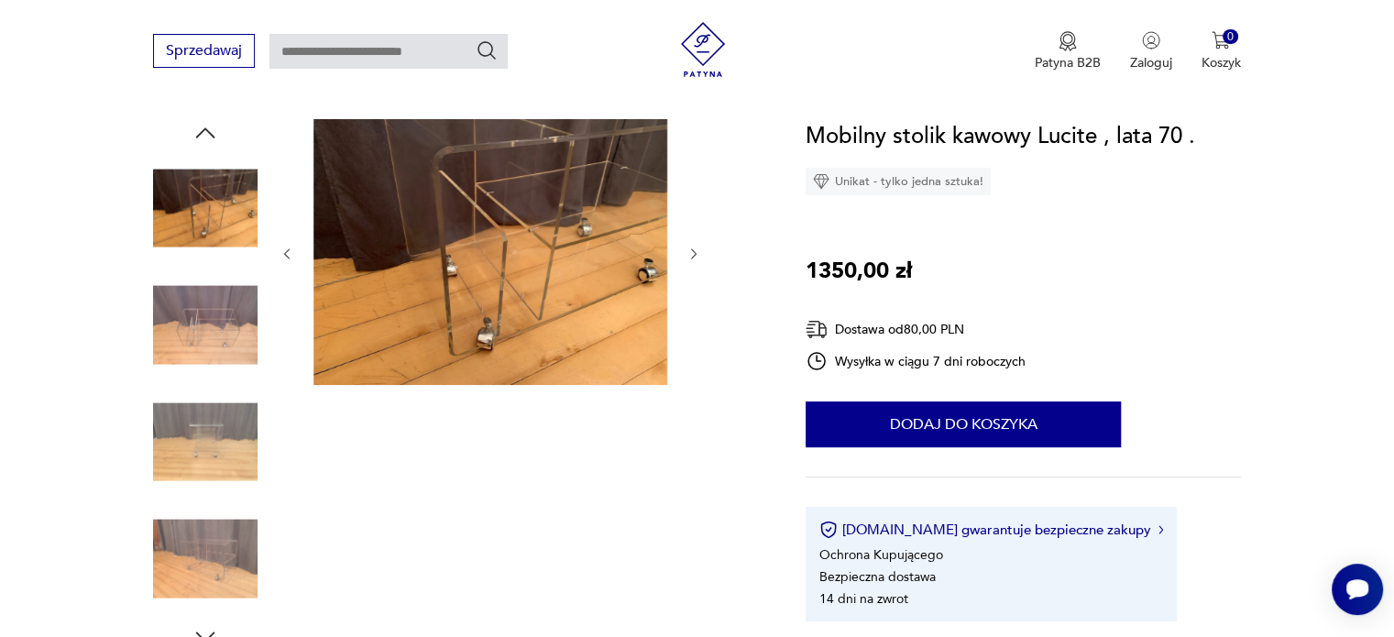
click at [198, 220] on img at bounding box center [205, 208] width 105 height 105
click at [206, 116] on section "Patyna.pl Produkty Meble Stoliki Mobilny stolik kawowy Lucite , lata 70 ." at bounding box center [697, 97] width 1394 height 44
click at [204, 129] on icon "button" at bounding box center [205, 132] width 19 height 10
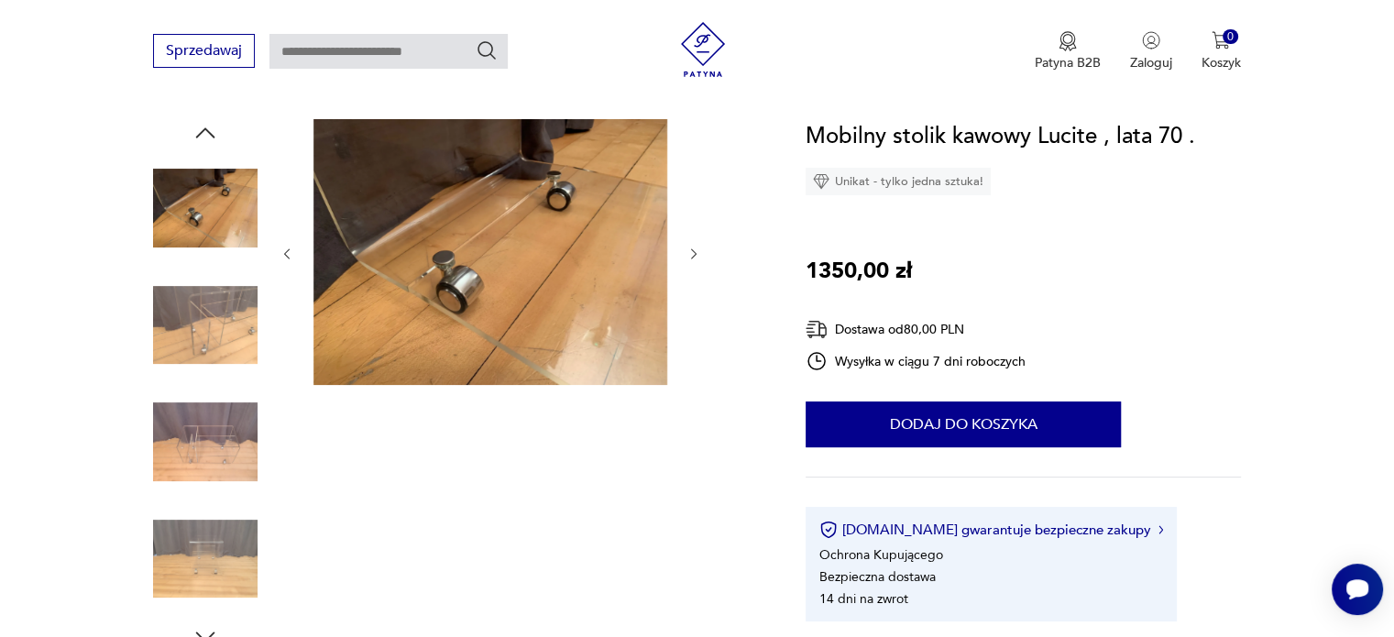
click at [201, 197] on img at bounding box center [205, 208] width 105 height 105
drag, startPoint x: 225, startPoint y: 129, endPoint x: 213, endPoint y: 131, distance: 12.1
click at [224, 129] on div at bounding box center [205, 385] width 105 height 532
click at [208, 133] on icon "button" at bounding box center [206, 133] width 28 height 28
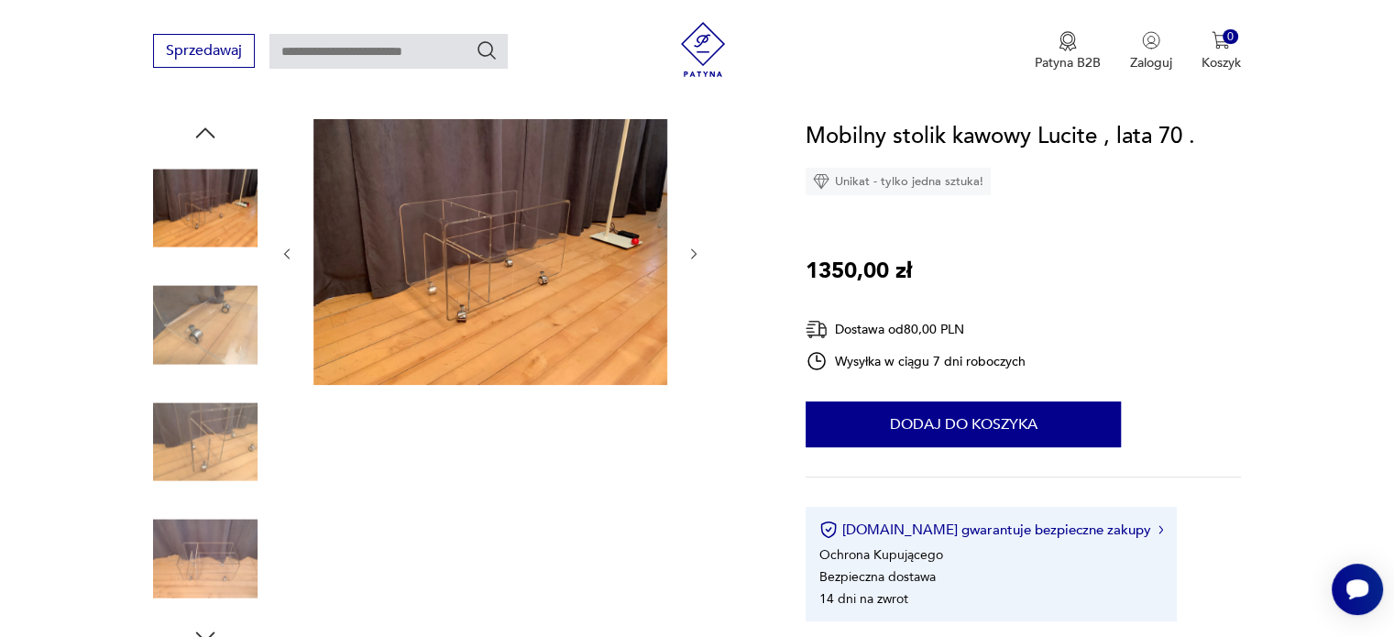
click at [205, 183] on img at bounding box center [205, 208] width 105 height 105
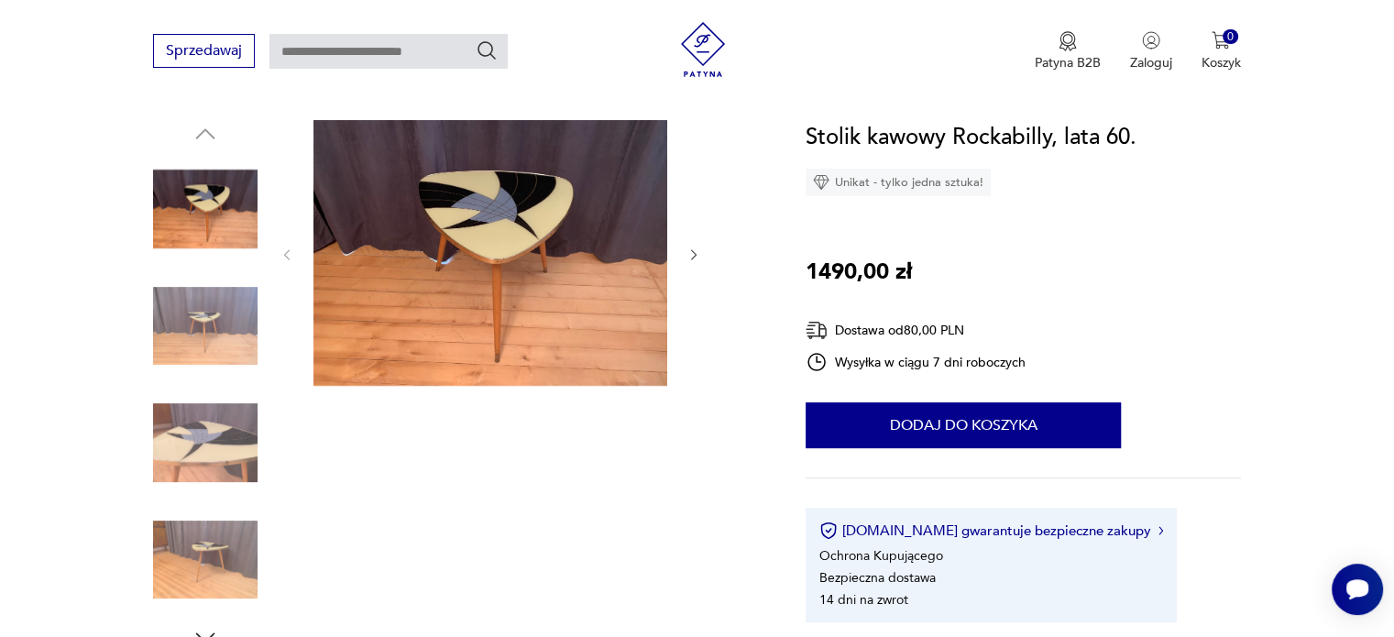
scroll to position [183, 0]
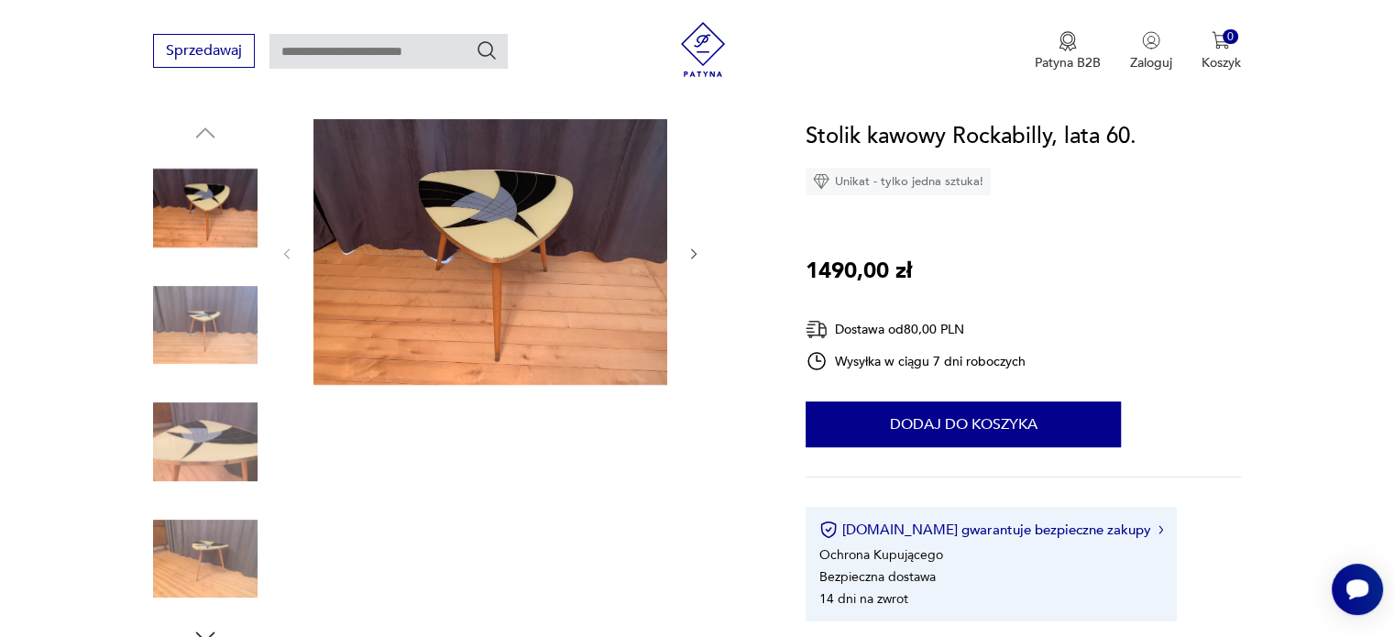
click at [230, 297] on img at bounding box center [205, 325] width 105 height 105
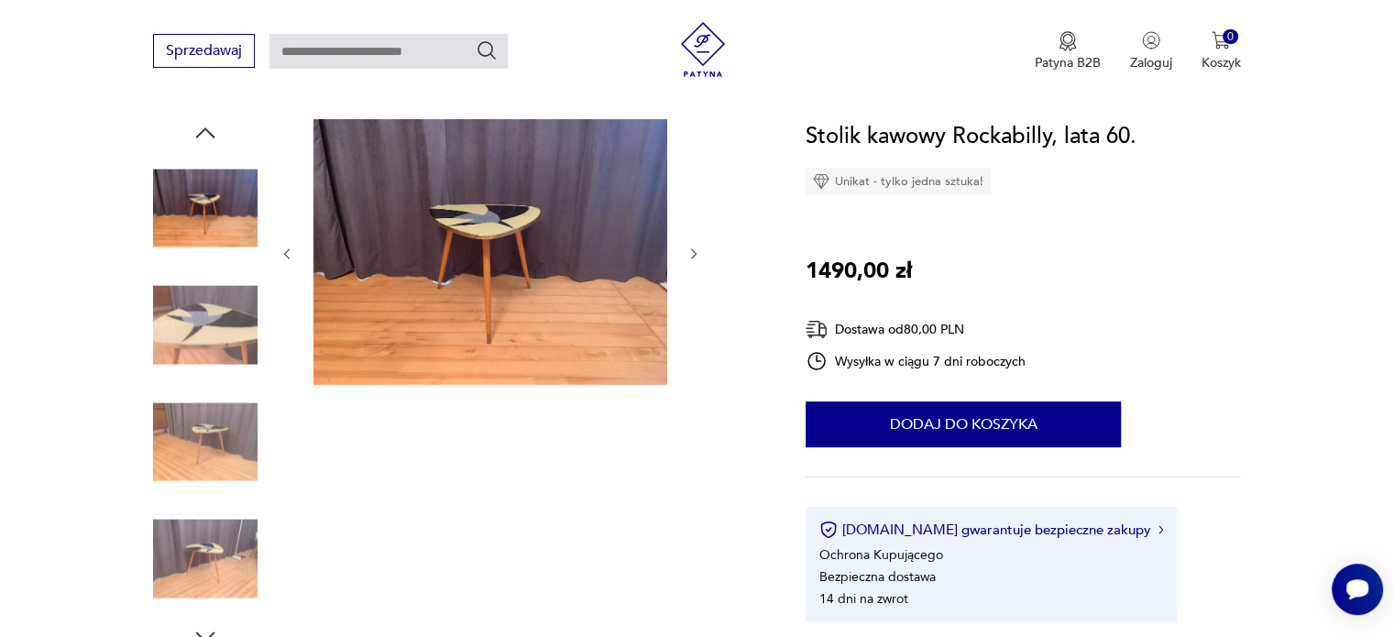
click at [222, 354] on img at bounding box center [205, 325] width 105 height 105
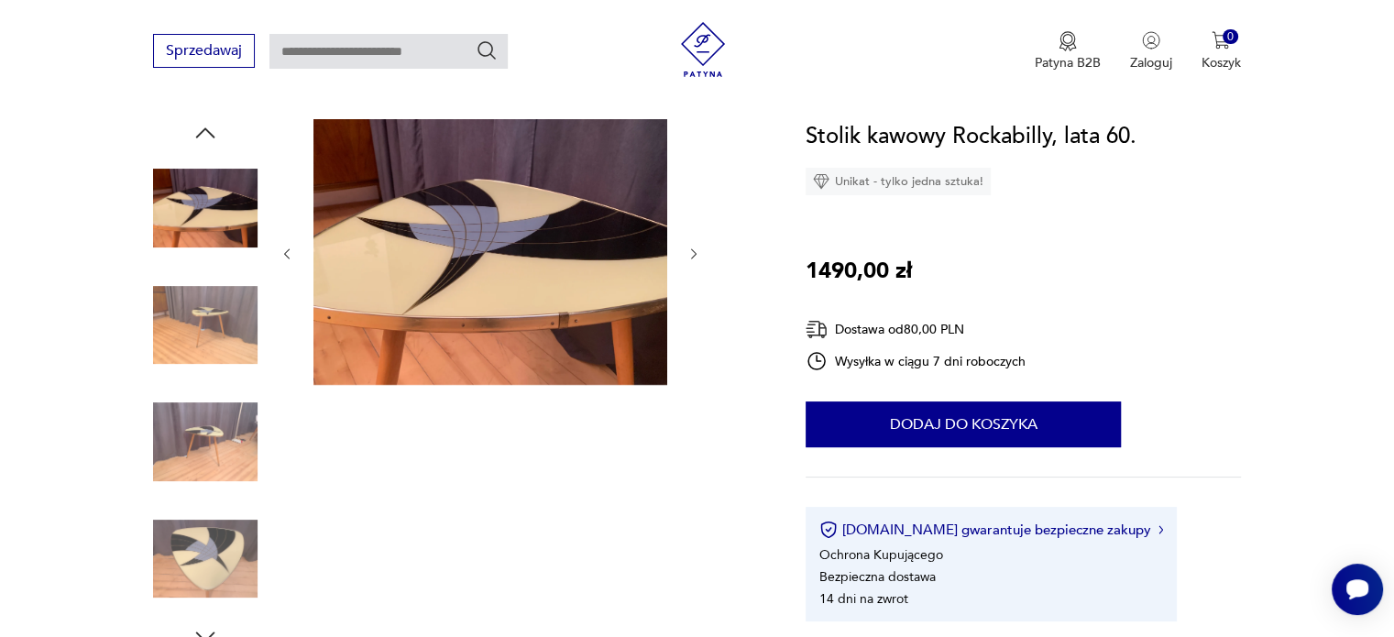
click at [221, 342] on img at bounding box center [205, 325] width 105 height 105
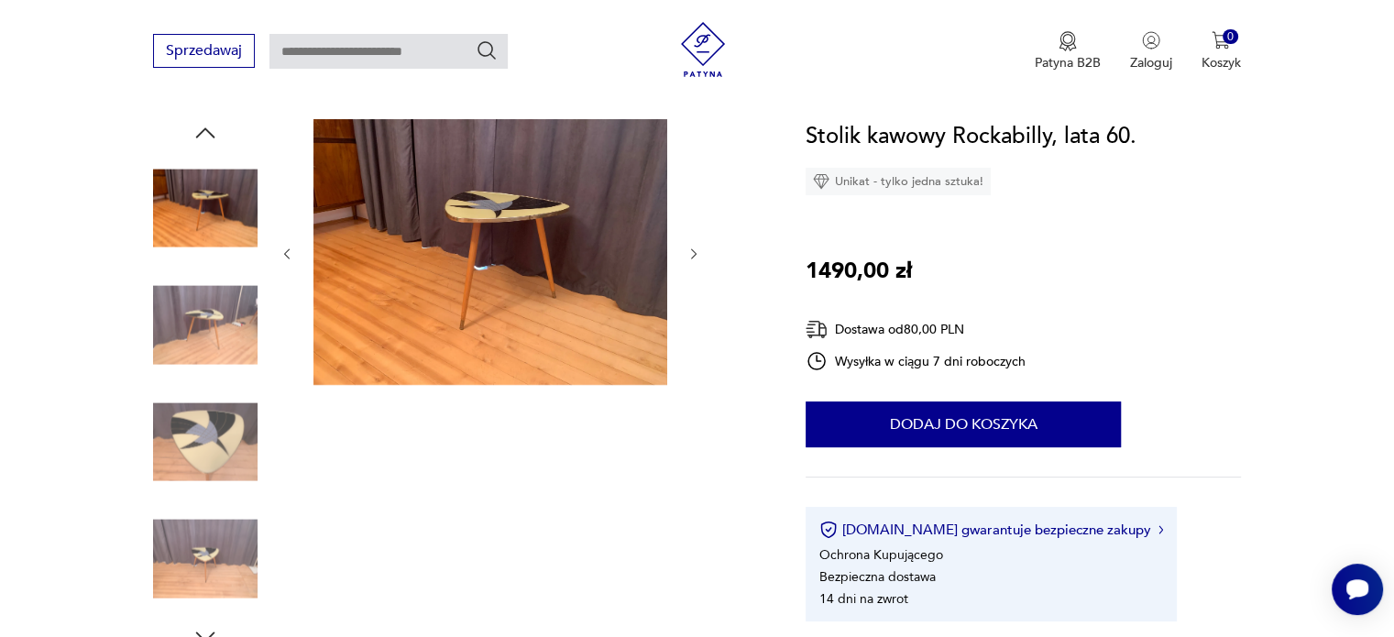
click at [222, 341] on img at bounding box center [205, 325] width 105 height 105
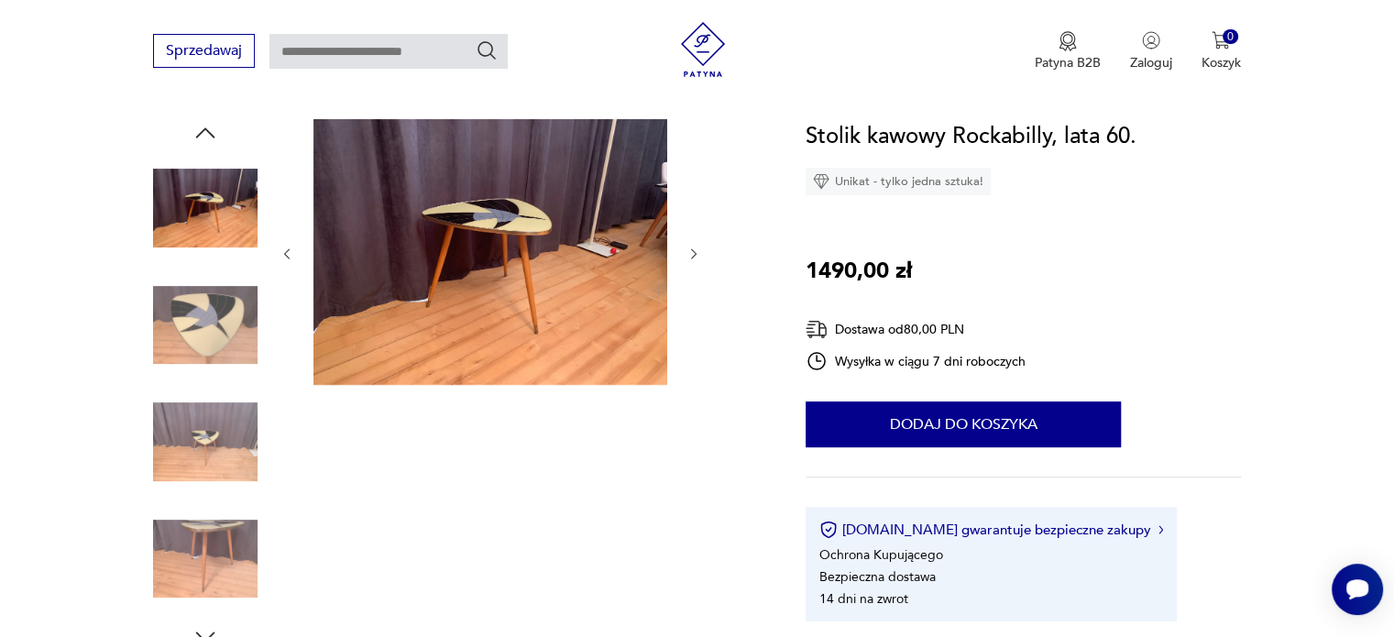
click at [222, 341] on img at bounding box center [205, 325] width 105 height 105
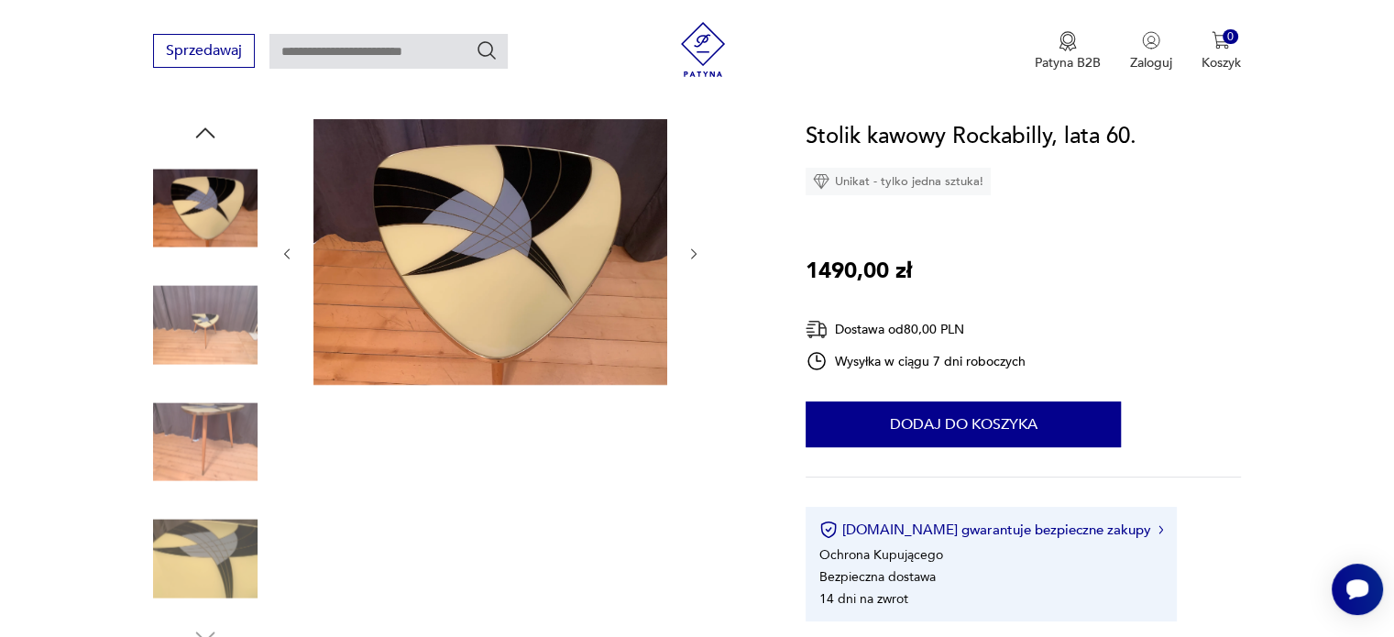
click at [222, 341] on img at bounding box center [205, 325] width 105 height 105
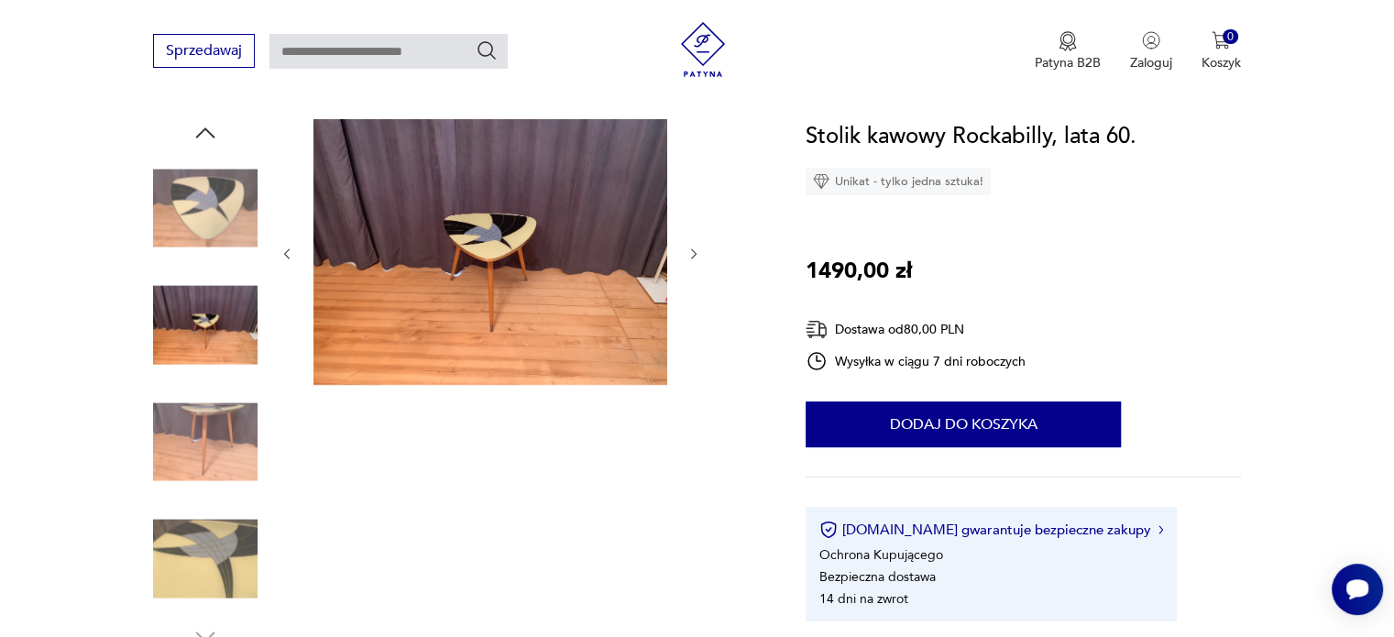
click at [220, 390] on img at bounding box center [205, 442] width 105 height 105
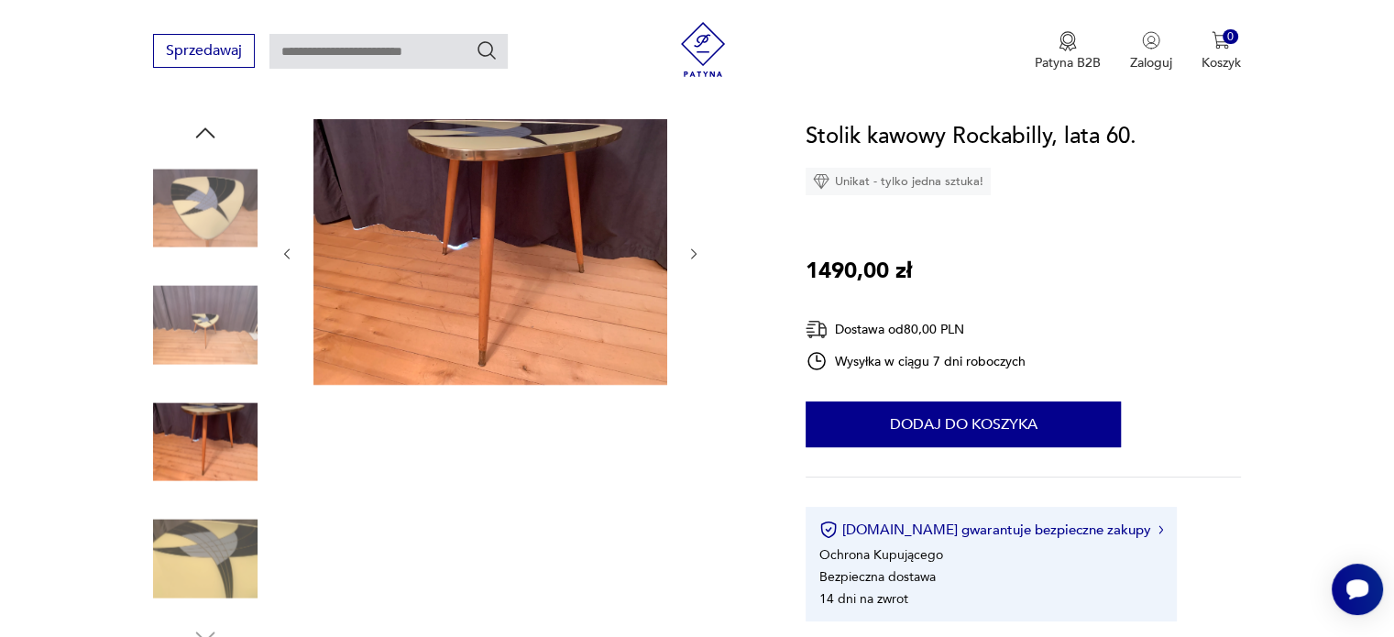
click at [216, 524] on img at bounding box center [205, 559] width 105 height 105
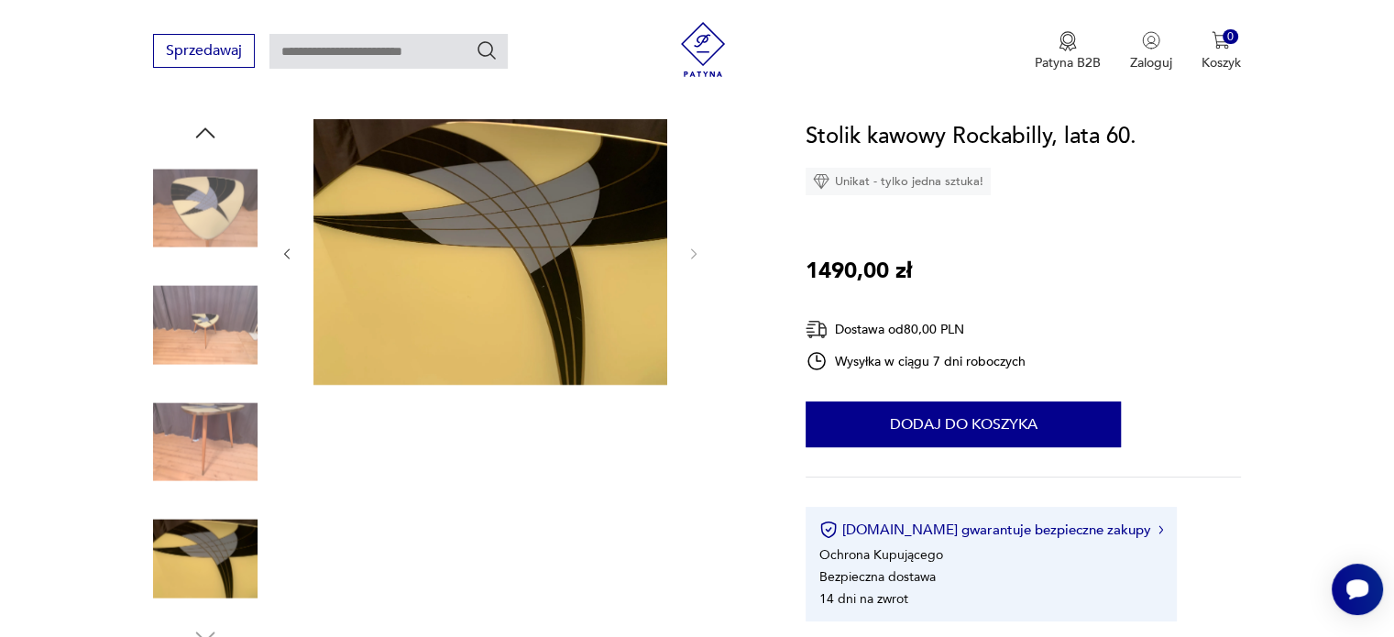
click at [235, 201] on img at bounding box center [205, 208] width 105 height 105
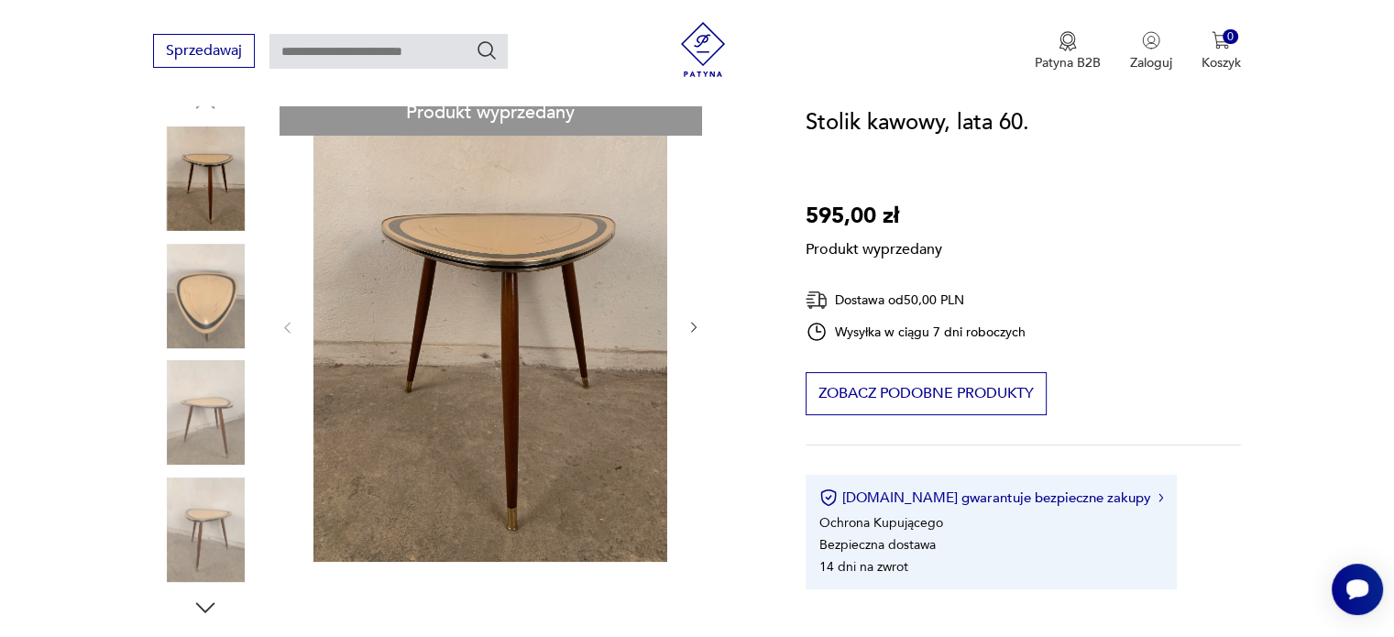
scroll to position [183, 0]
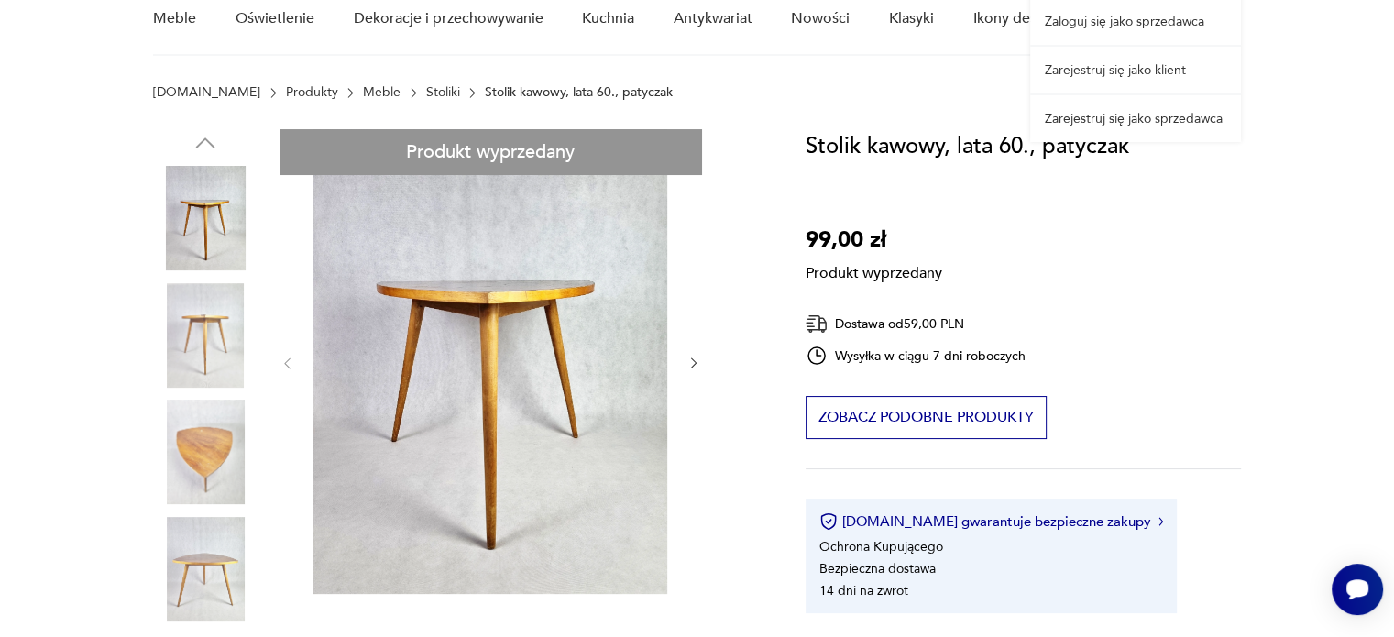
scroll to position [183, 0]
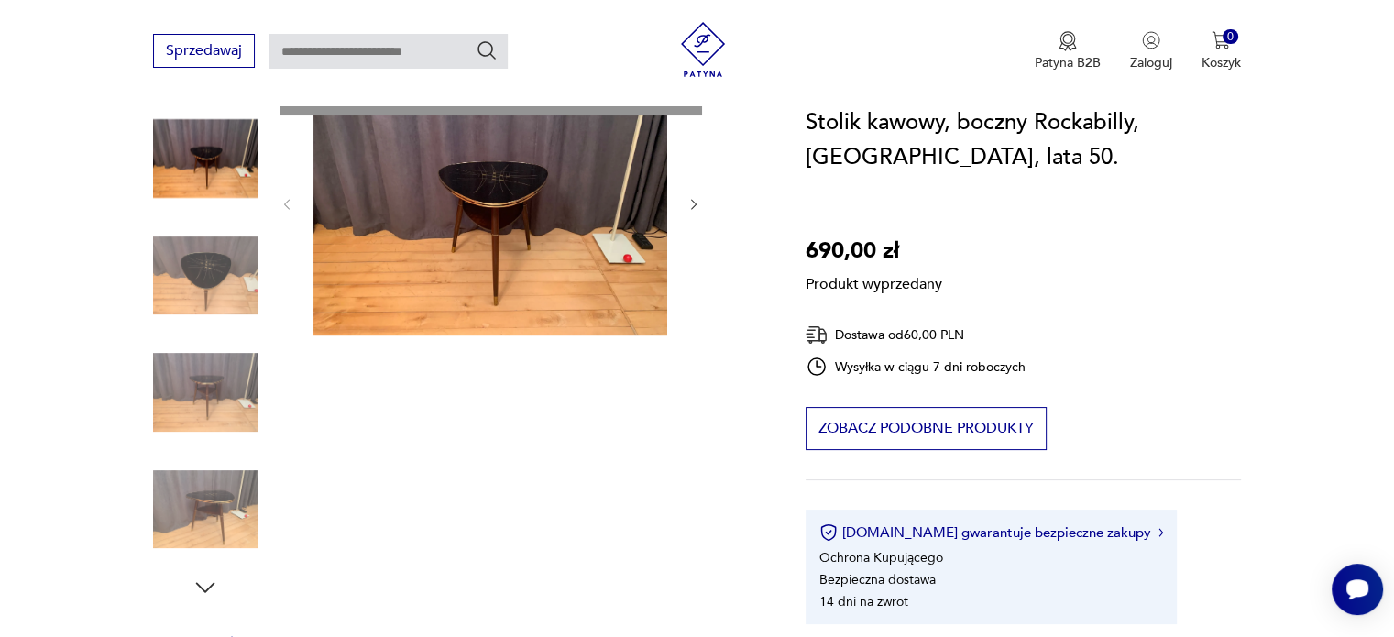
scroll to position [275, 0]
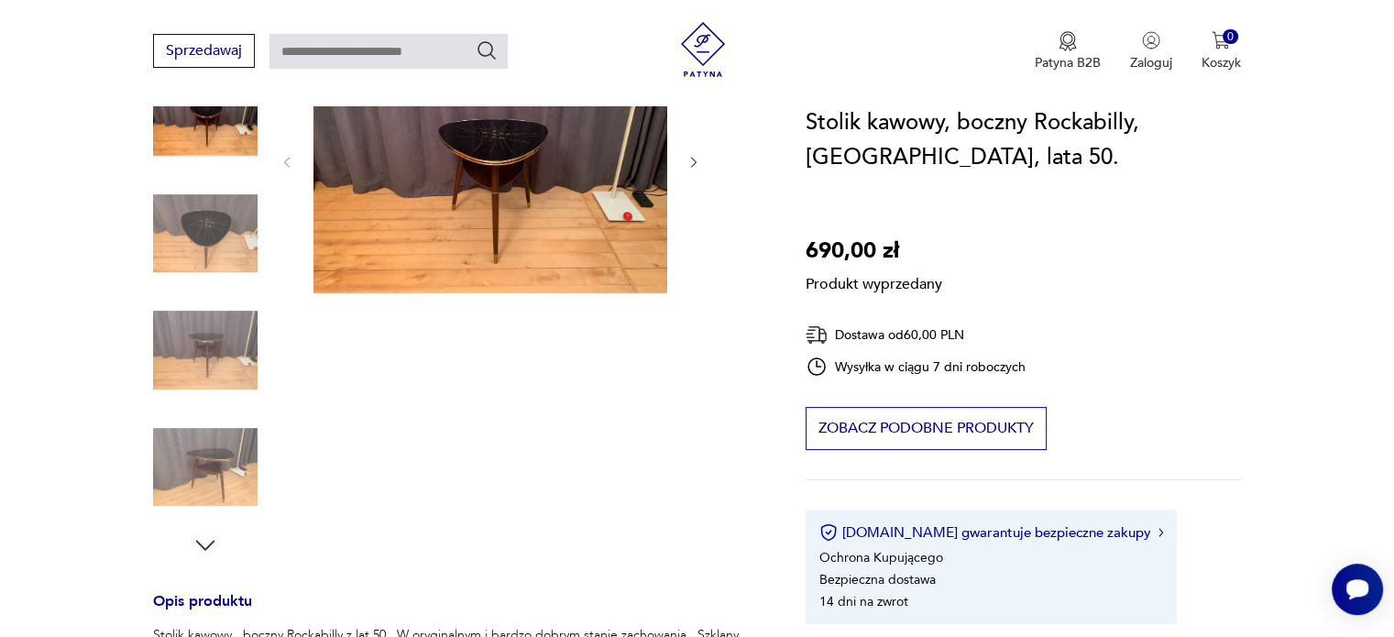
click at [212, 546] on div "Produkt wyprzedany Opis produktu Stolik kawowy , boczny Rockabilly z lat 50 . W…" at bounding box center [457, 591] width 609 height 1127
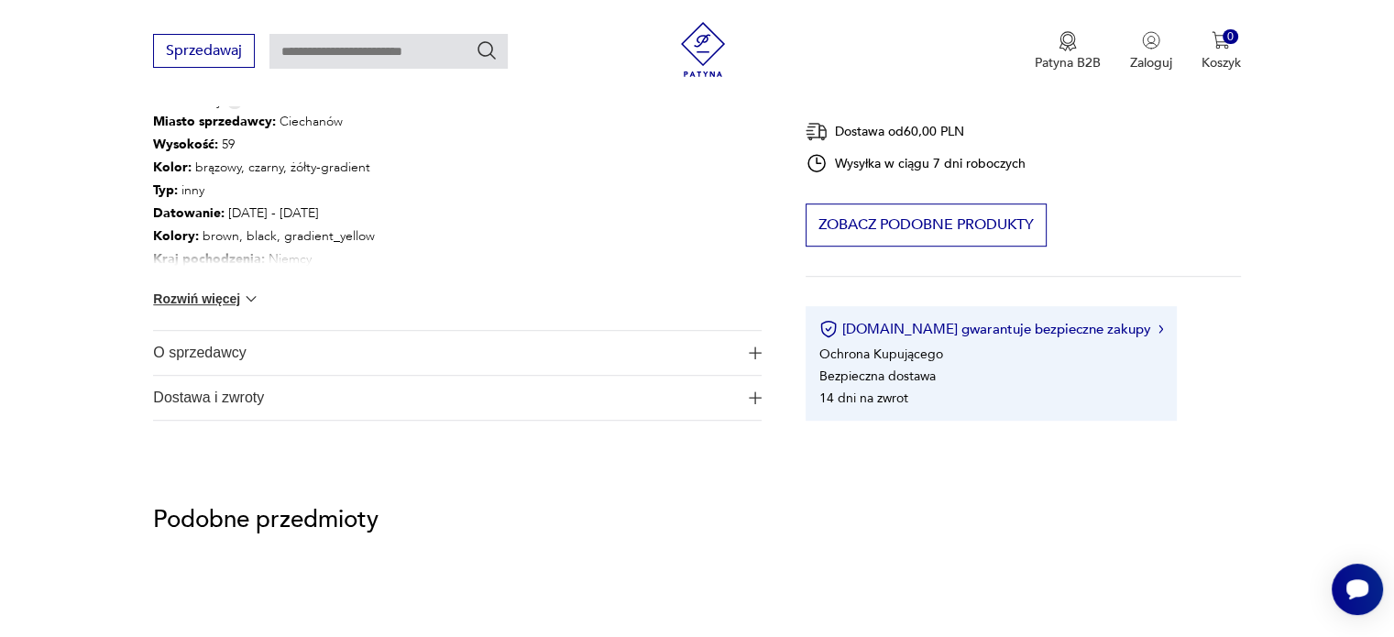
scroll to position [1375, 0]
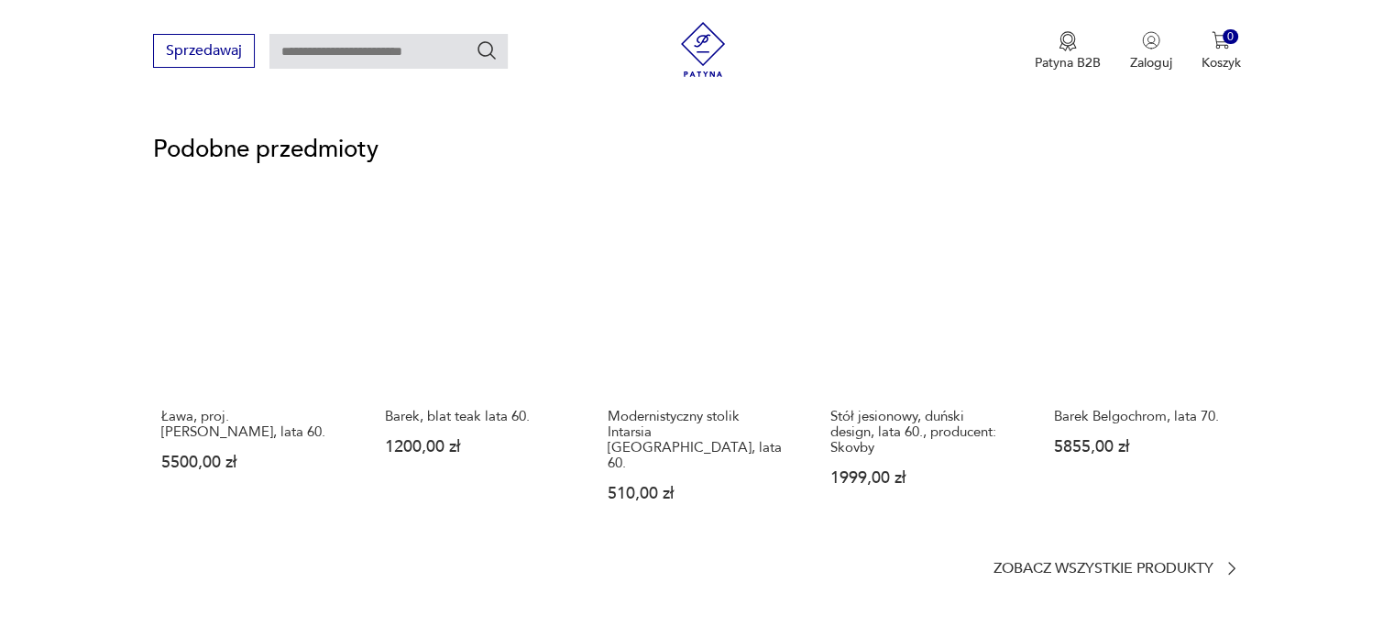
scroll to position [1283, 0]
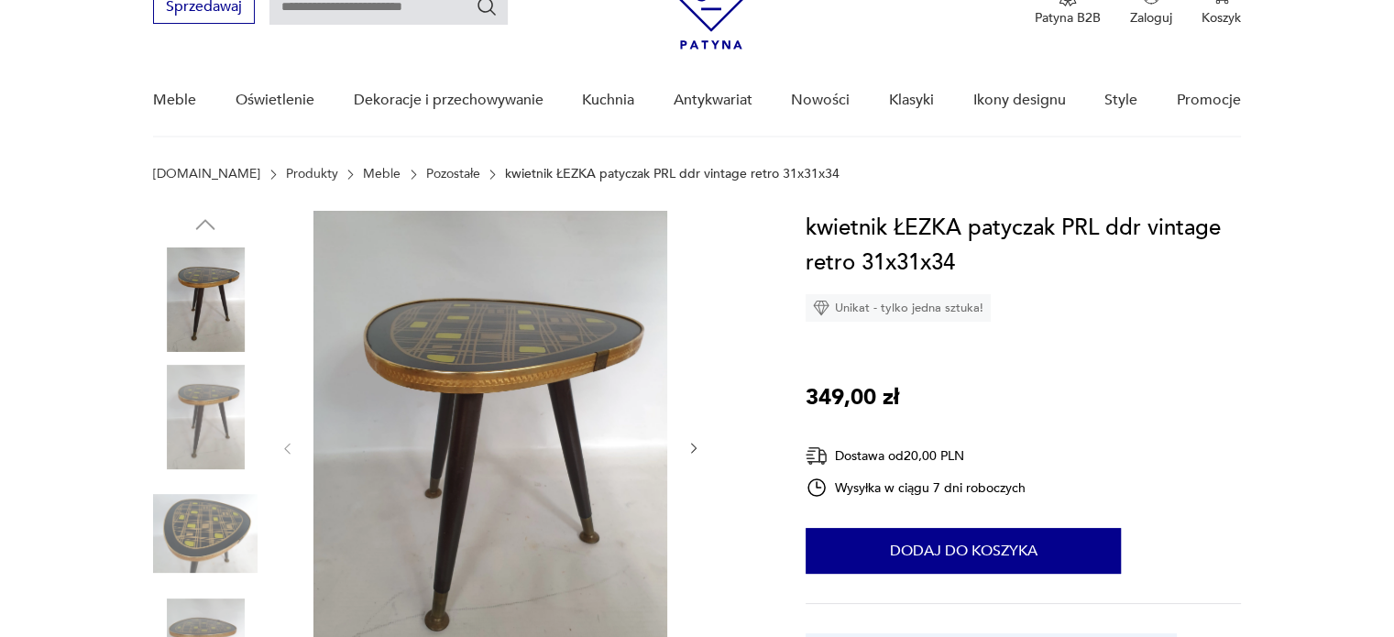
click at [194, 426] on img at bounding box center [205, 417] width 105 height 105
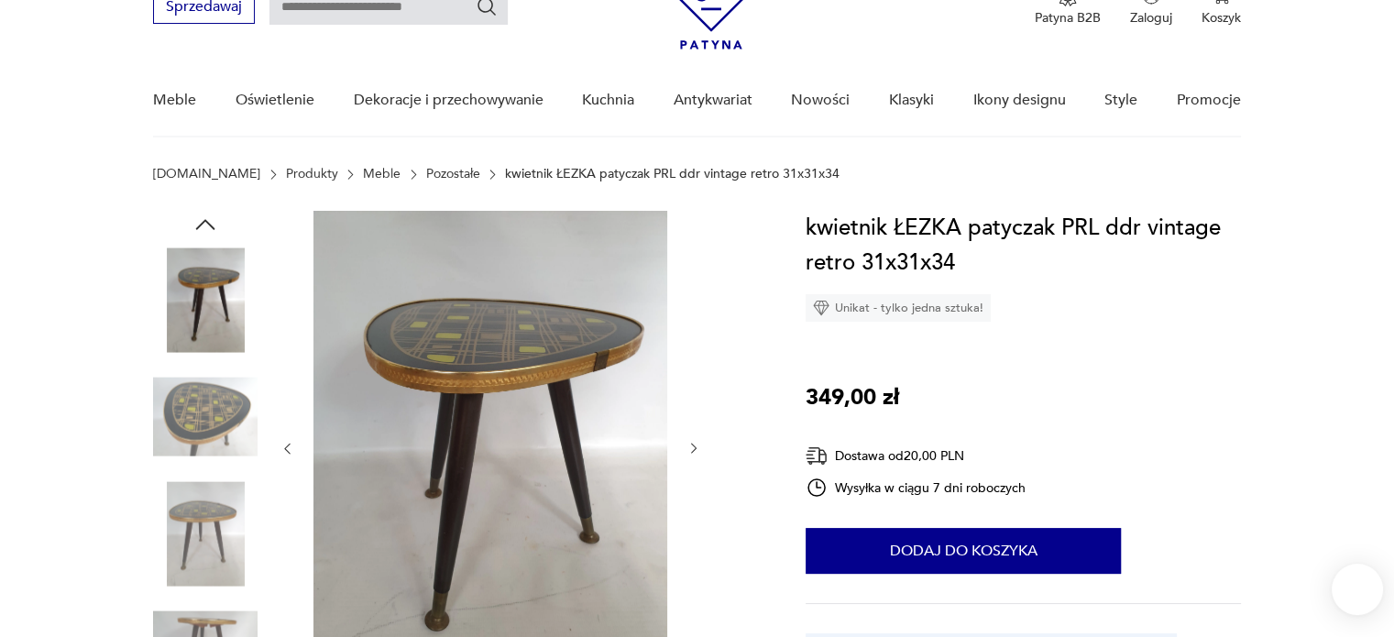
click at [198, 441] on img at bounding box center [205, 417] width 105 height 105
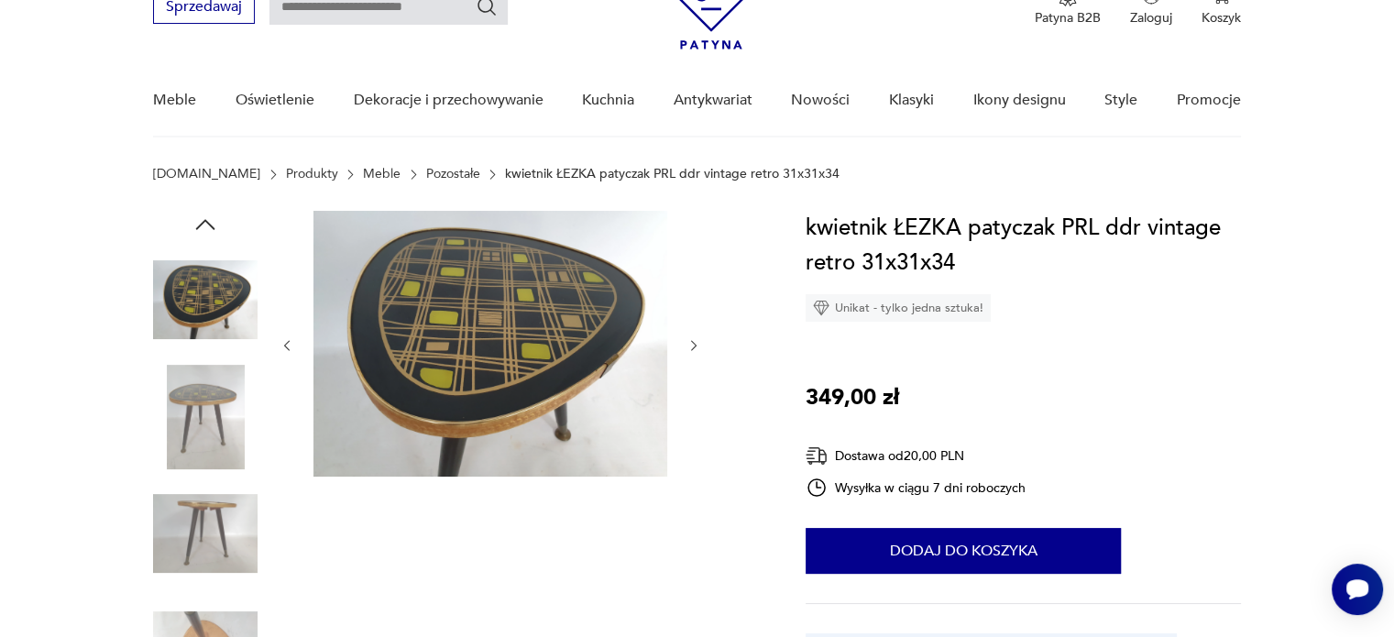
click at [202, 418] on img at bounding box center [205, 417] width 105 height 105
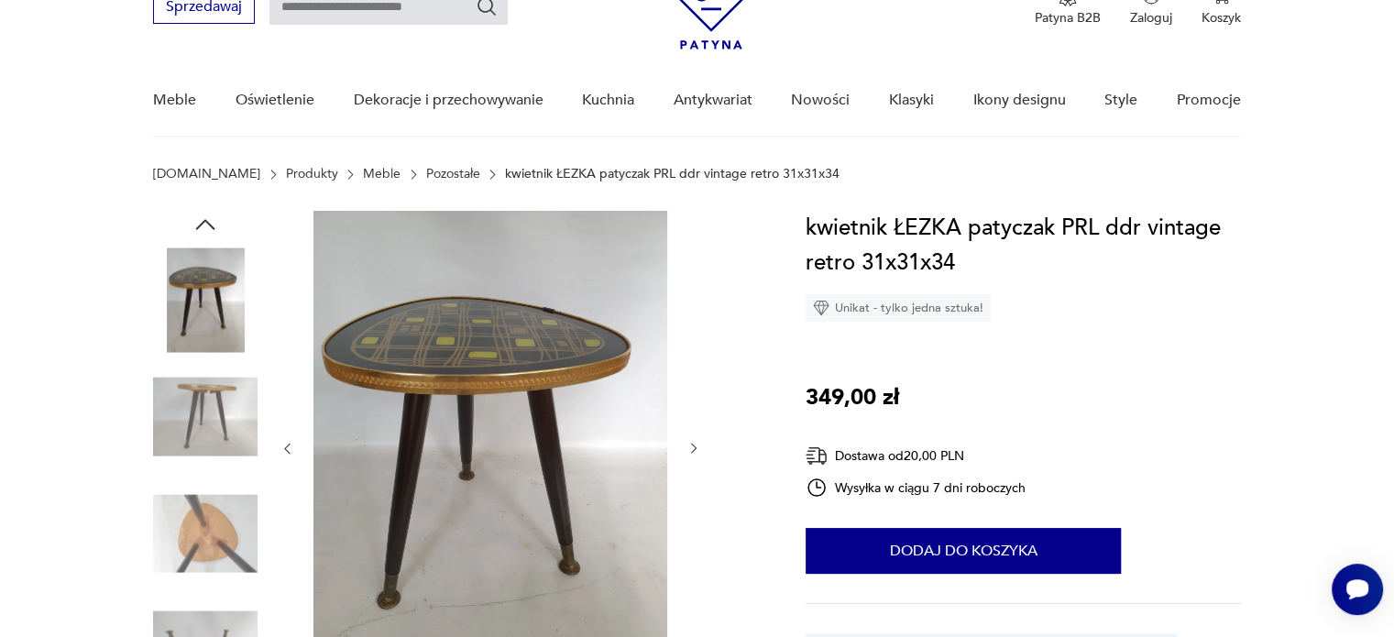
click at [182, 454] on img at bounding box center [205, 417] width 105 height 105
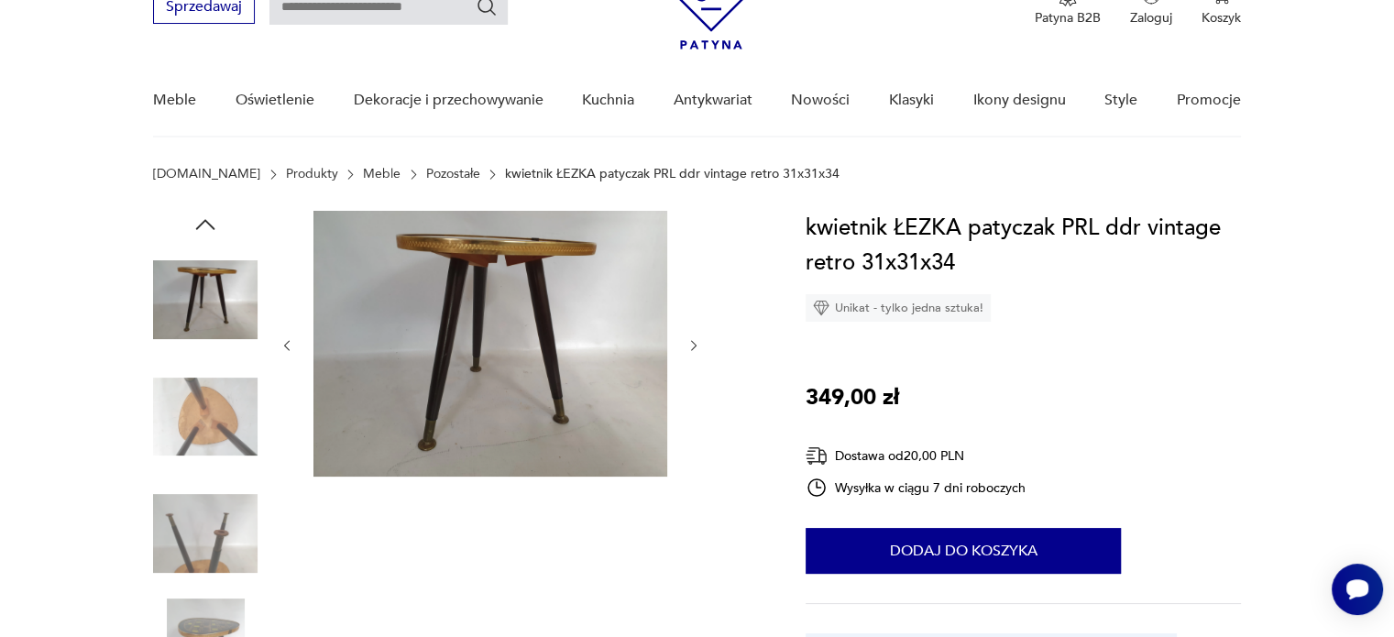
click at [191, 511] on img at bounding box center [205, 533] width 105 height 105
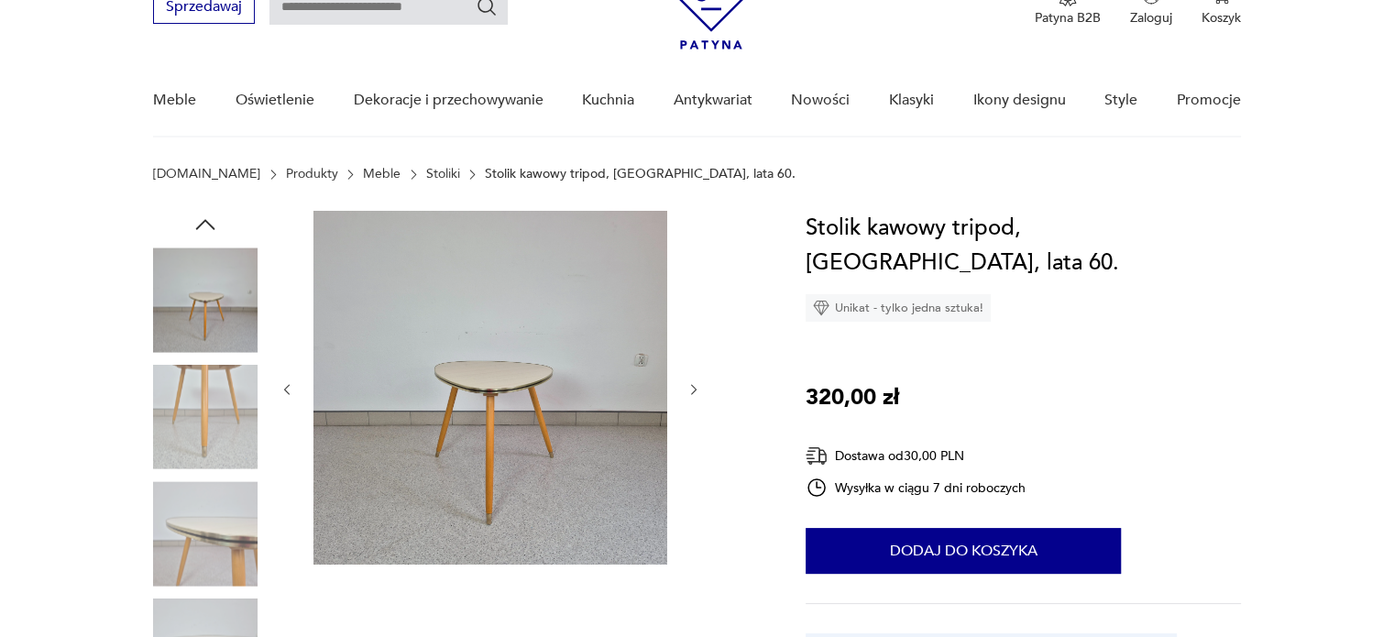
click at [195, 439] on img at bounding box center [205, 417] width 105 height 105
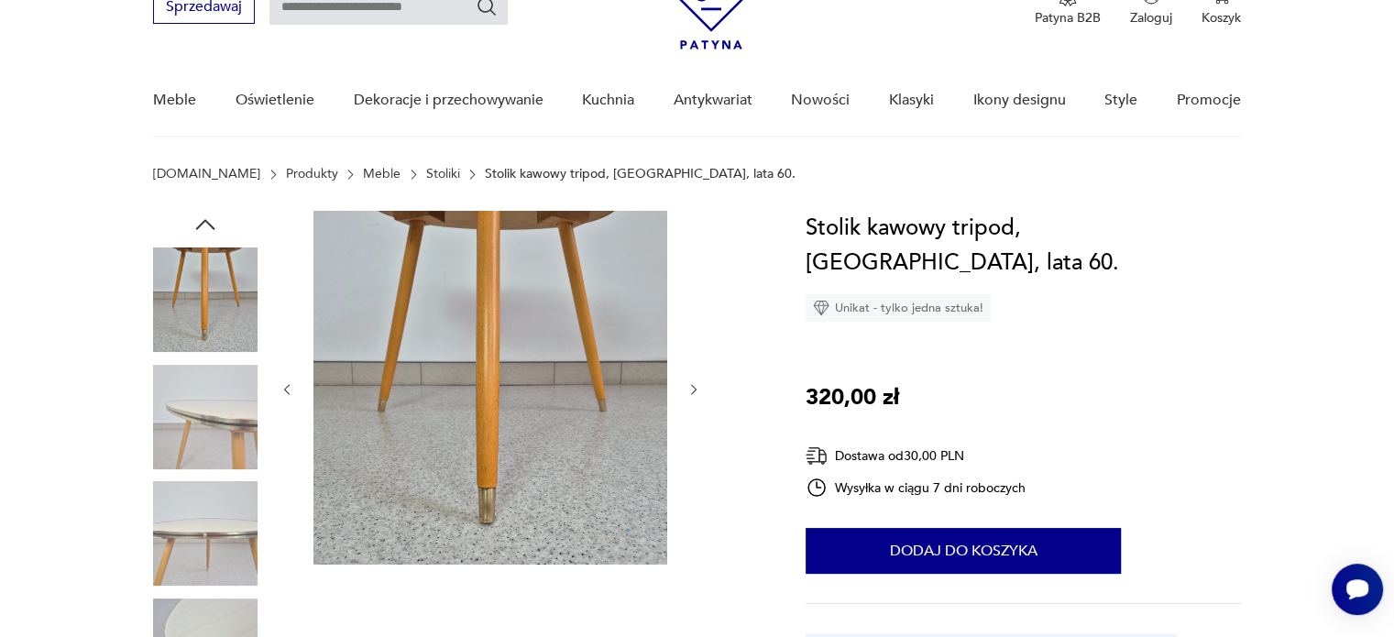
click at [202, 457] on img at bounding box center [205, 417] width 105 height 105
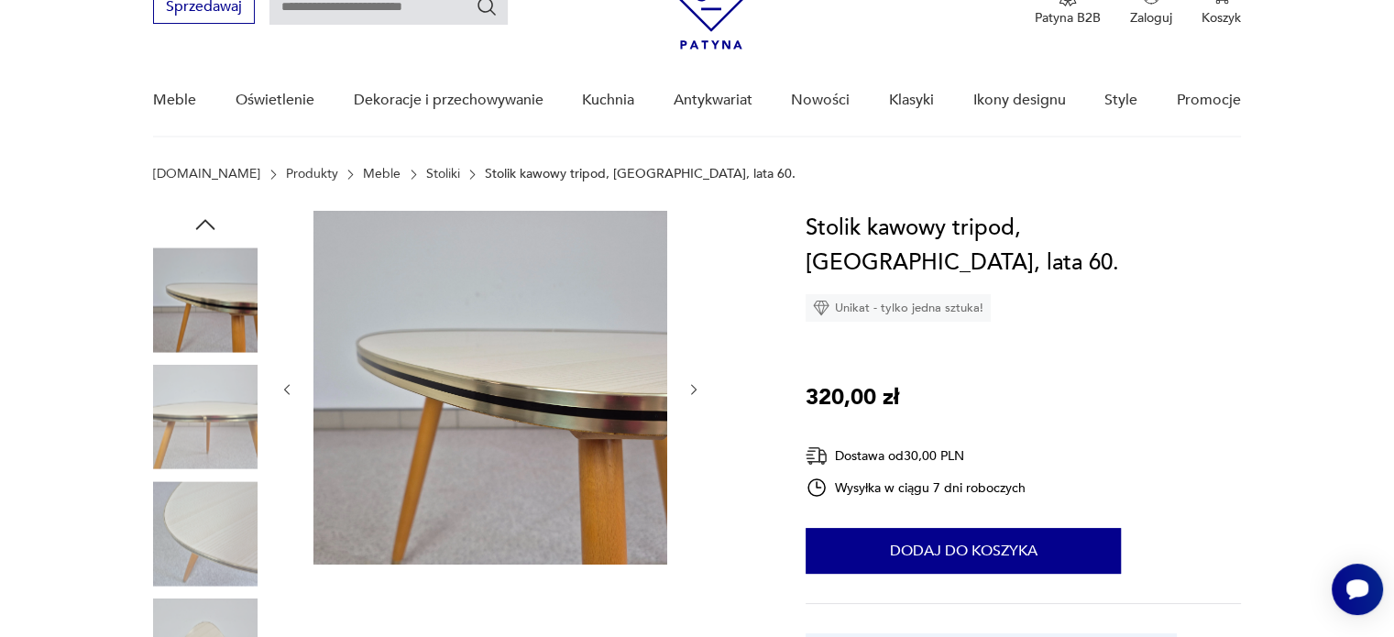
click at [213, 498] on img at bounding box center [205, 533] width 105 height 105
